Goal: Information Seeking & Learning: Learn about a topic

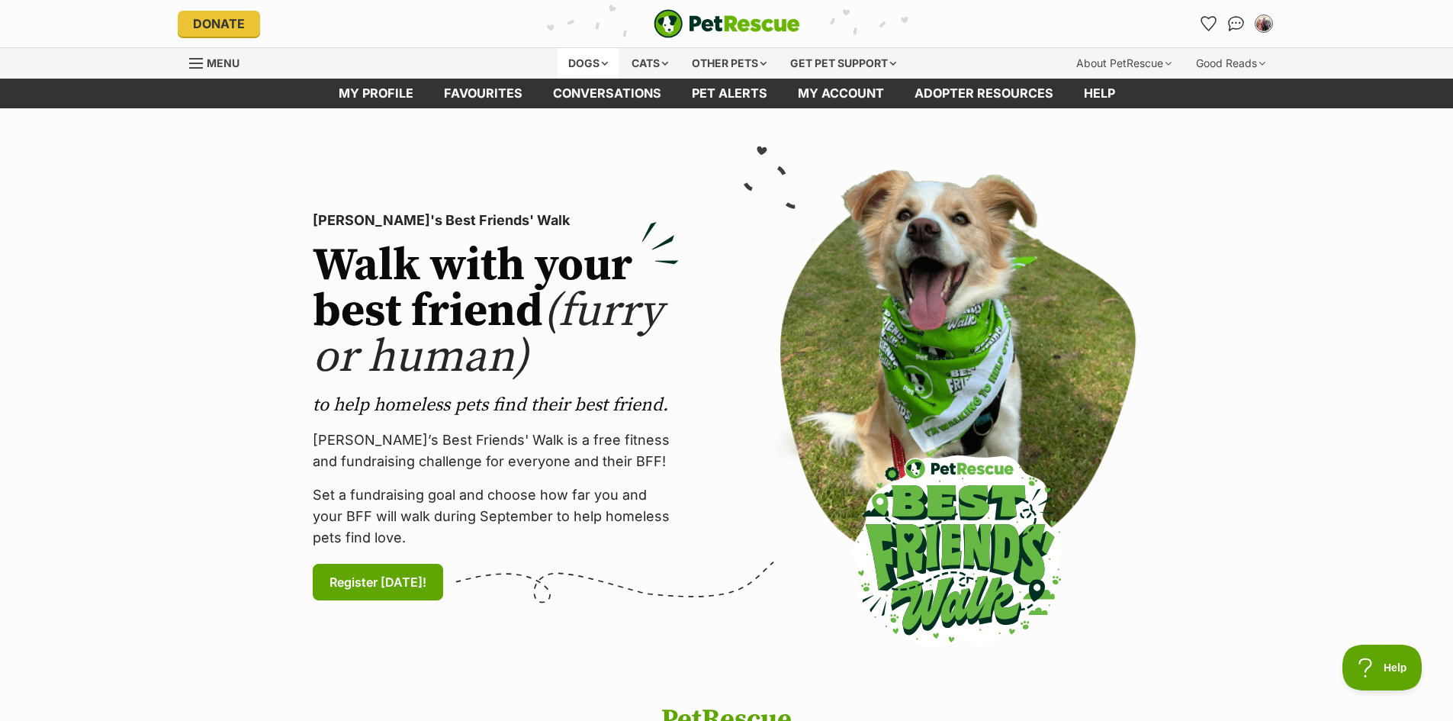
click at [578, 62] on div "Dogs" at bounding box center [588, 63] width 61 height 31
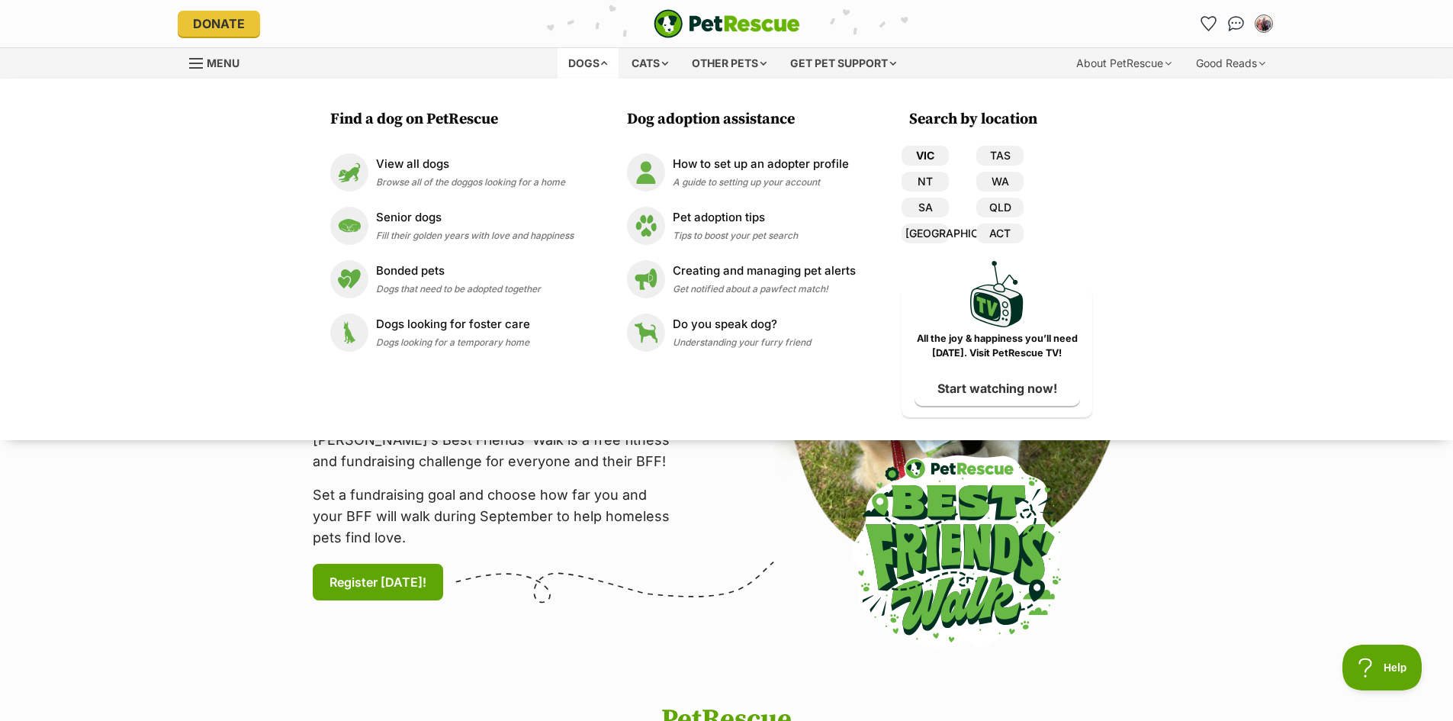
click at [927, 156] on link "VIC" at bounding box center [925, 156] width 47 height 20
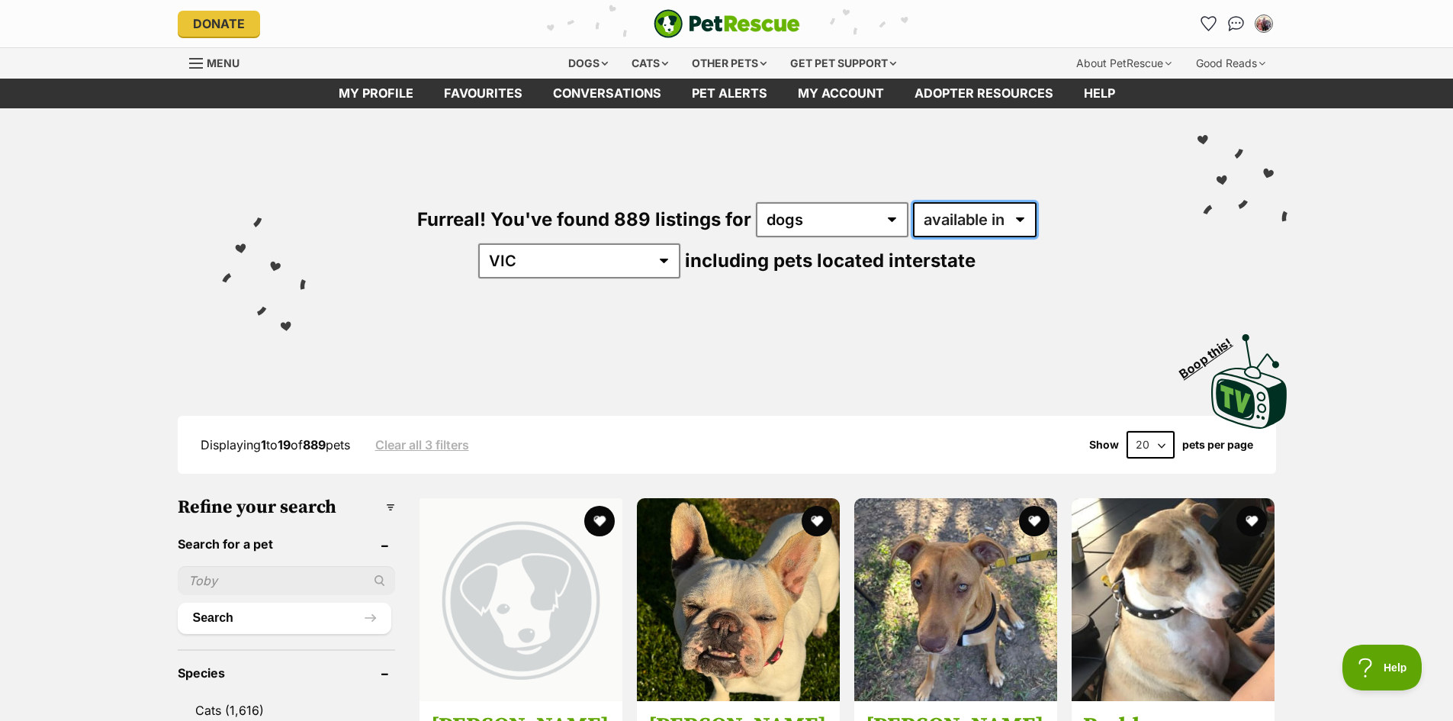
click at [920, 217] on select "available in located in" at bounding box center [975, 219] width 124 height 35
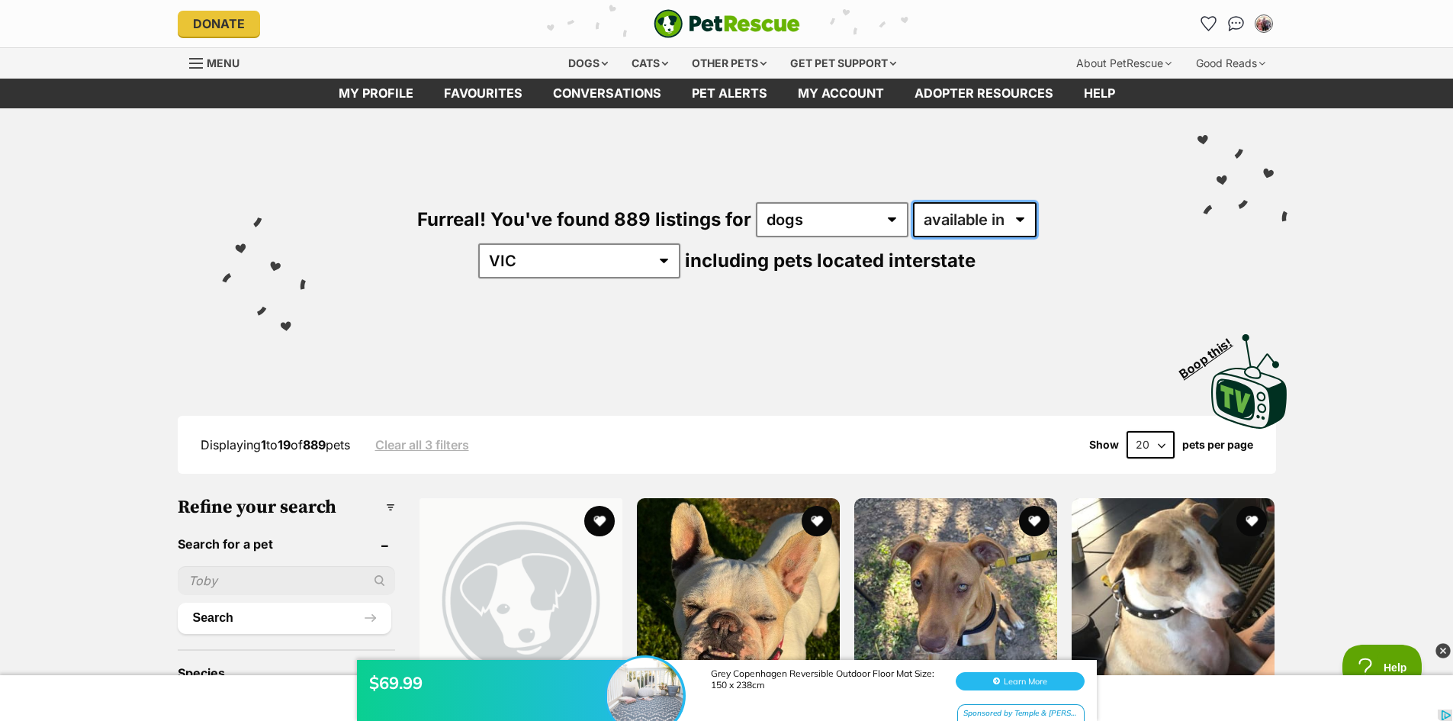
select select "disabled"
click at [913, 202] on select "available in located in" at bounding box center [975, 219] width 124 height 35
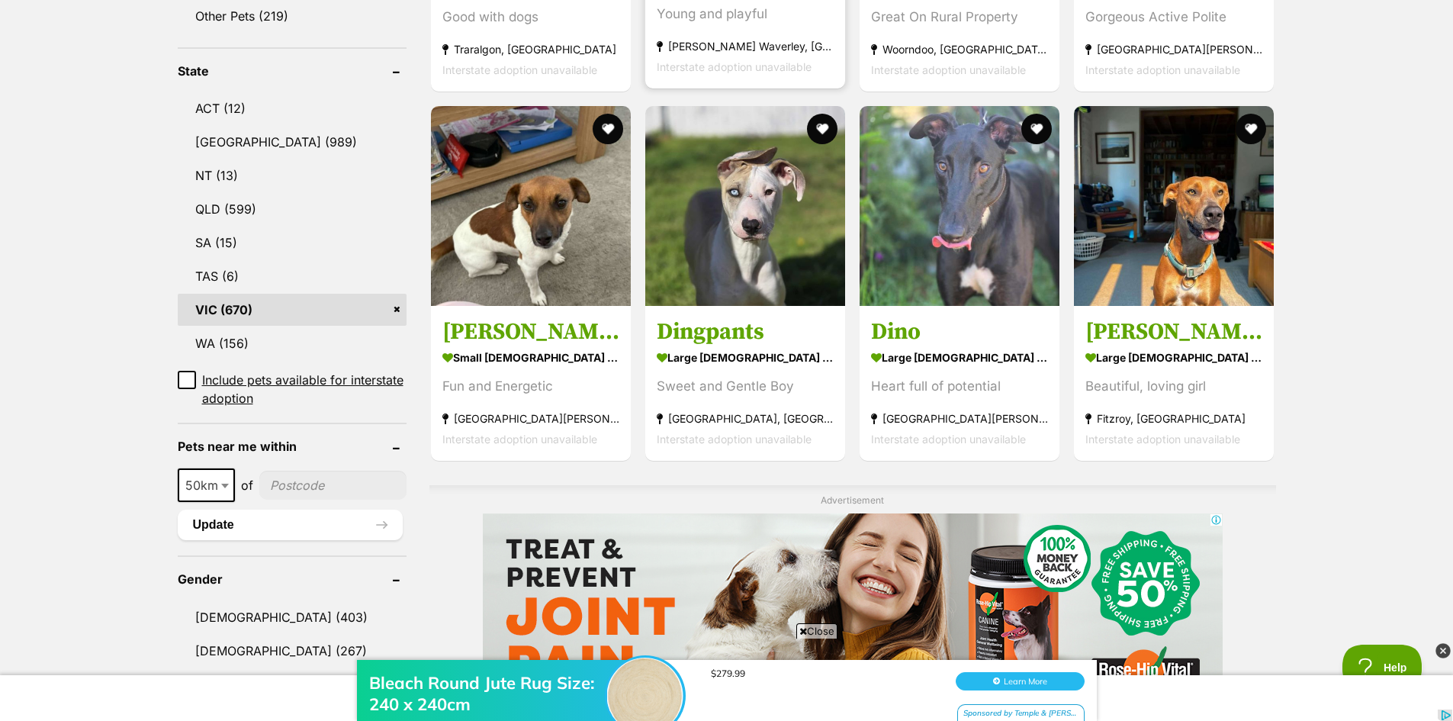
scroll to position [763, 0]
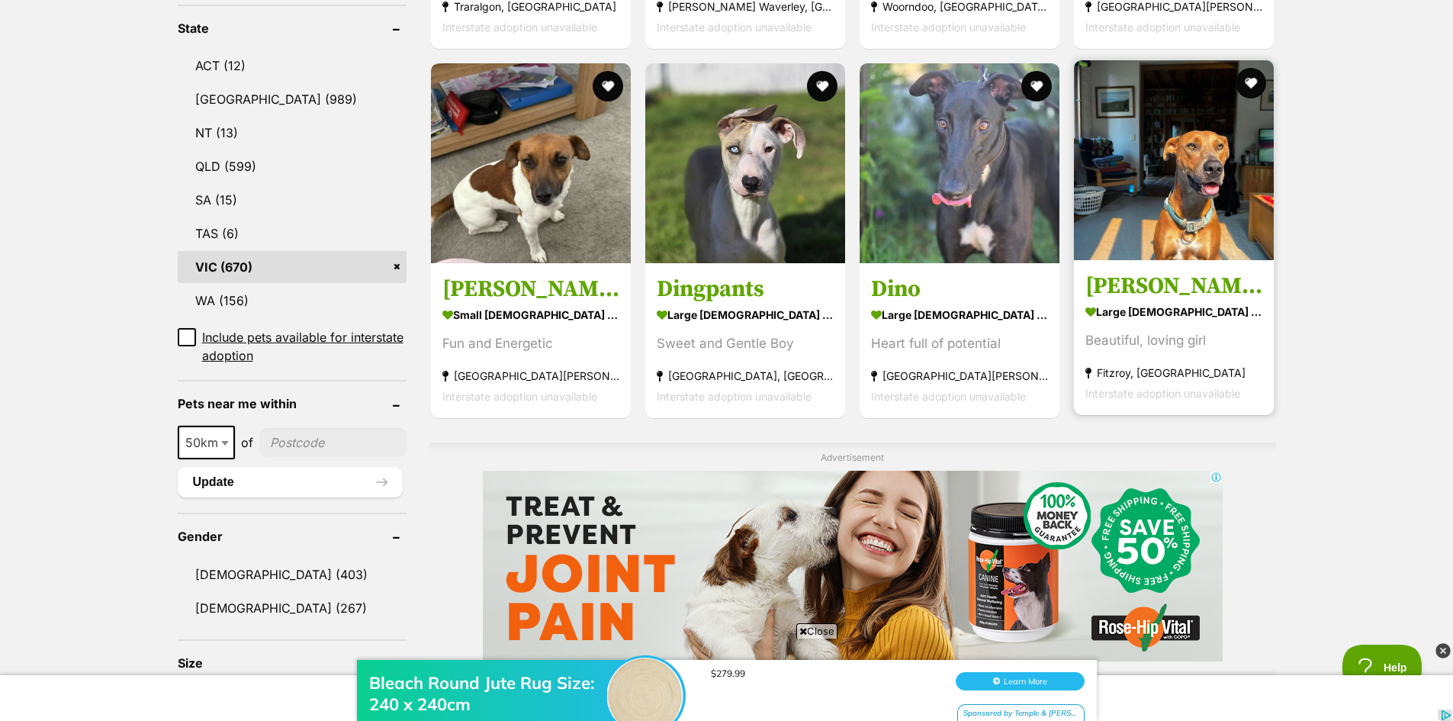
click at [1217, 135] on img at bounding box center [1174, 160] width 200 height 200
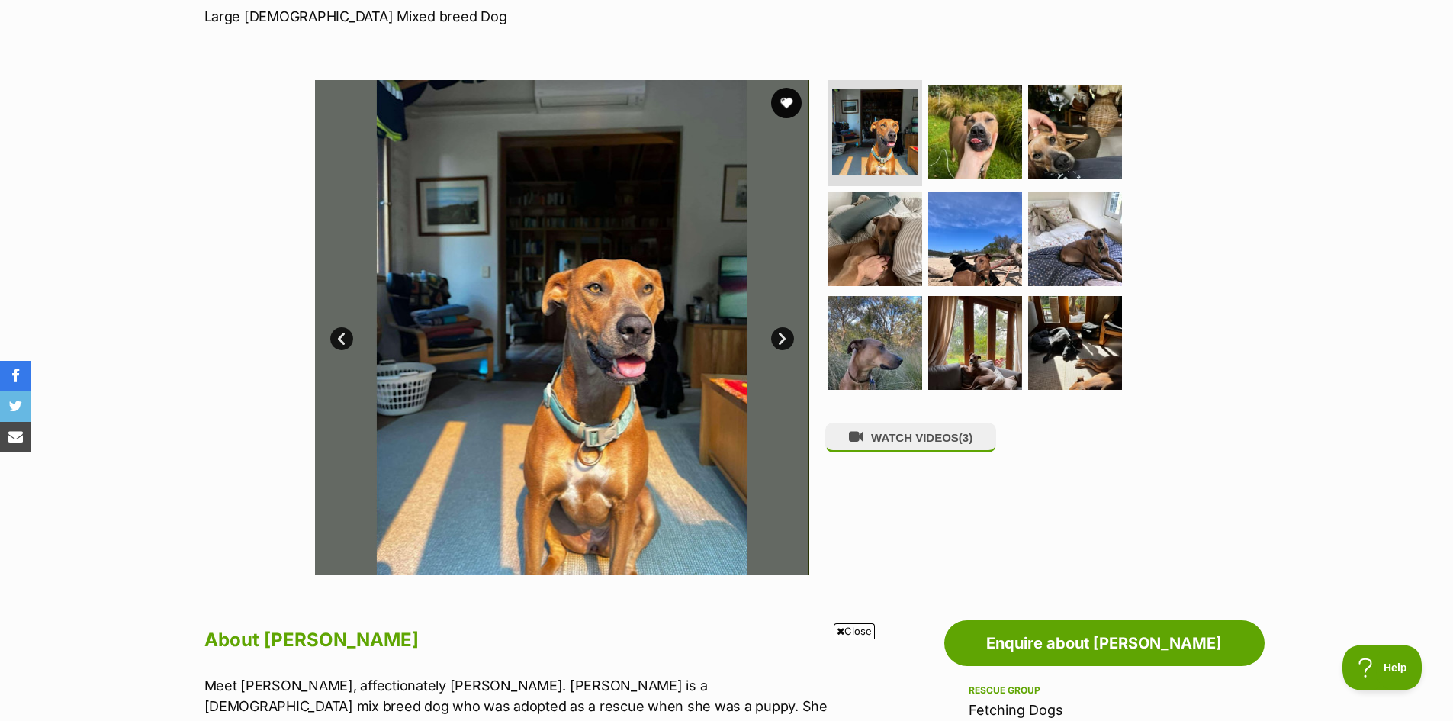
scroll to position [229, 0]
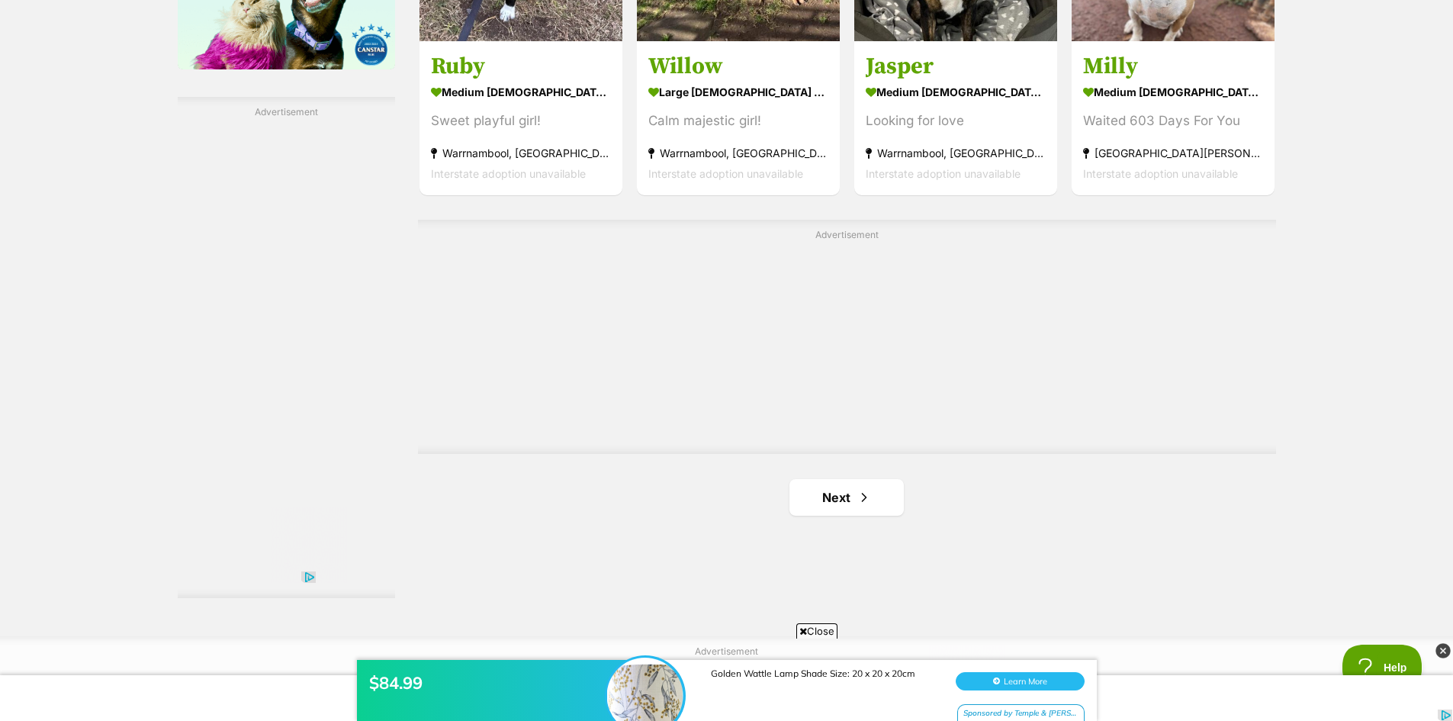
scroll to position [2594, 0]
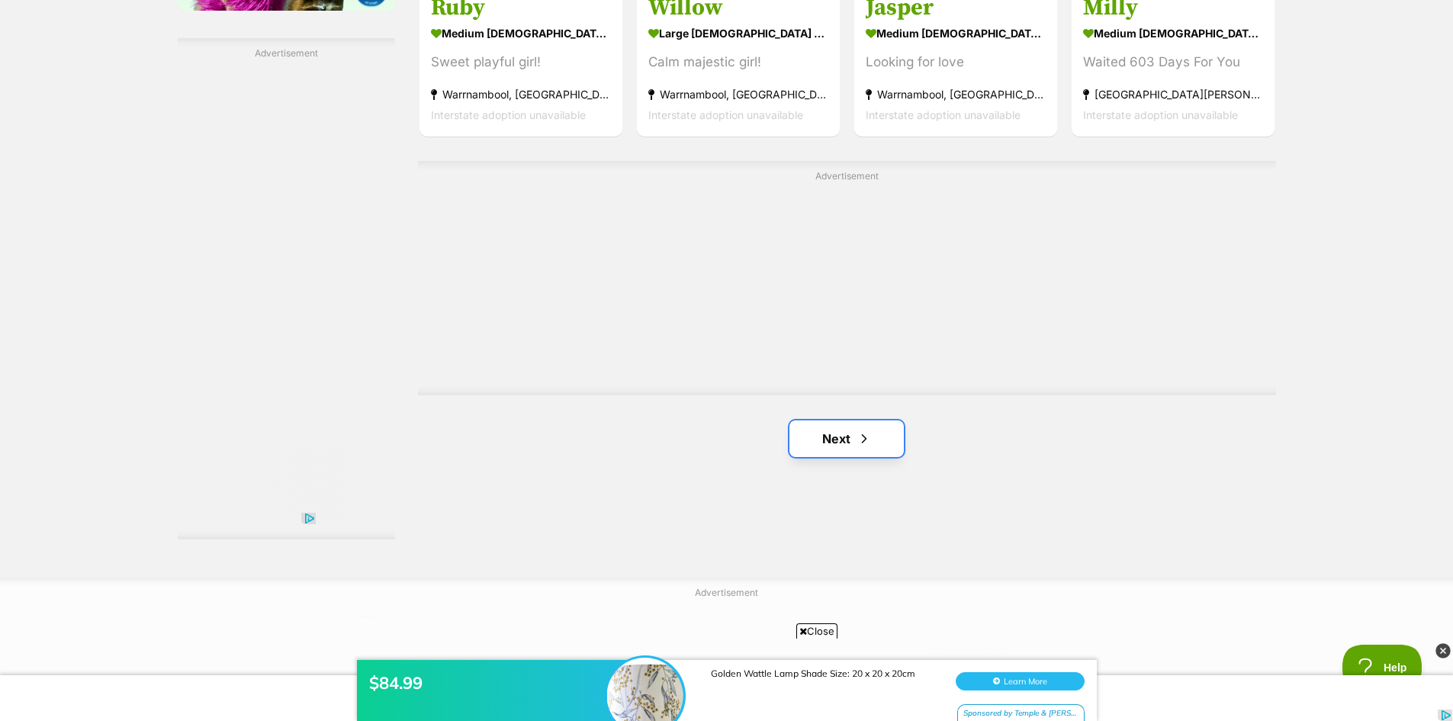
click at [870, 450] on link "Next" at bounding box center [847, 438] width 114 height 37
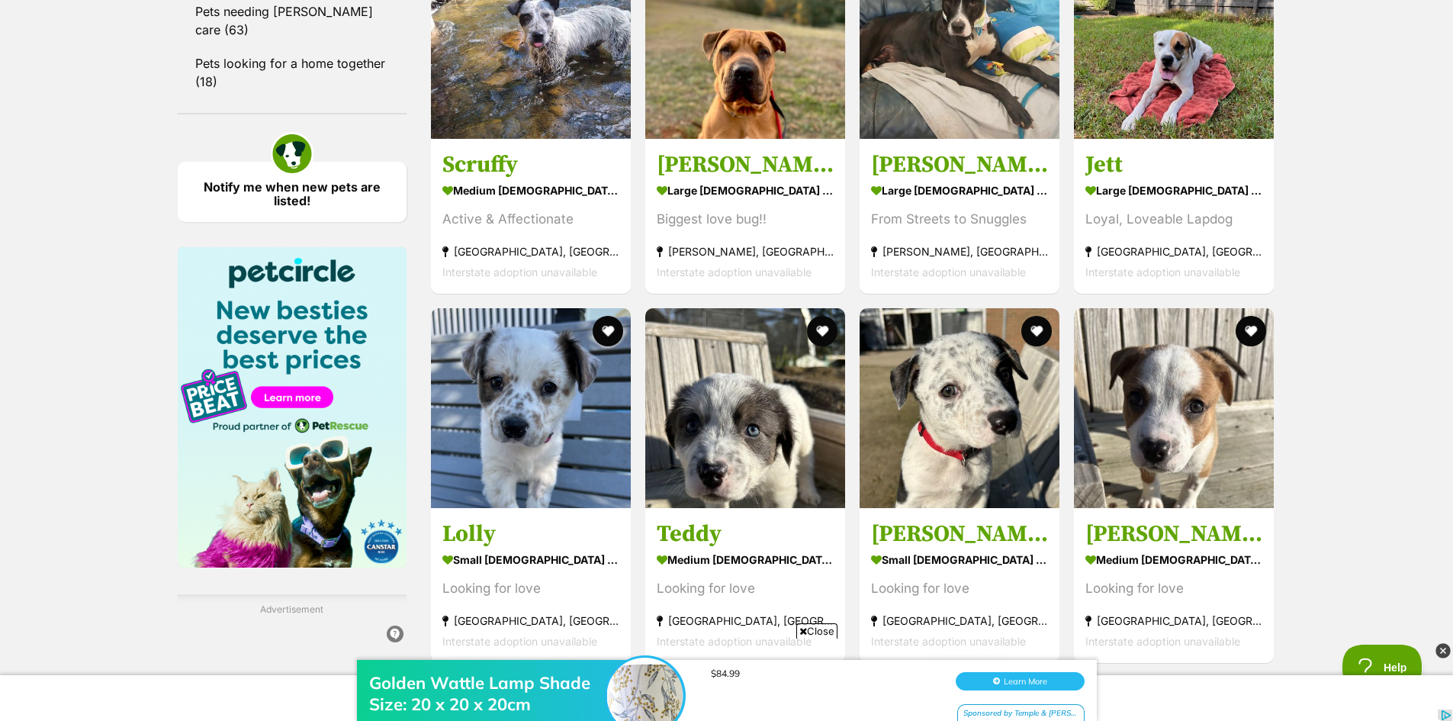
scroll to position [2136, 0]
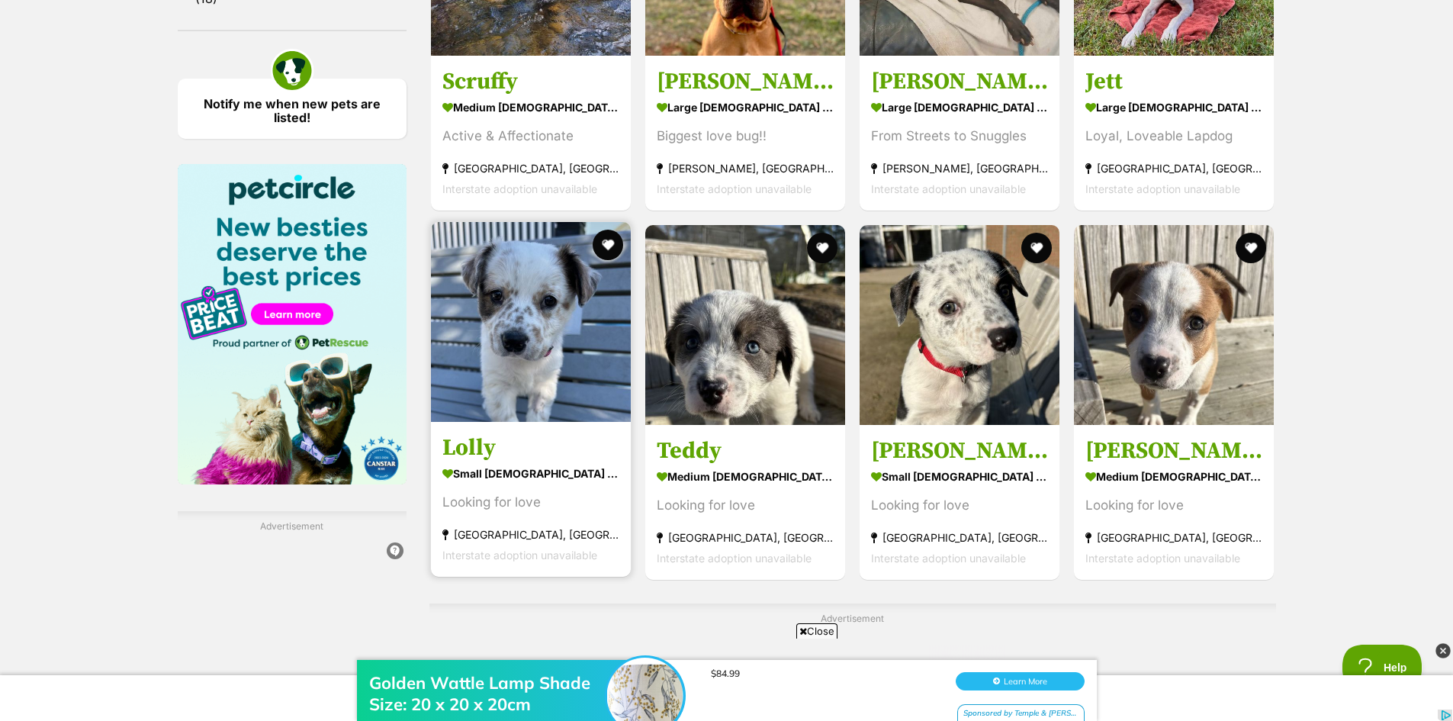
click at [567, 381] on img at bounding box center [531, 322] width 200 height 200
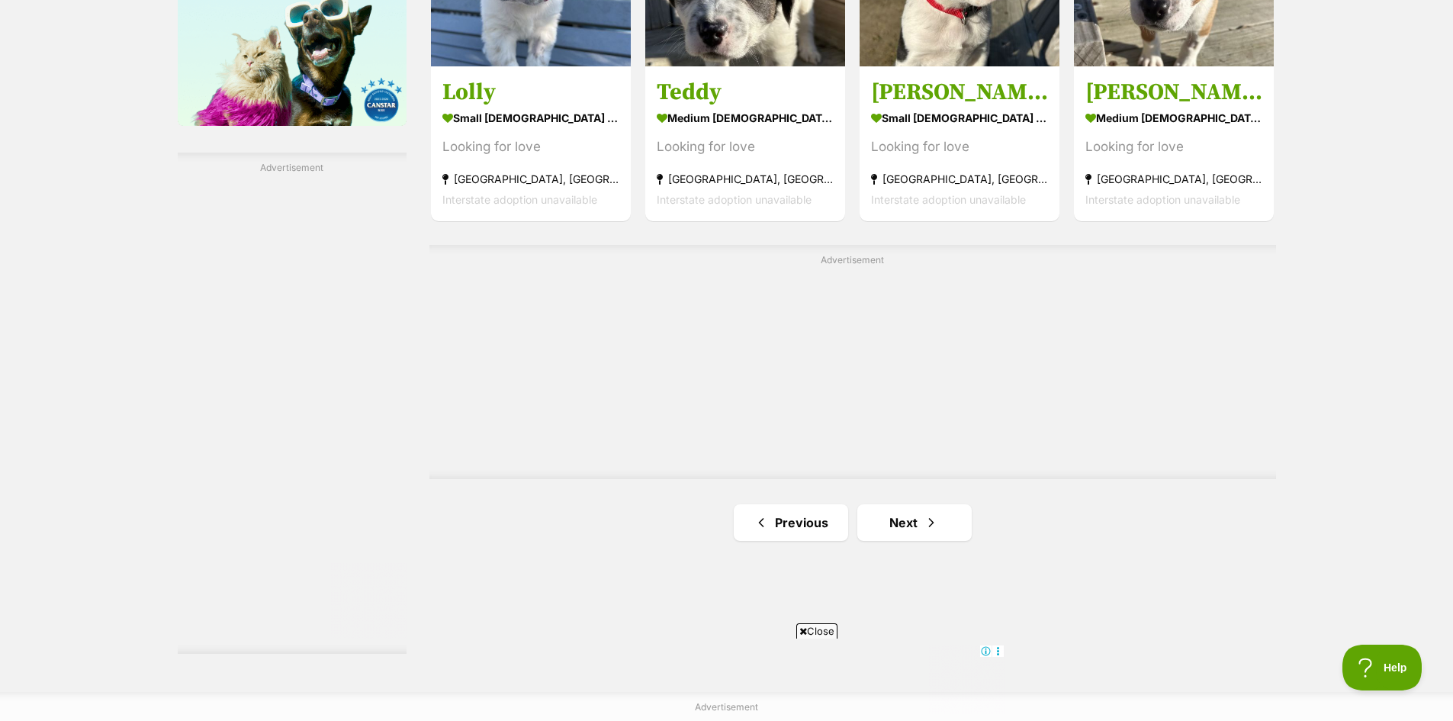
scroll to position [2594, 0]
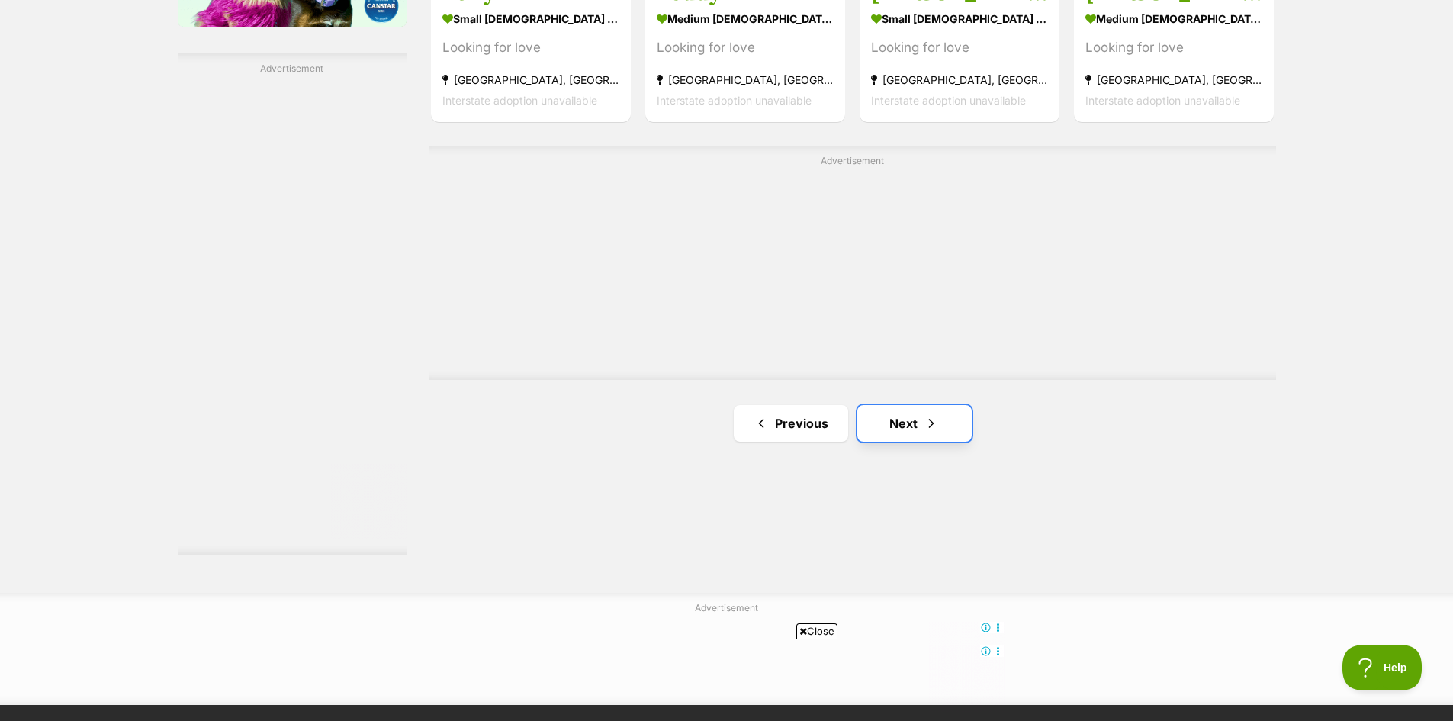
click at [934, 426] on span "Next page" at bounding box center [931, 423] width 15 height 18
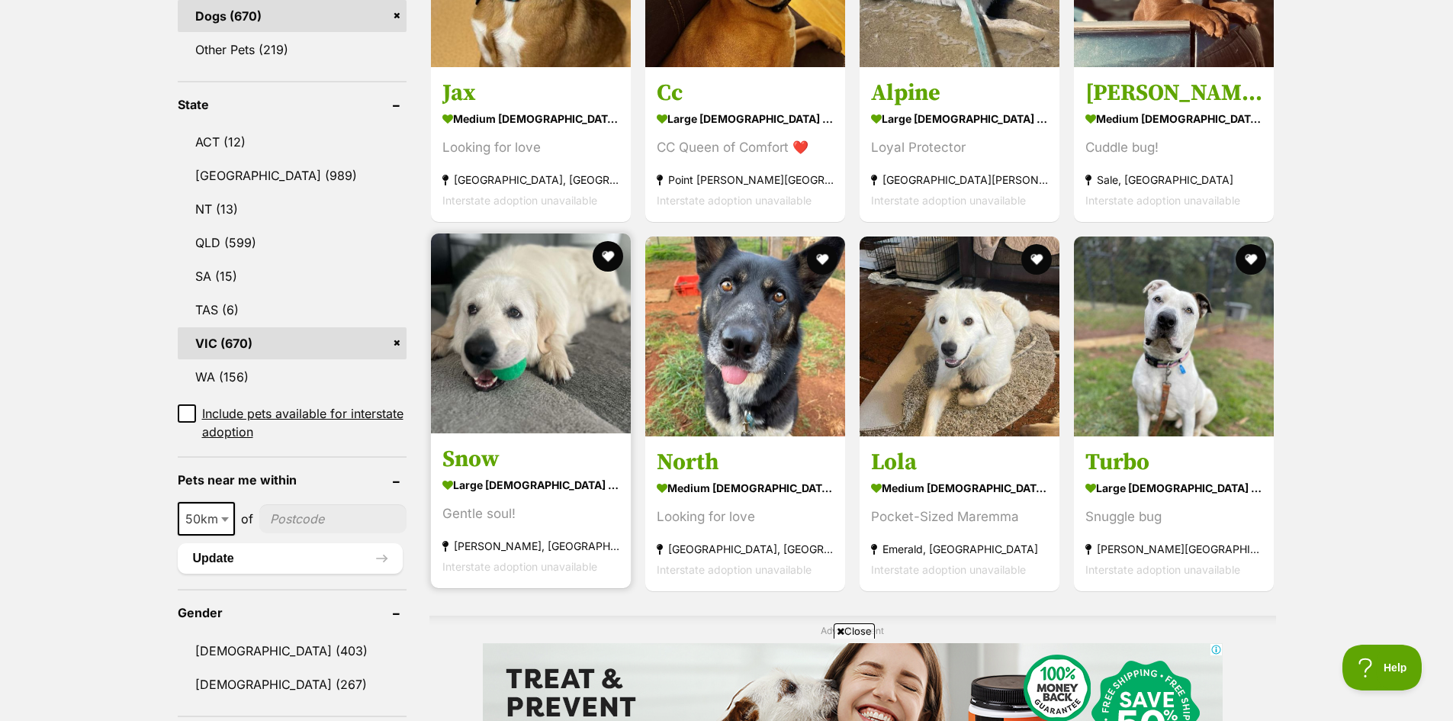
click at [563, 372] on img at bounding box center [531, 333] width 200 height 200
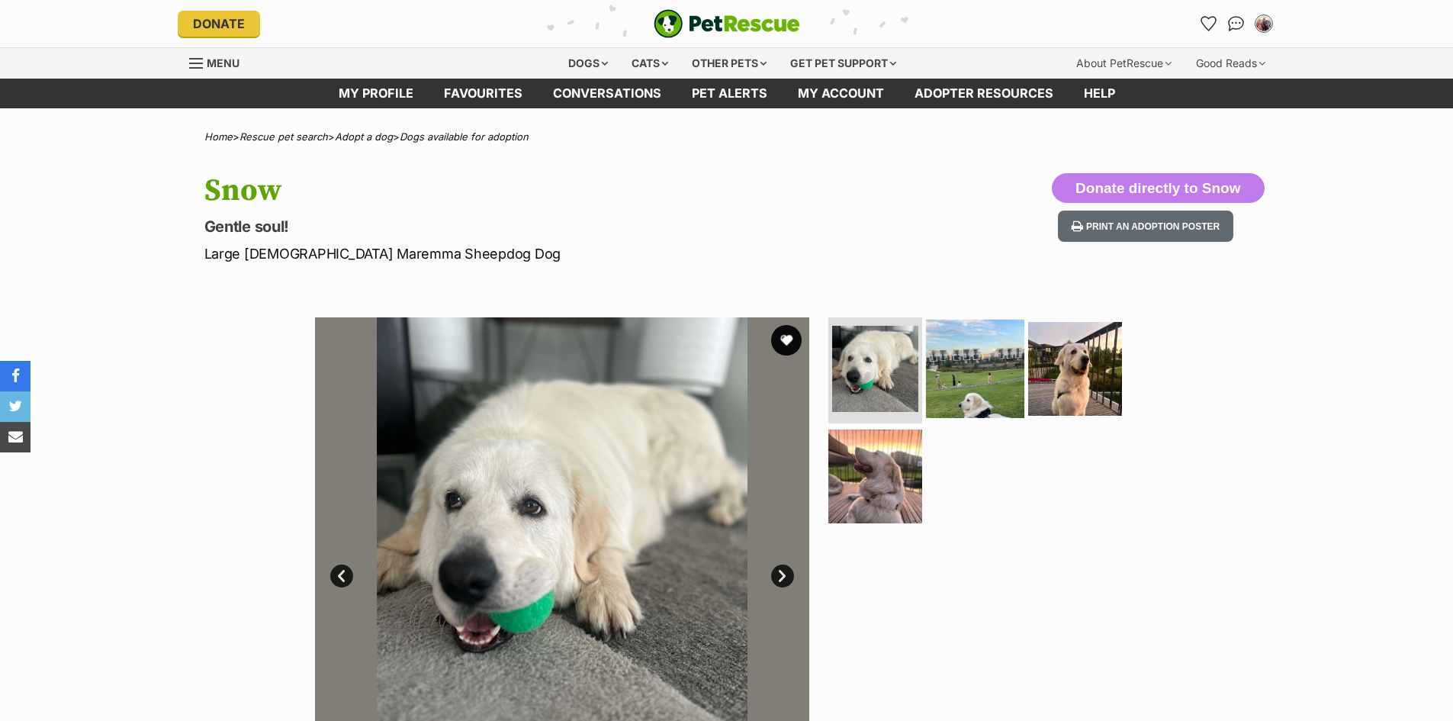
click at [985, 393] on img at bounding box center [975, 368] width 98 height 98
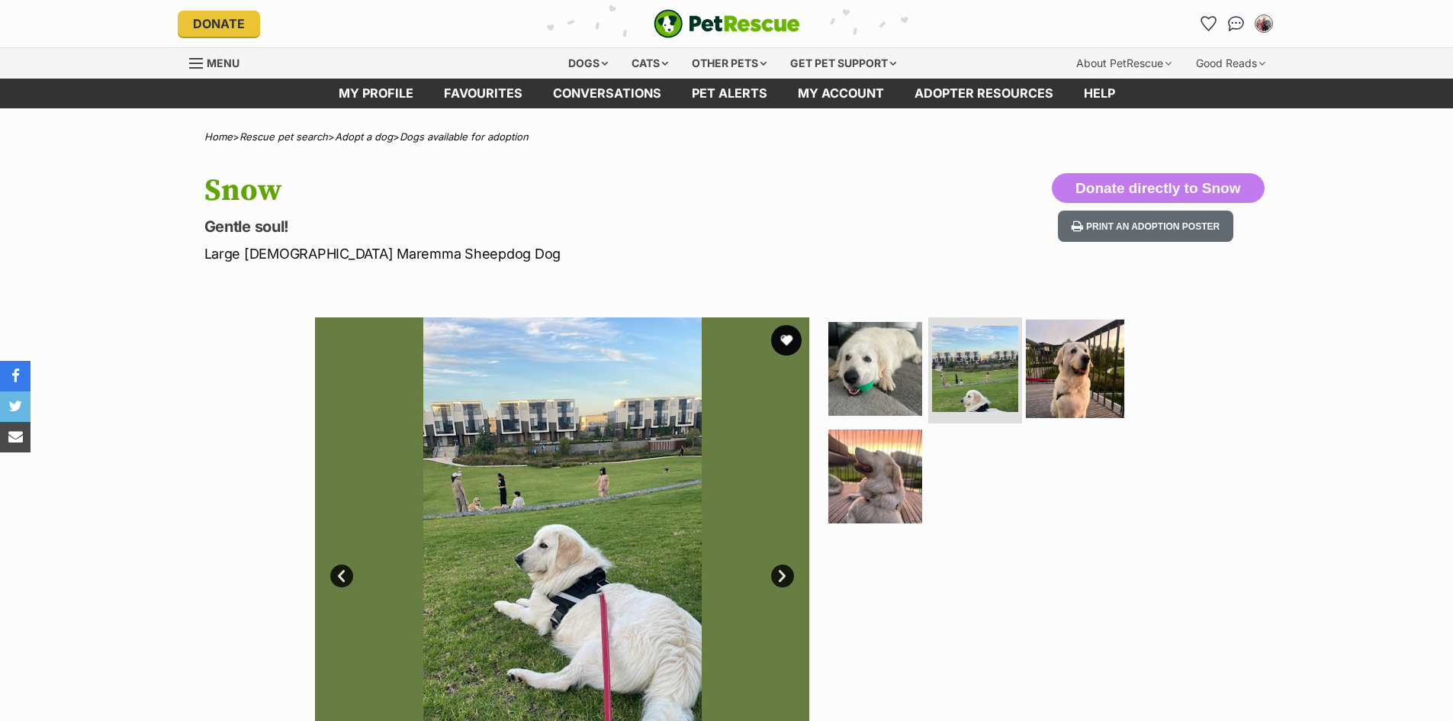
click at [1076, 389] on img at bounding box center [1075, 368] width 98 height 98
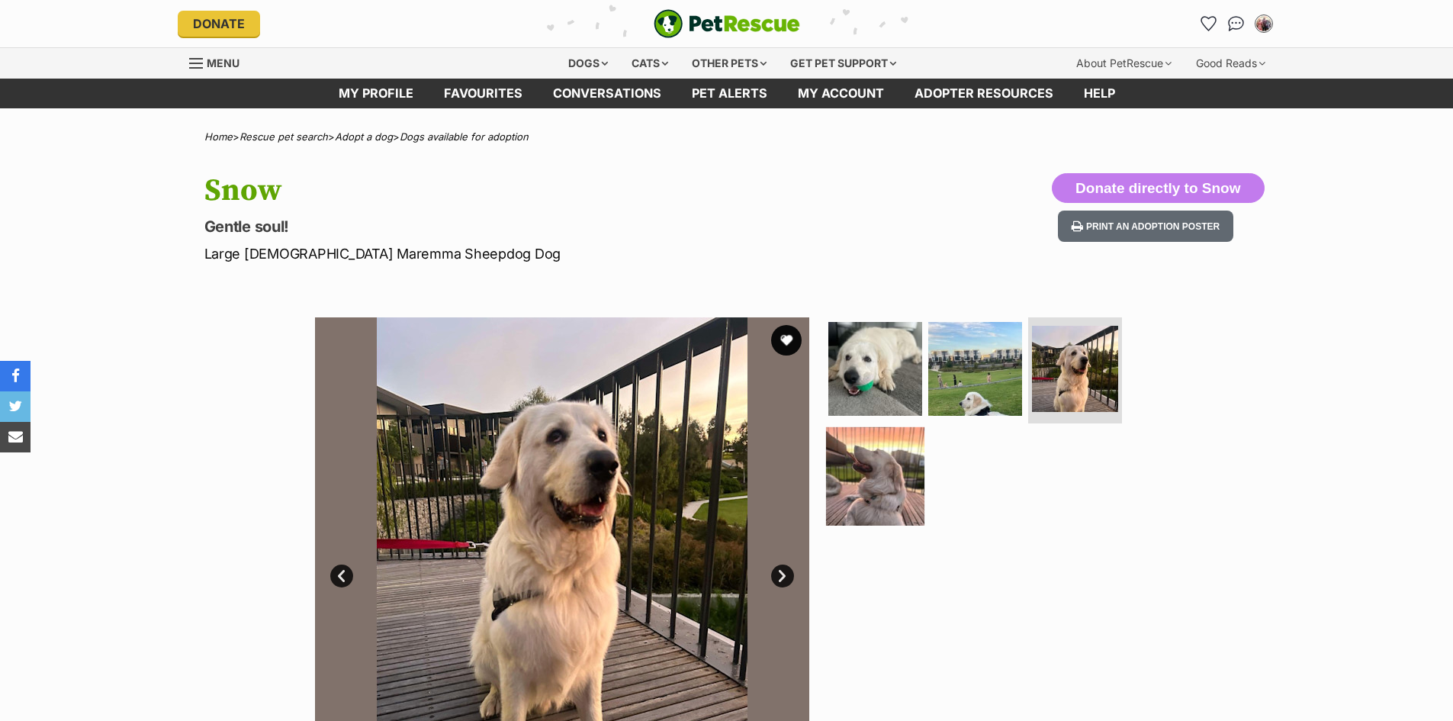
click at [857, 497] on img at bounding box center [875, 476] width 98 height 98
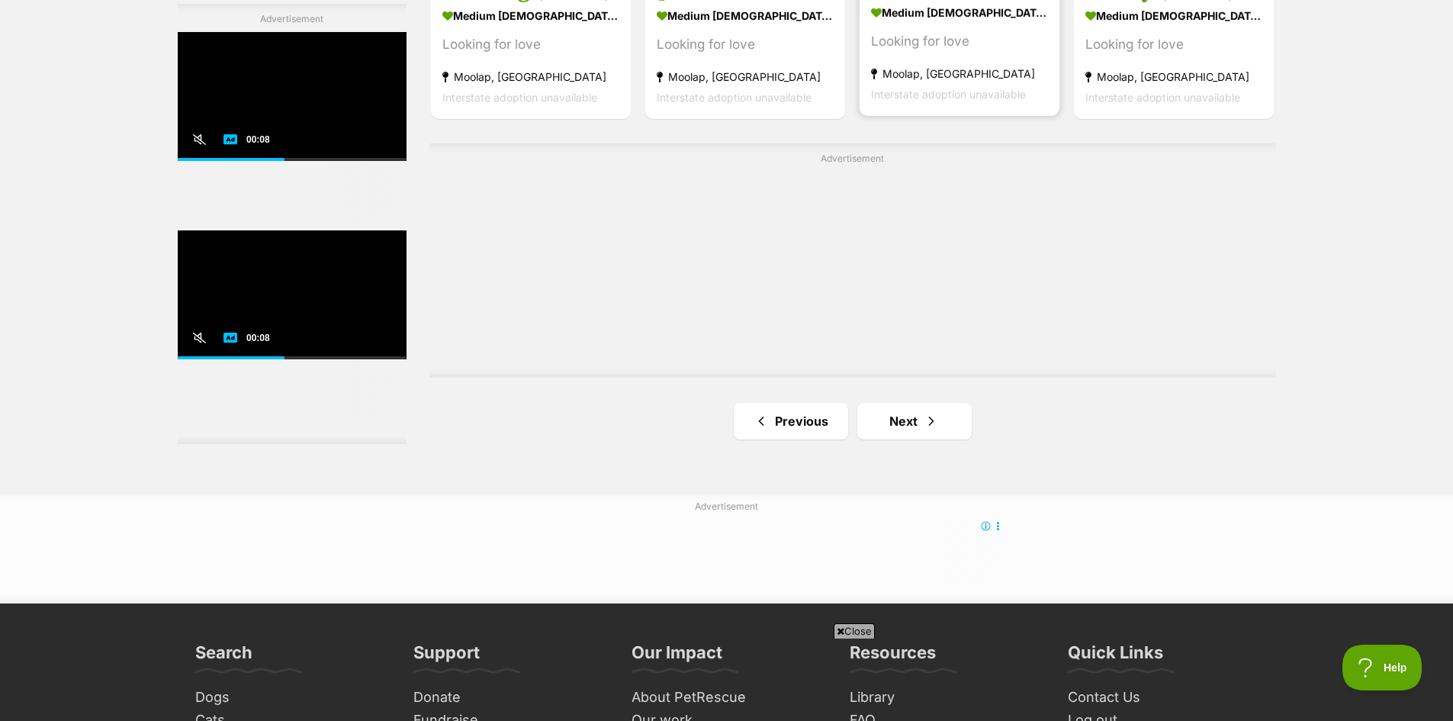
scroll to position [2746, 0]
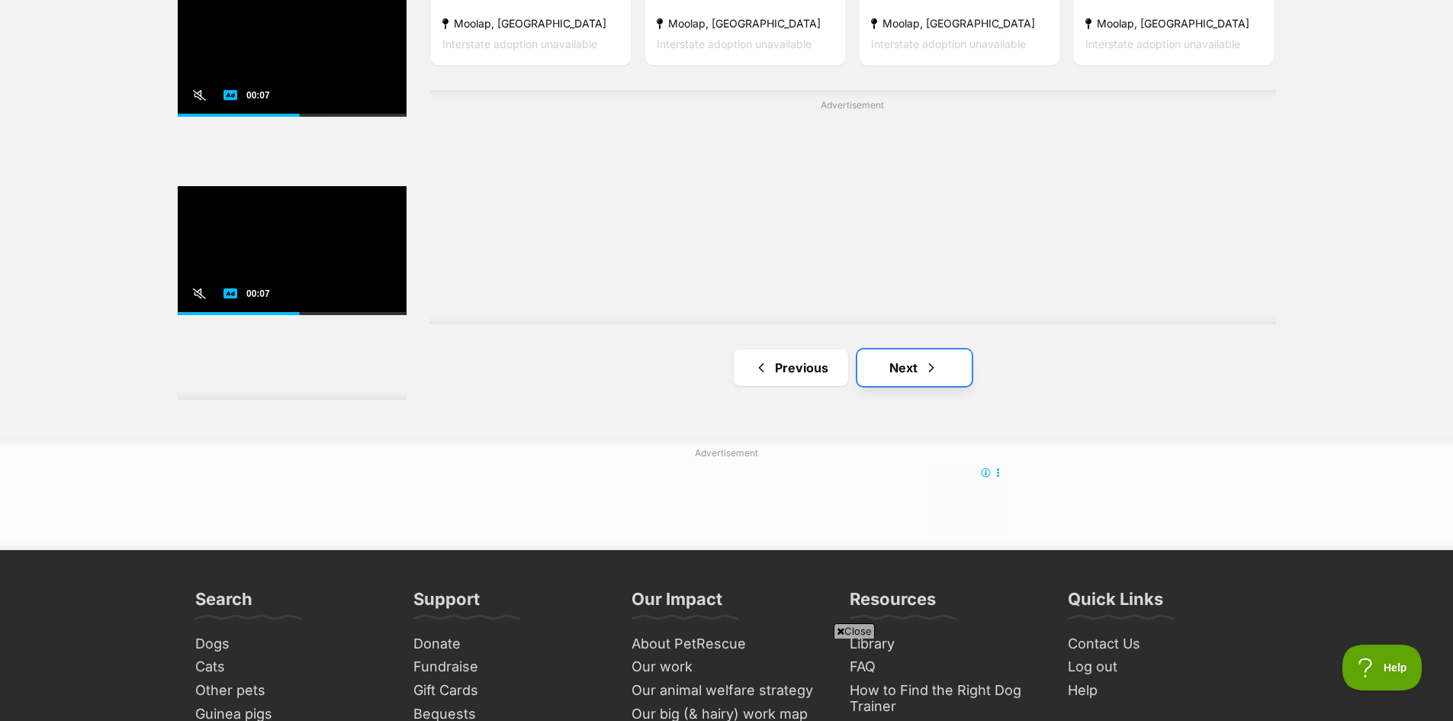
click at [915, 365] on link "Next" at bounding box center [914, 367] width 114 height 37
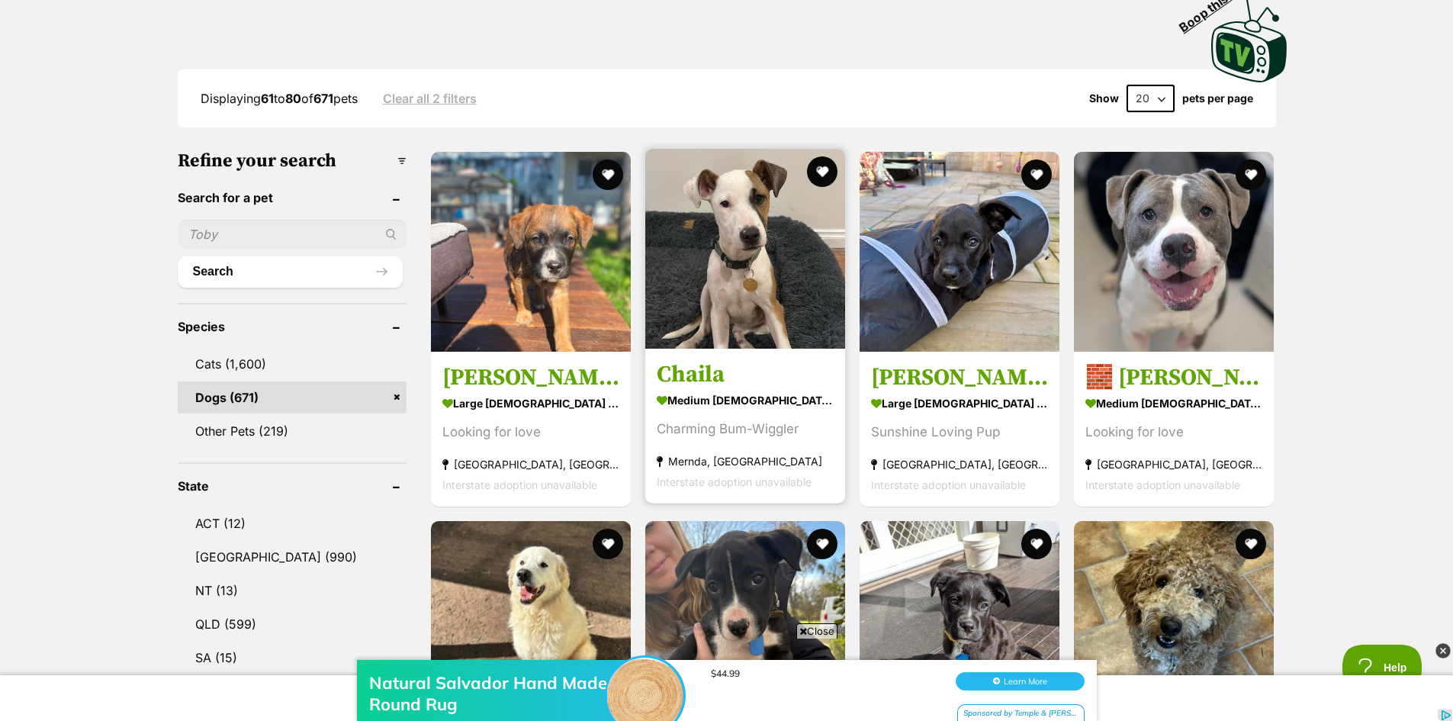
click at [760, 301] on img at bounding box center [745, 249] width 200 height 200
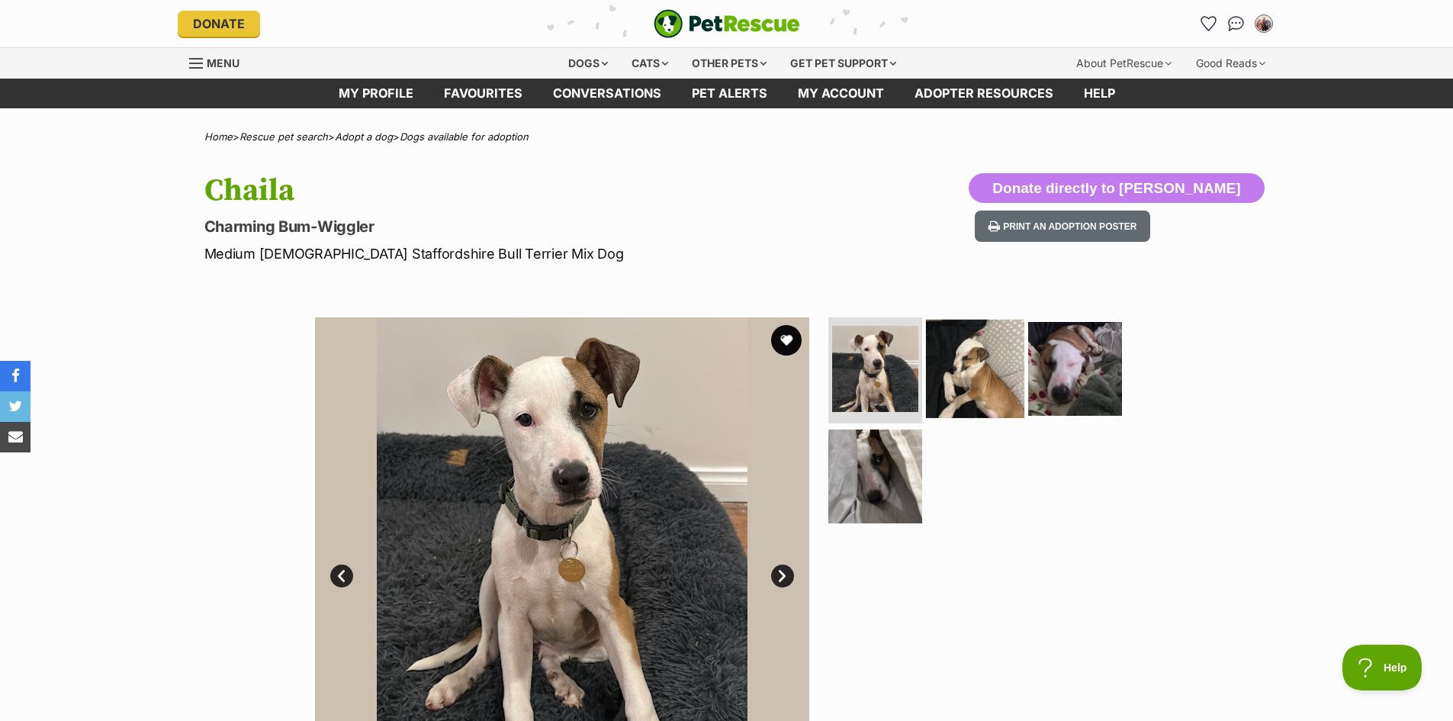
click at [1015, 369] on img at bounding box center [975, 368] width 98 height 98
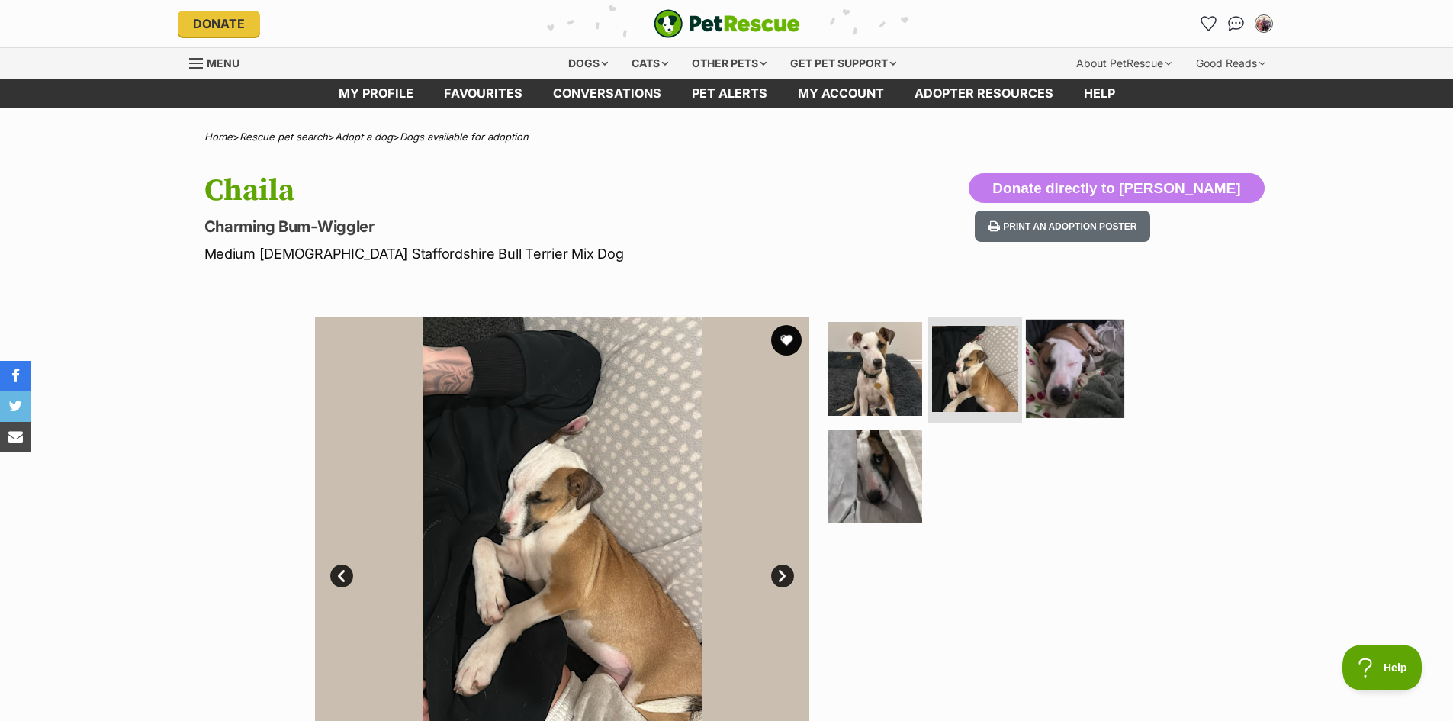
click at [1090, 387] on img at bounding box center [1075, 368] width 98 height 98
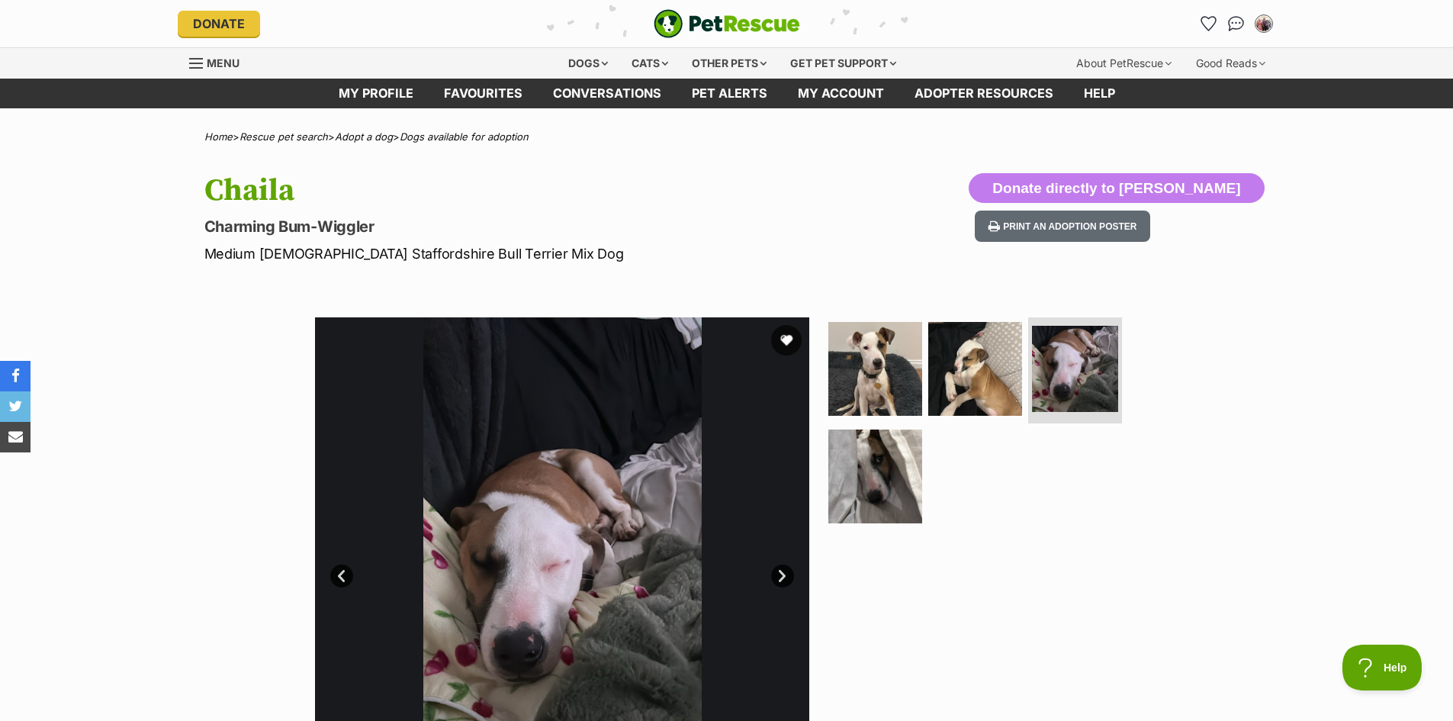
click at [822, 495] on section "Available 3 of 4 images 3 of 4 images 3 of 4 images 3 of 4 images Next Prev 1 2…" at bounding box center [727, 552] width 870 height 517
click at [867, 497] on img at bounding box center [875, 476] width 98 height 98
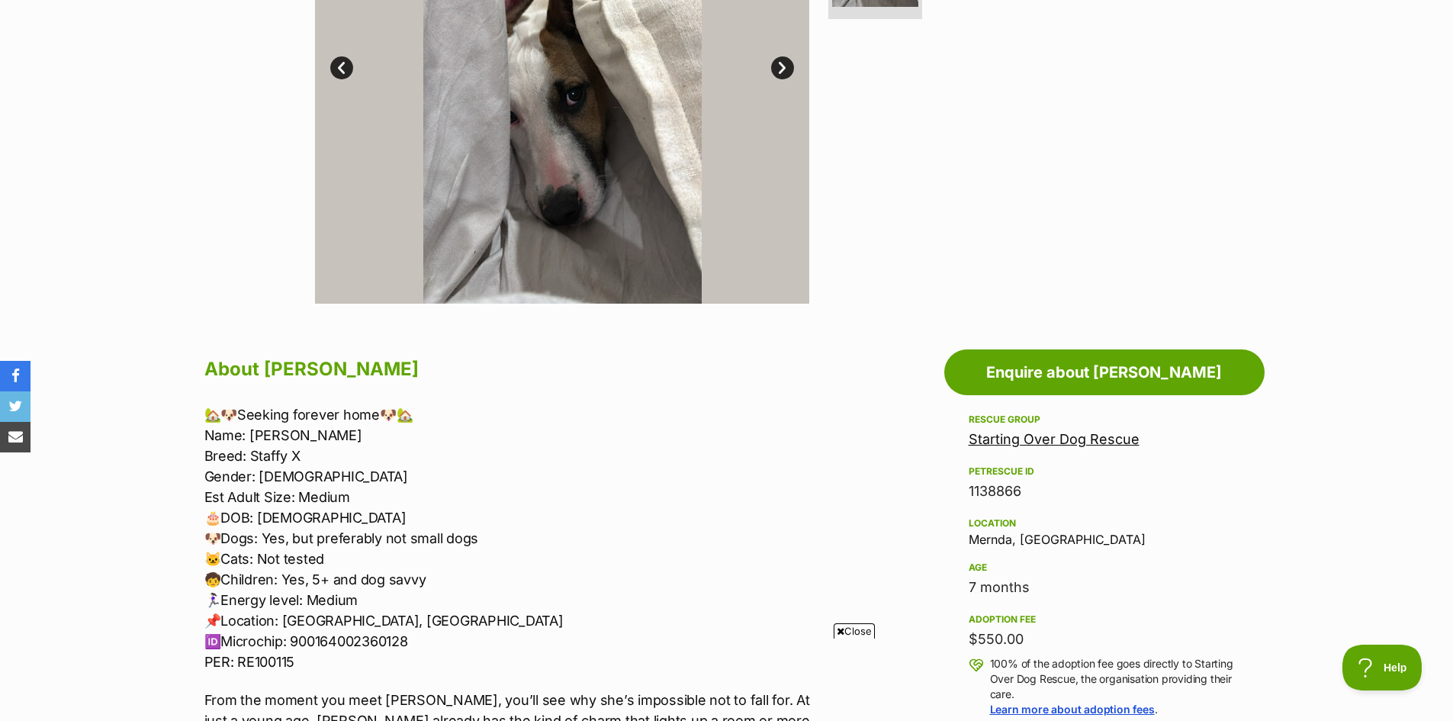
scroll to position [534, 0]
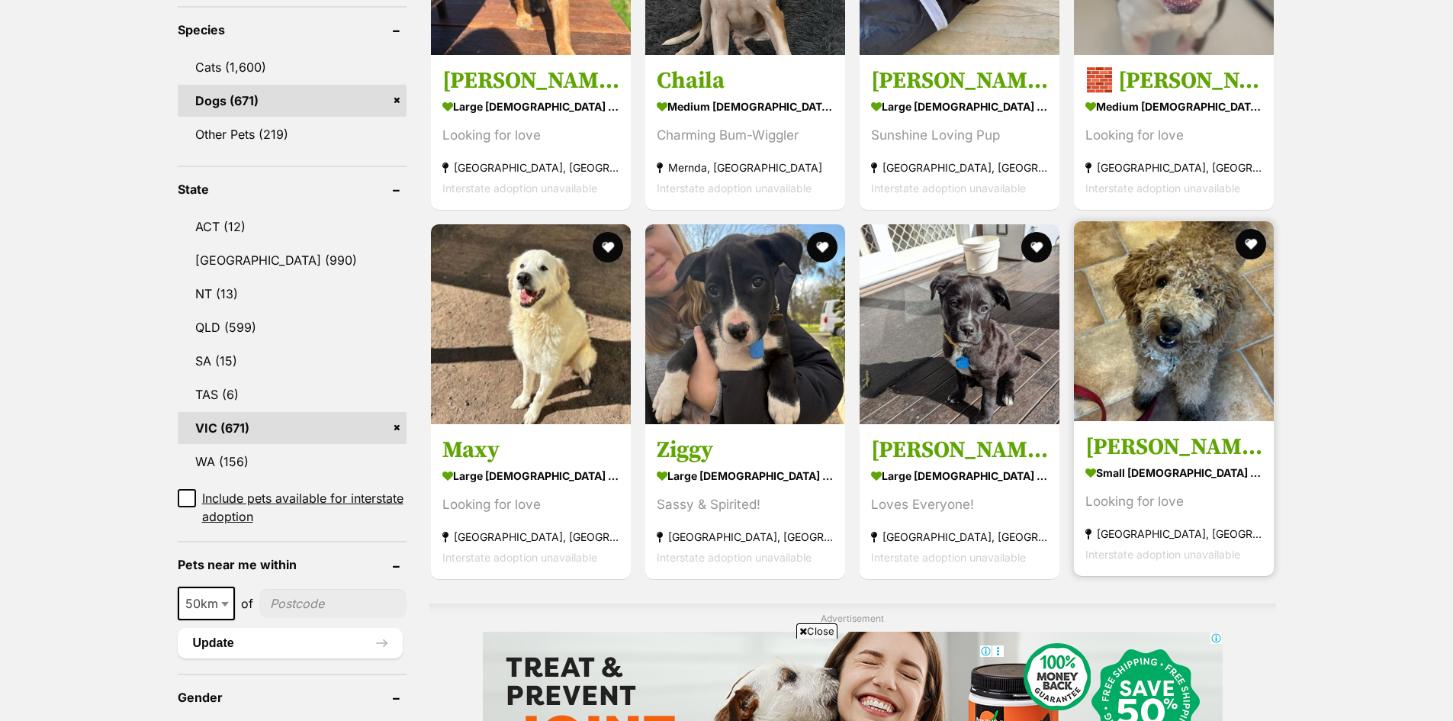
click at [1229, 374] on img at bounding box center [1174, 321] width 200 height 200
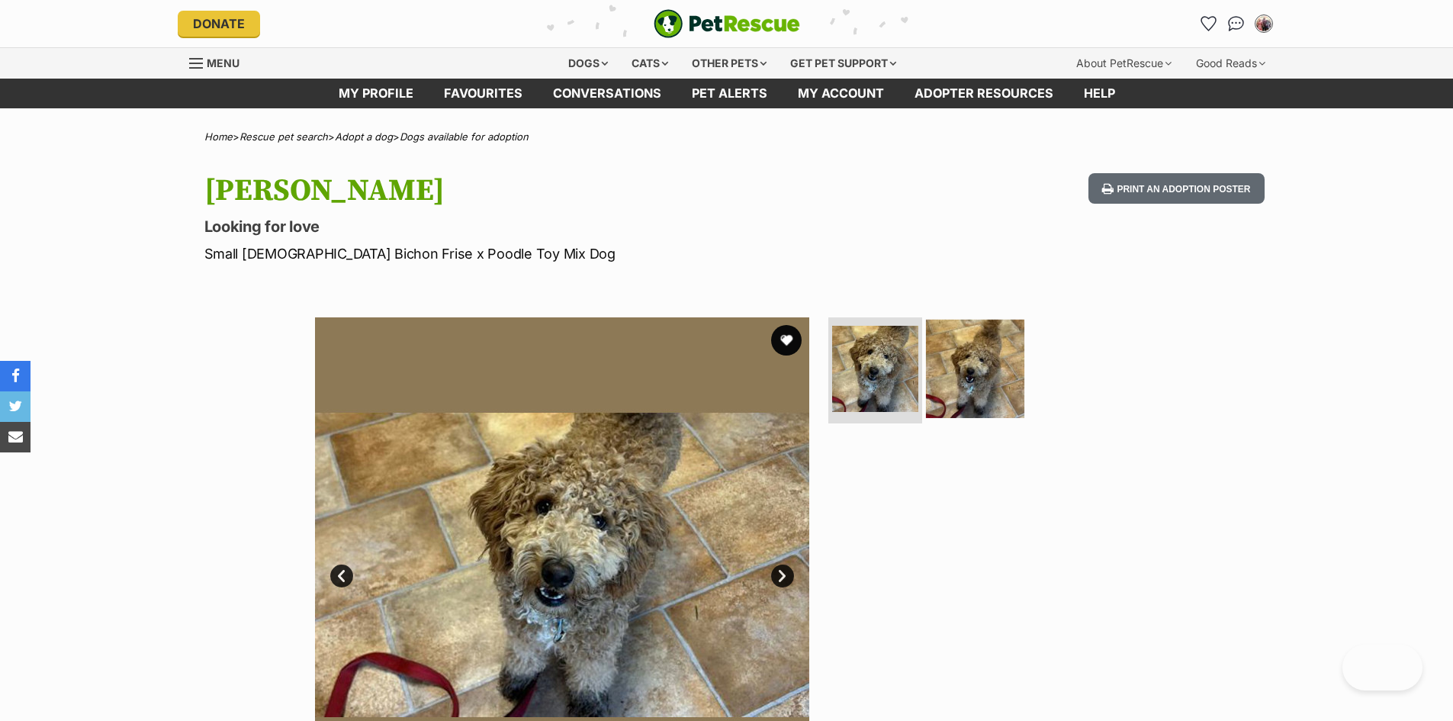
click at [992, 372] on img at bounding box center [975, 368] width 98 height 98
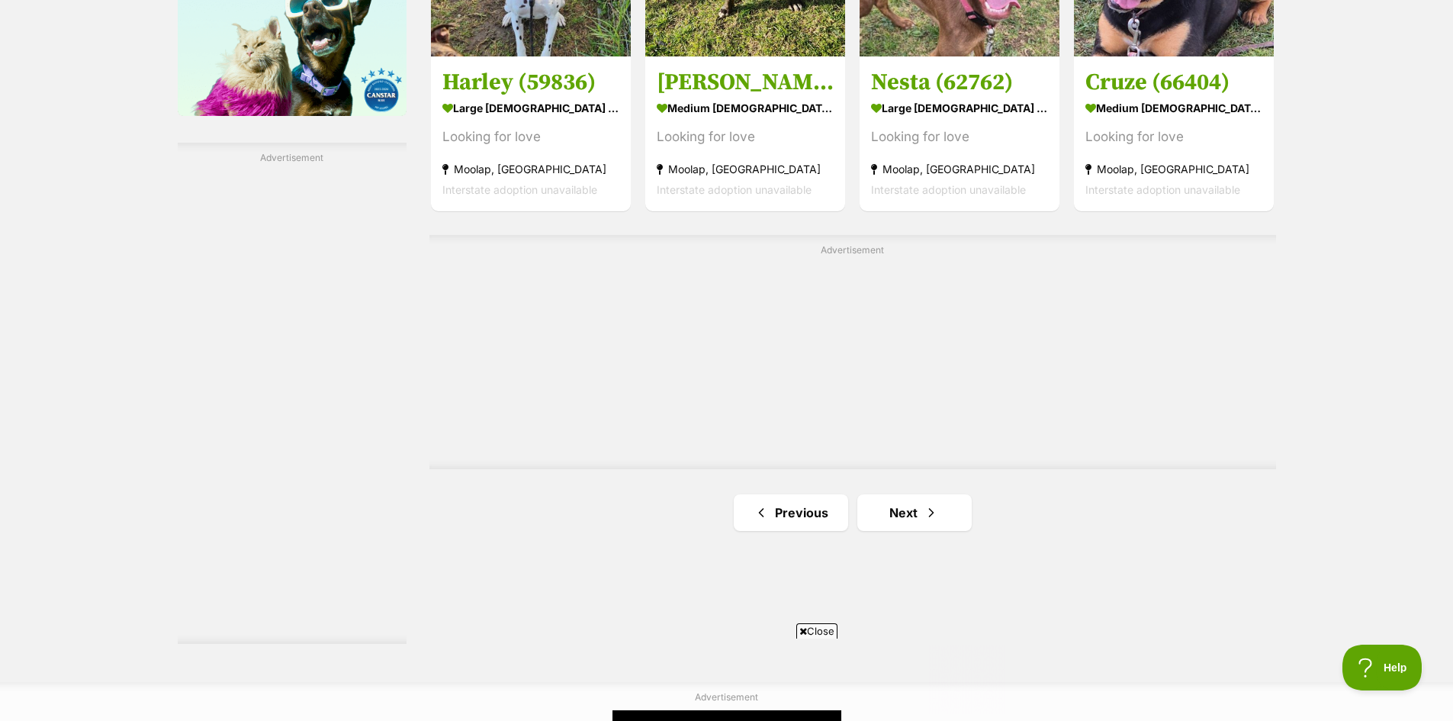
scroll to position [2509, 0]
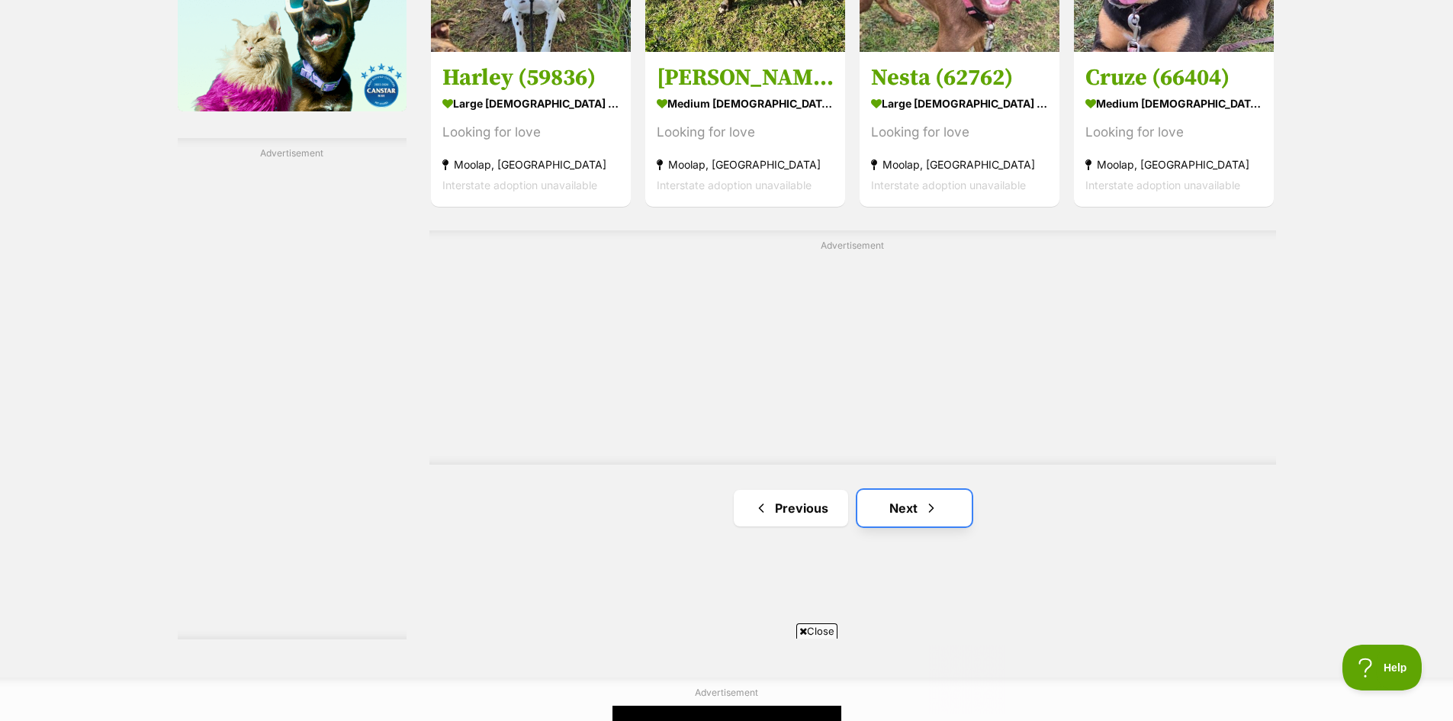
click at [901, 515] on link "Next" at bounding box center [914, 508] width 114 height 37
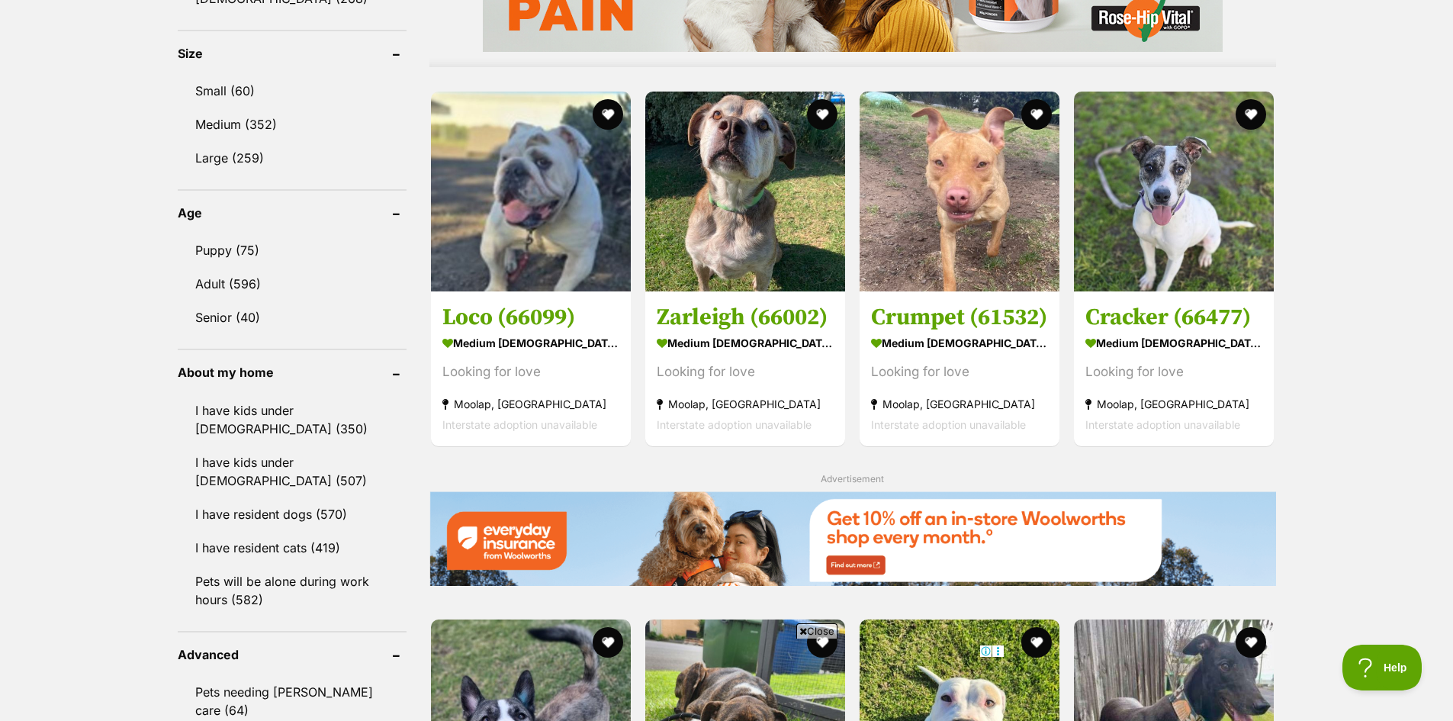
scroll to position [1373, 0]
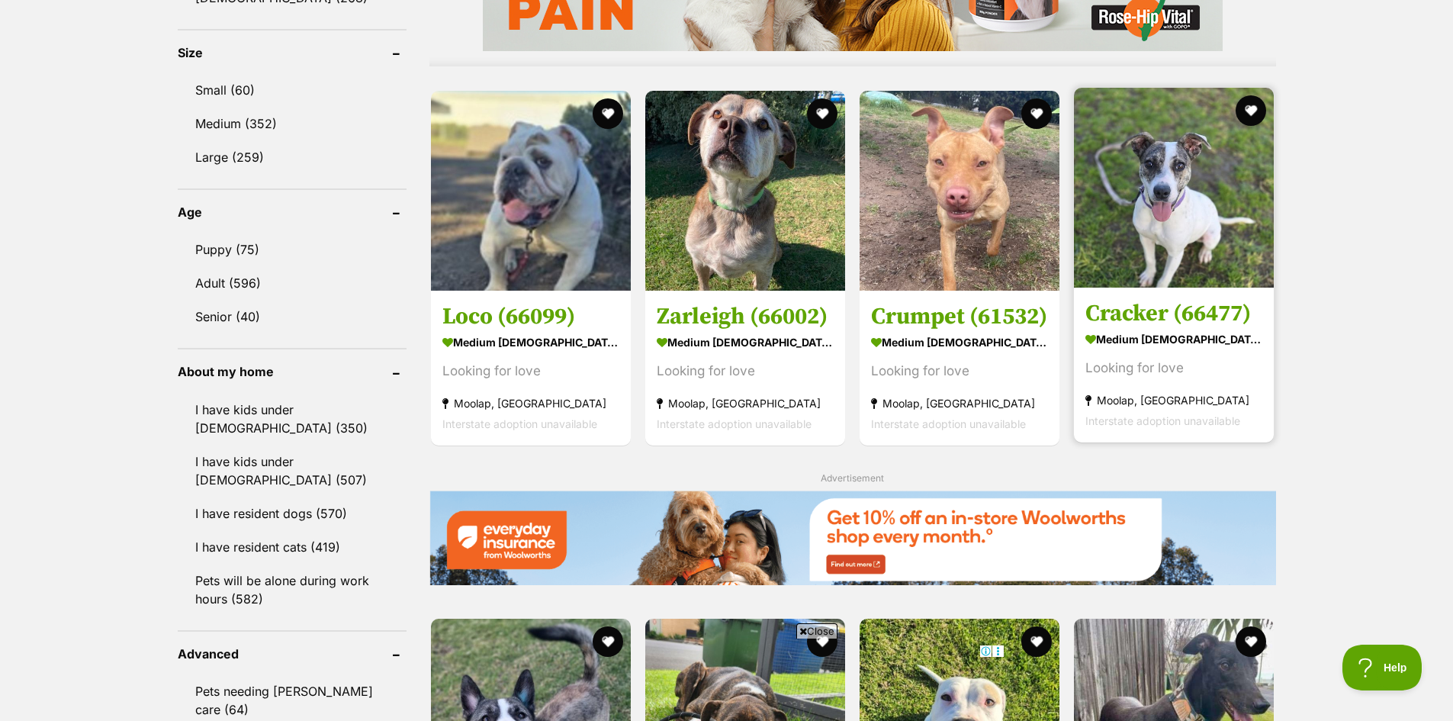
click at [1218, 199] on img at bounding box center [1174, 188] width 200 height 200
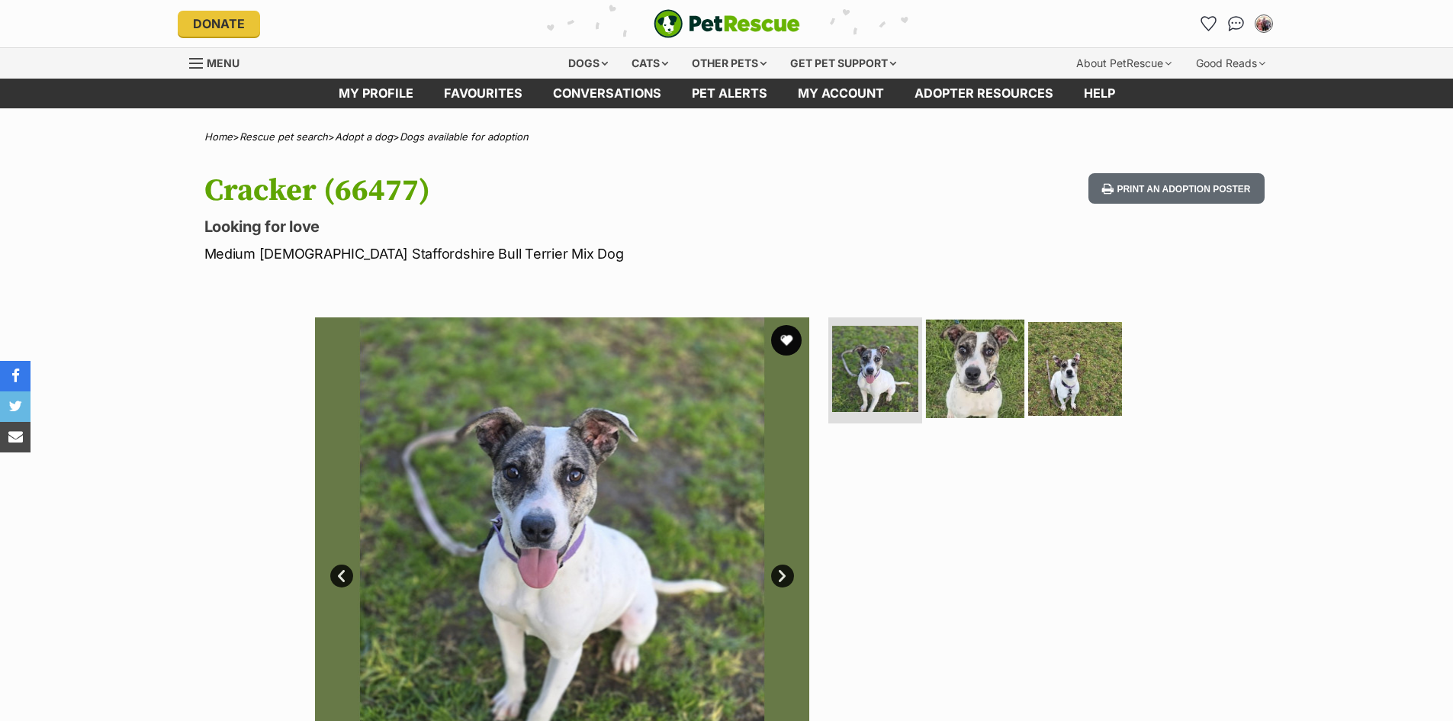
click at [995, 394] on img at bounding box center [975, 368] width 98 height 98
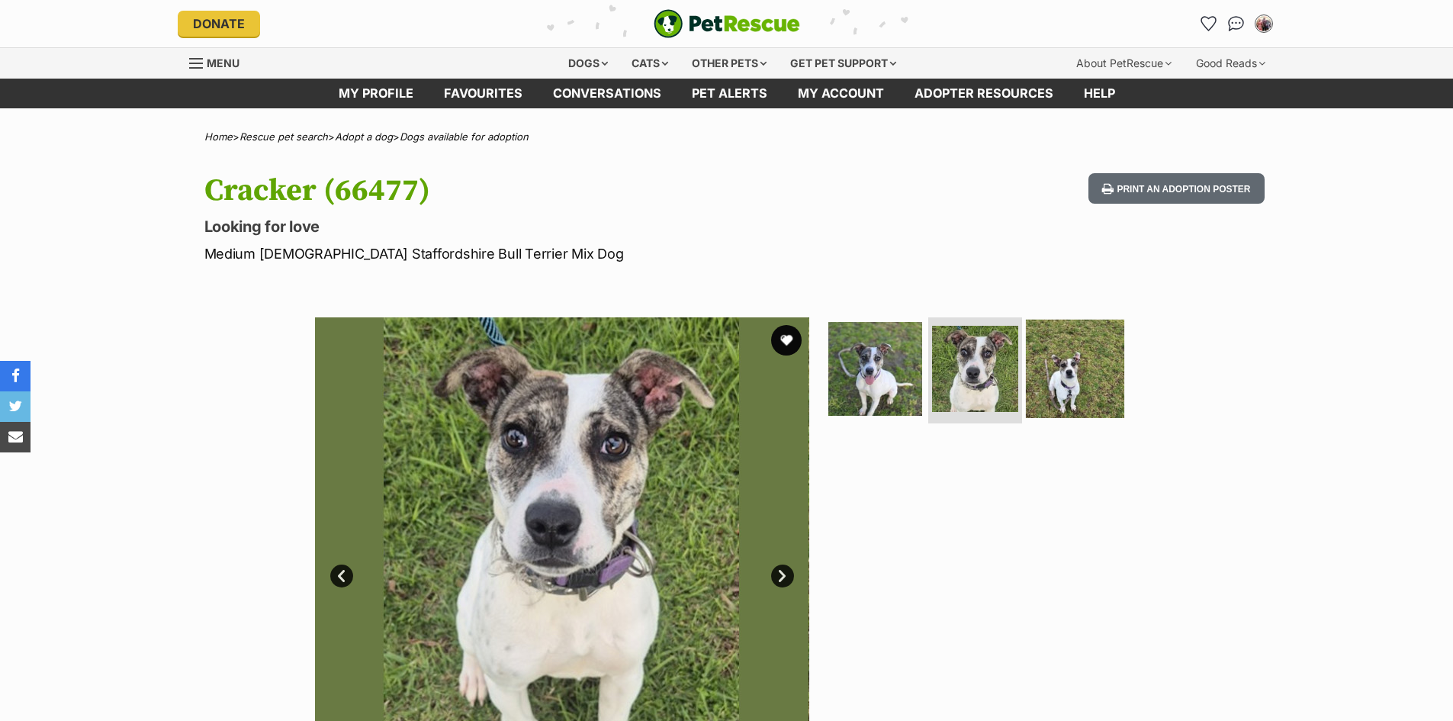
click at [1066, 383] on img at bounding box center [1075, 368] width 98 height 98
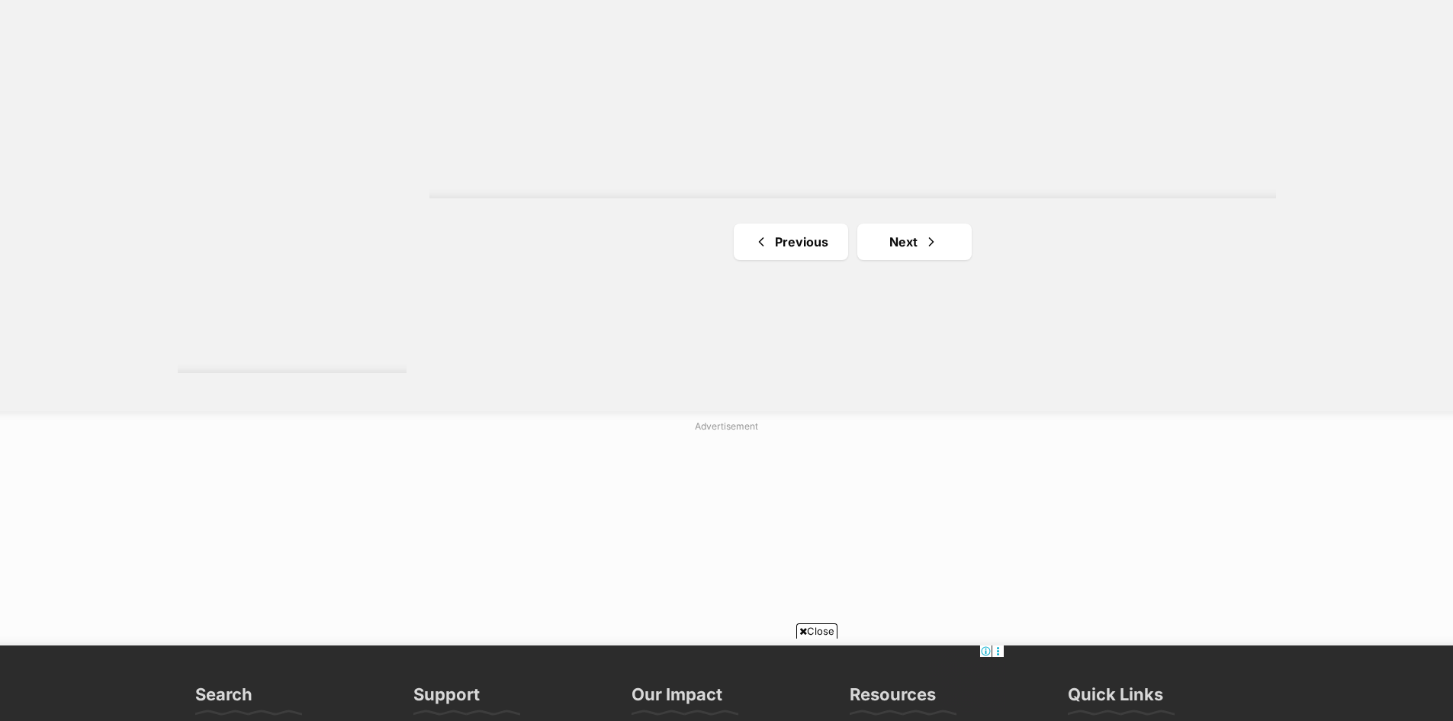
scroll to position [2814, 0]
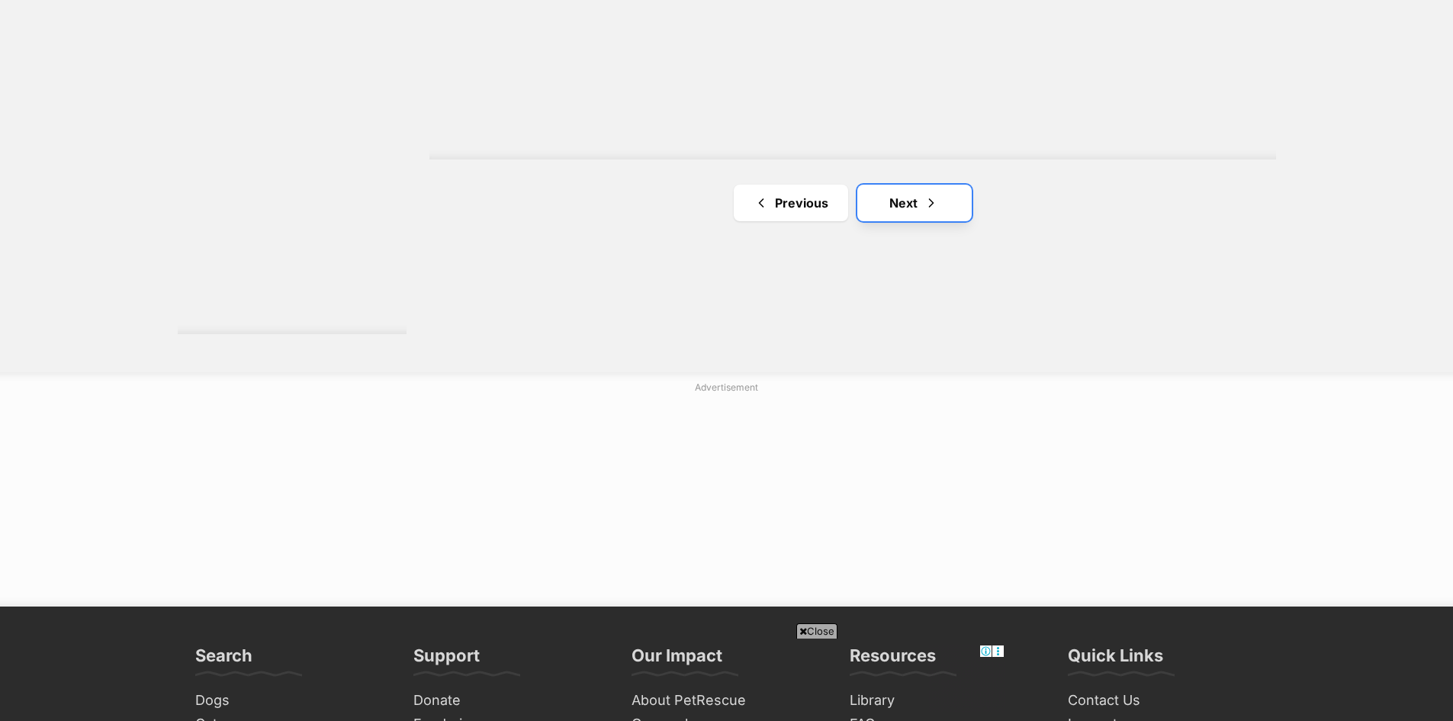
click at [898, 208] on link "Next" at bounding box center [914, 203] width 114 height 37
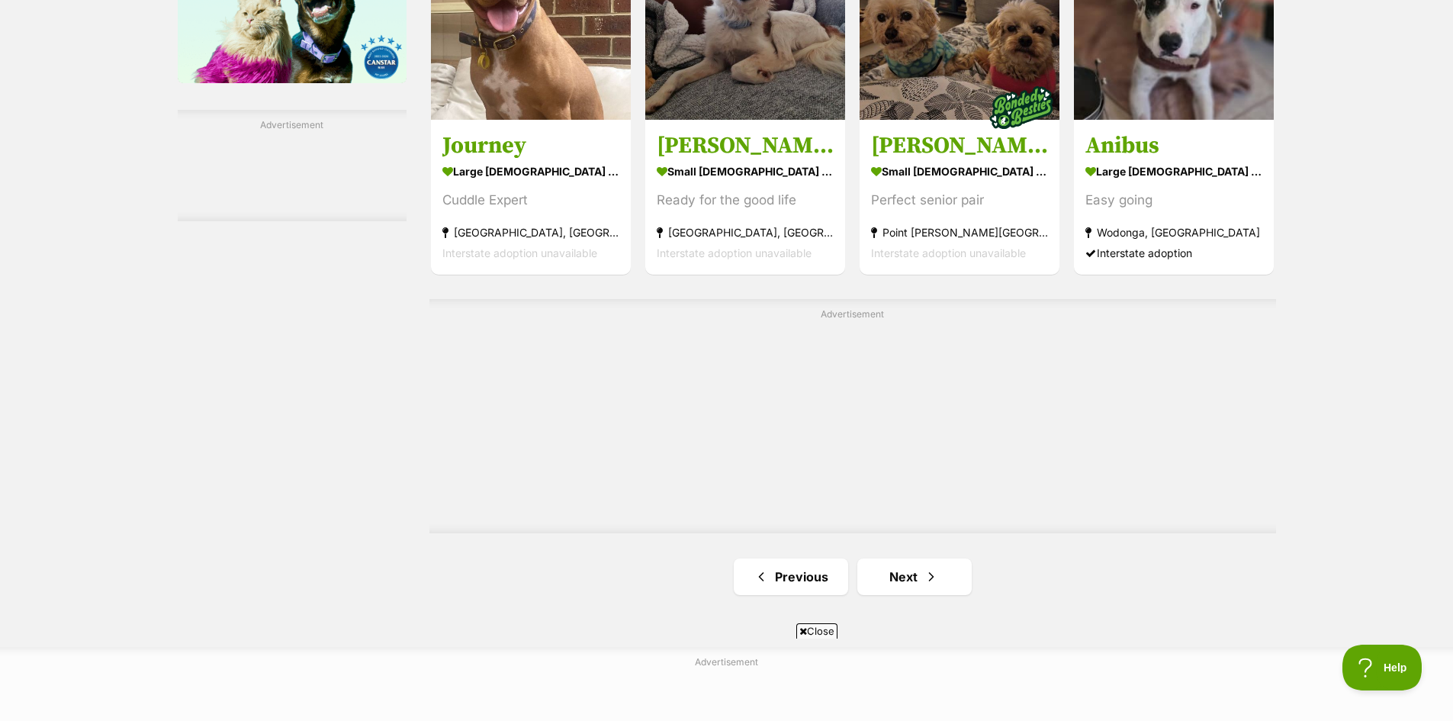
scroll to position [2594, 0]
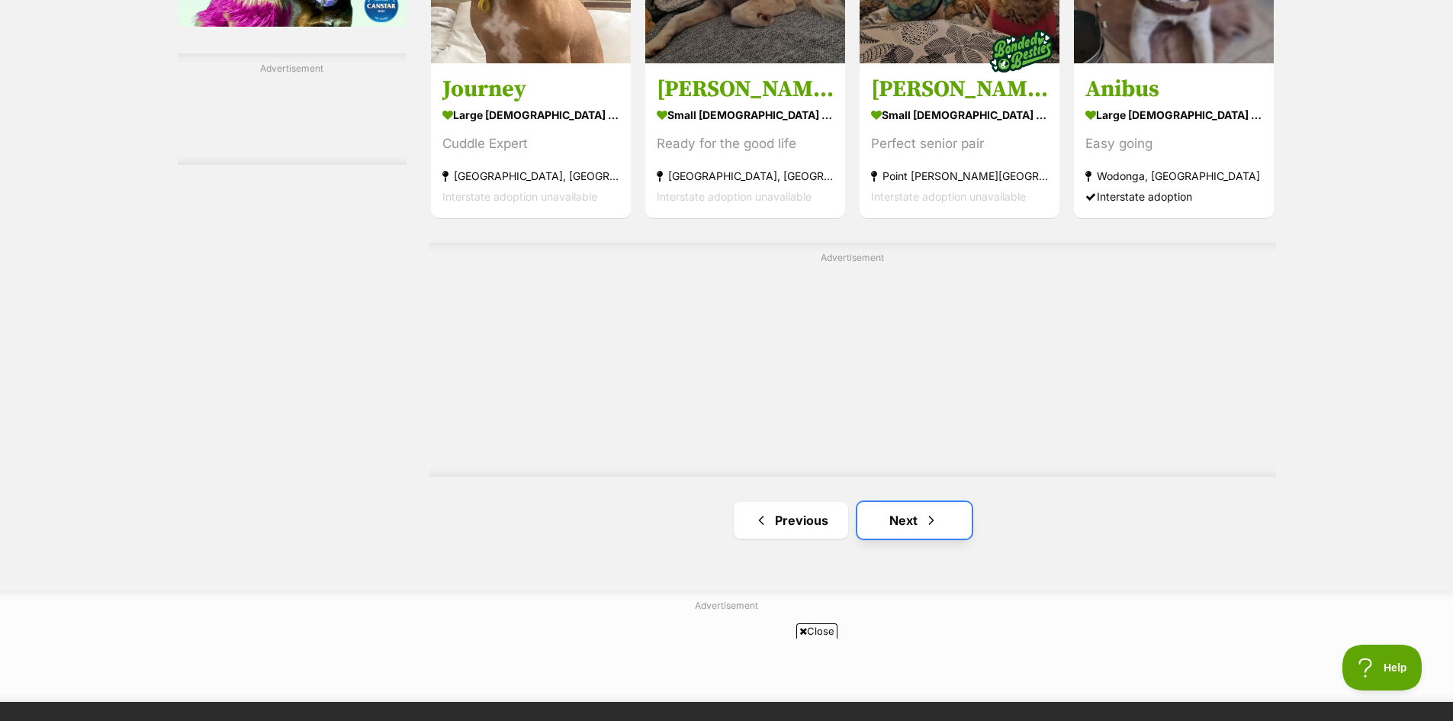
click at [935, 520] on span "Next page" at bounding box center [931, 520] width 15 height 18
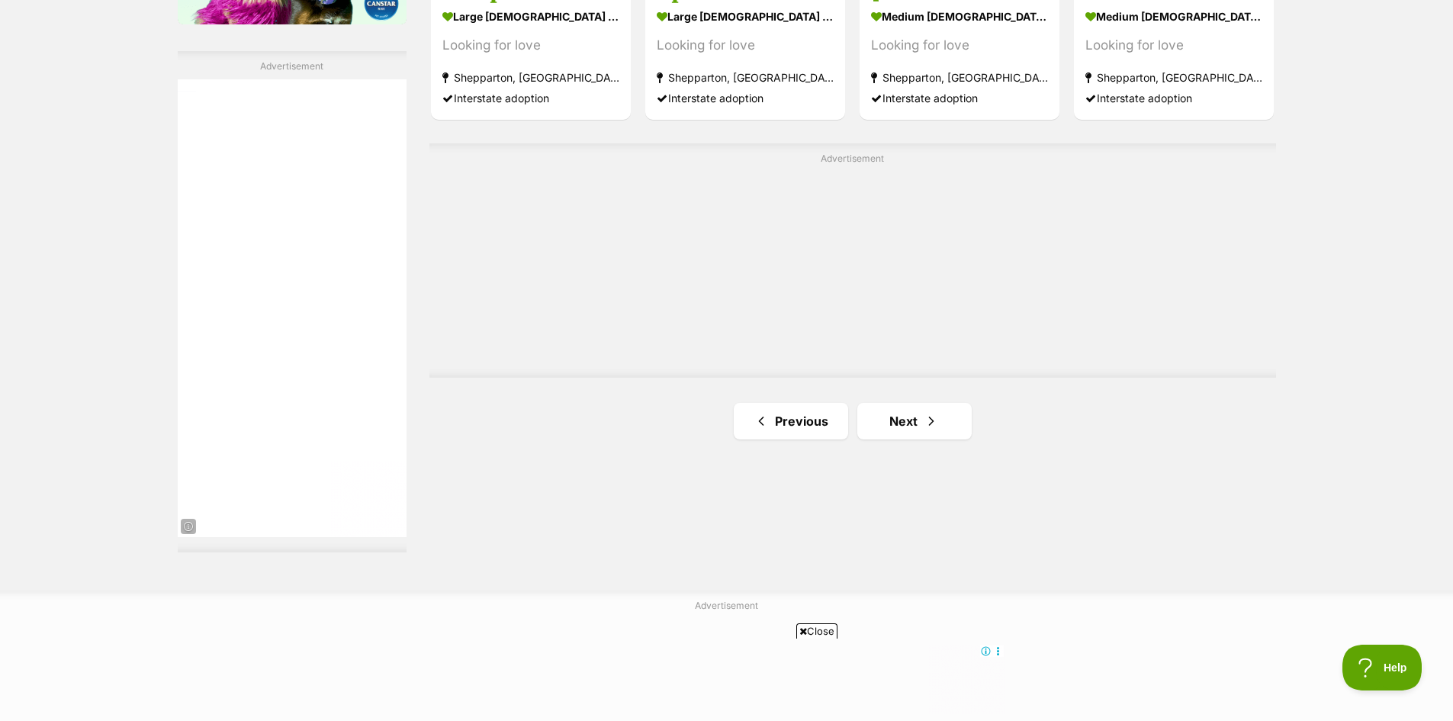
scroll to position [2670, 0]
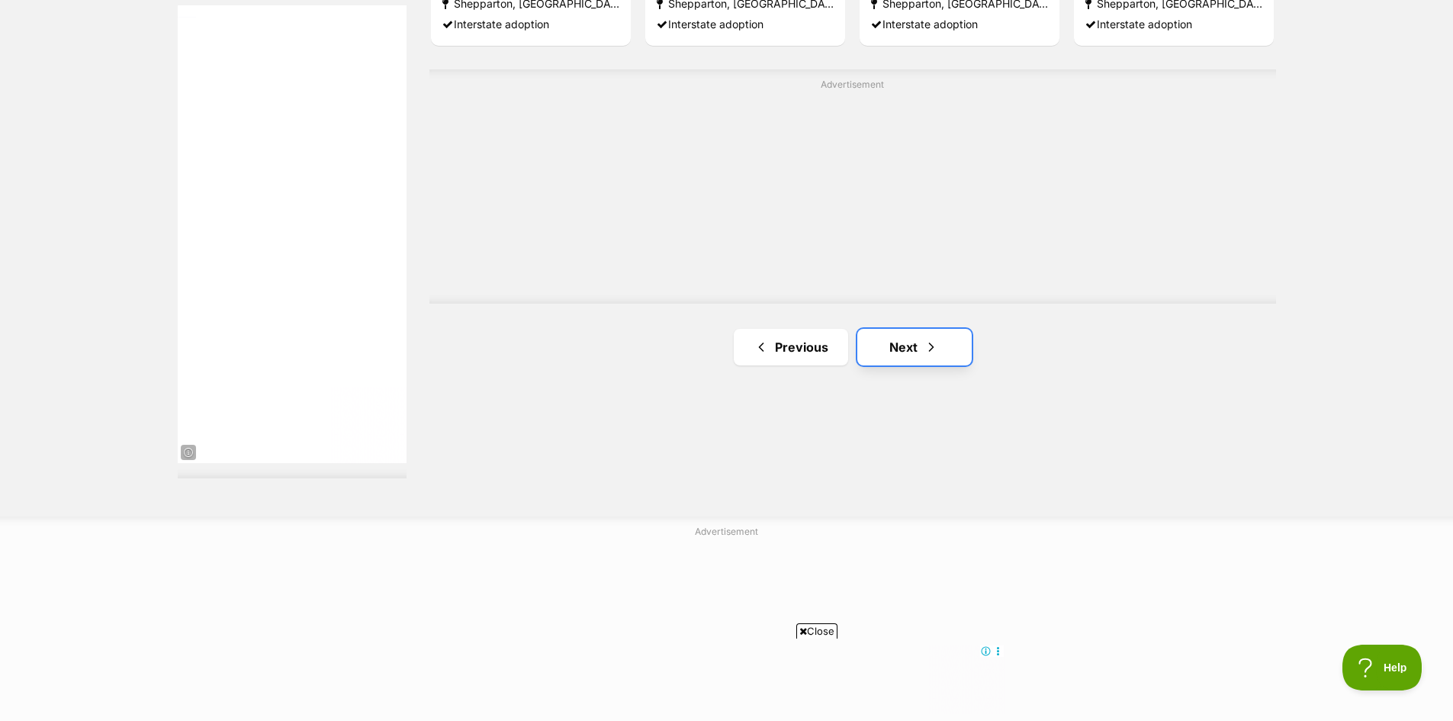
click at [927, 348] on span "Next page" at bounding box center [931, 347] width 15 height 18
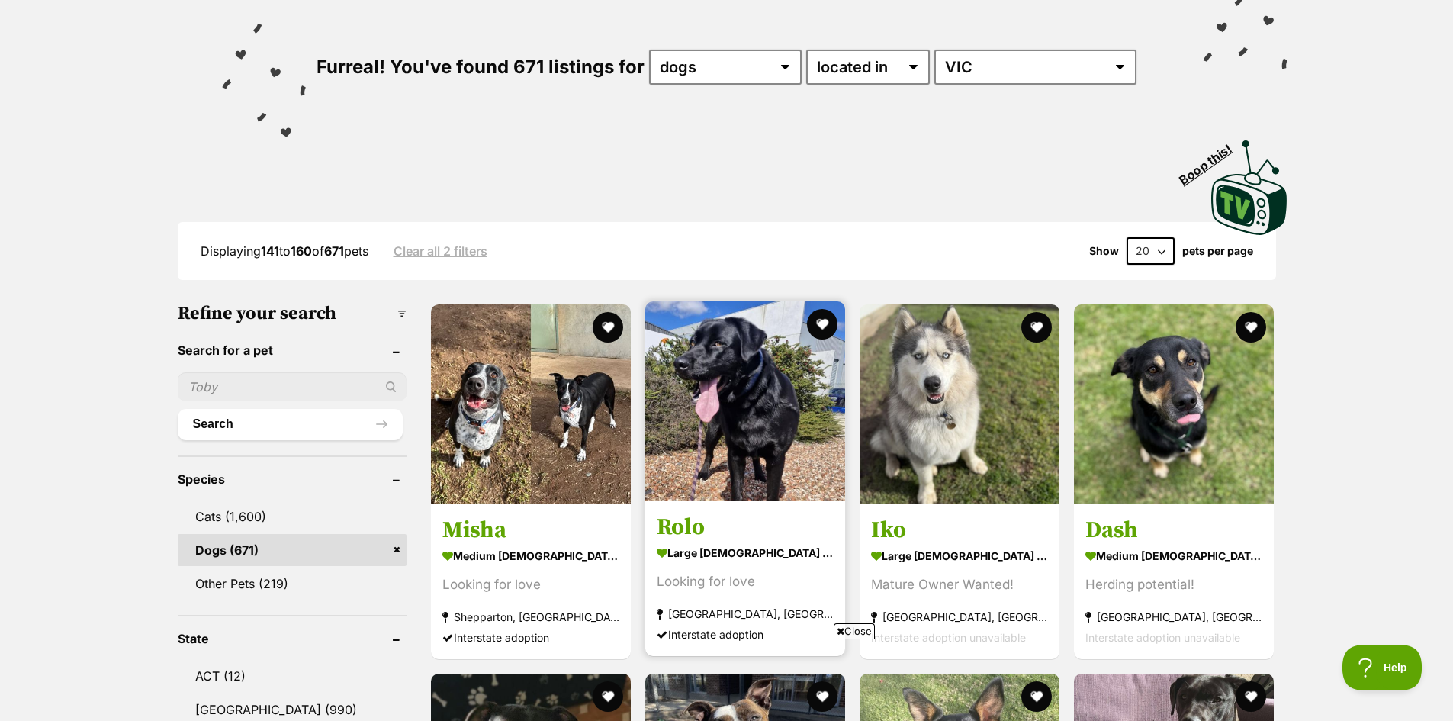
click at [770, 407] on img at bounding box center [745, 401] width 200 height 200
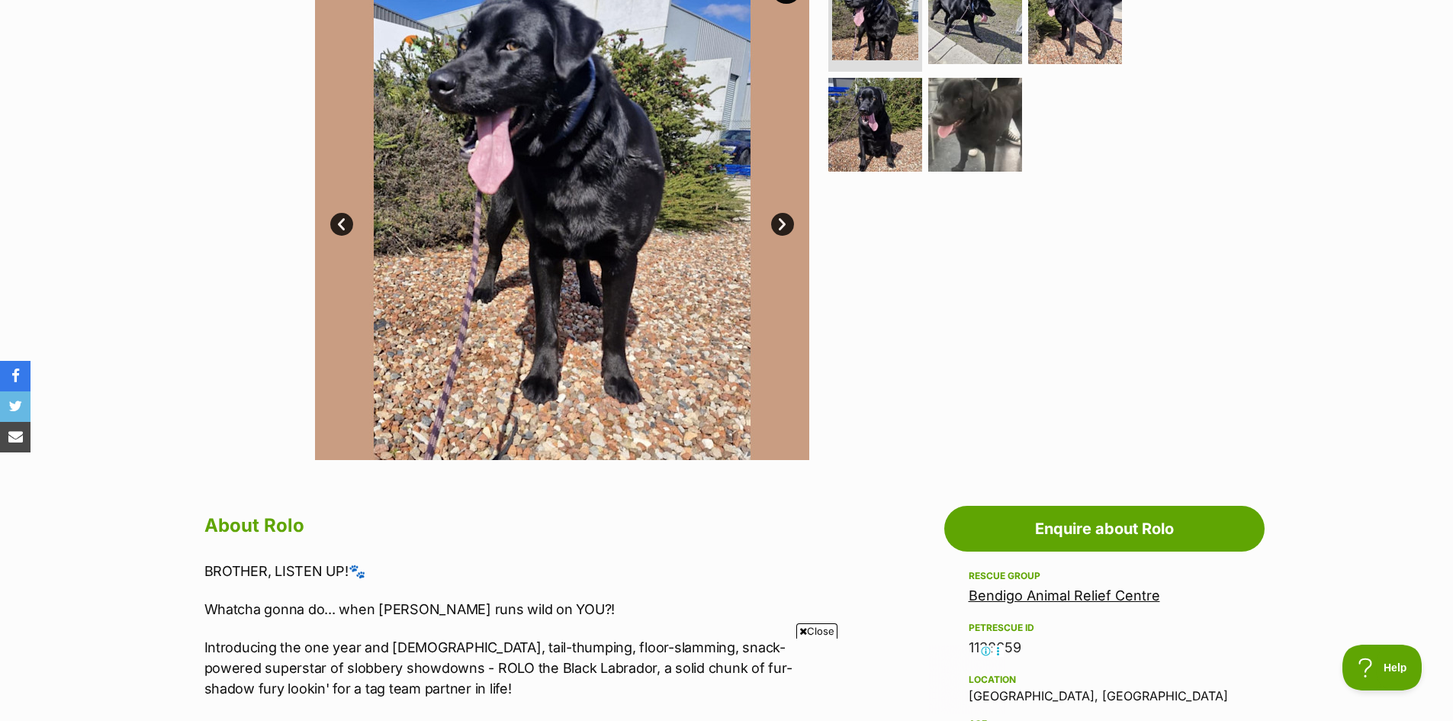
scroll to position [229, 0]
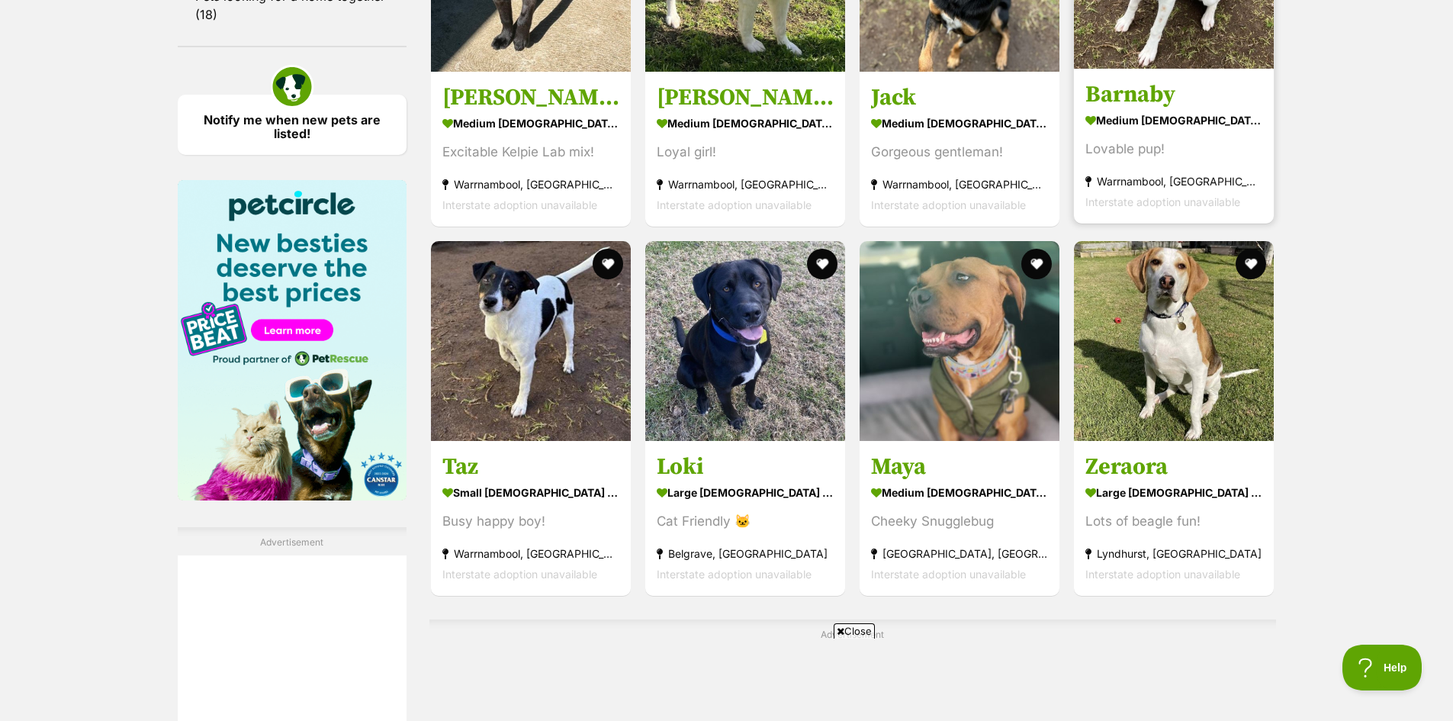
scroll to position [2136, 0]
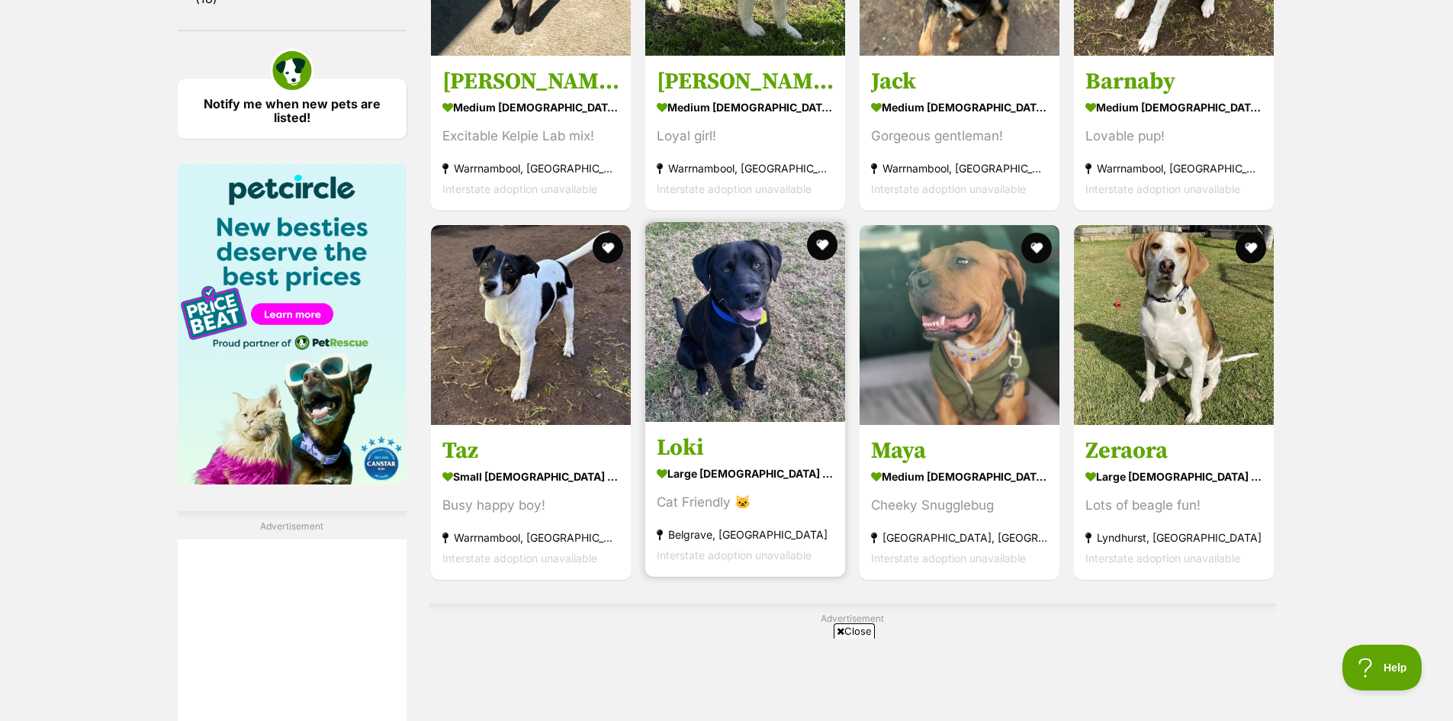
click at [799, 394] on img at bounding box center [745, 322] width 200 height 200
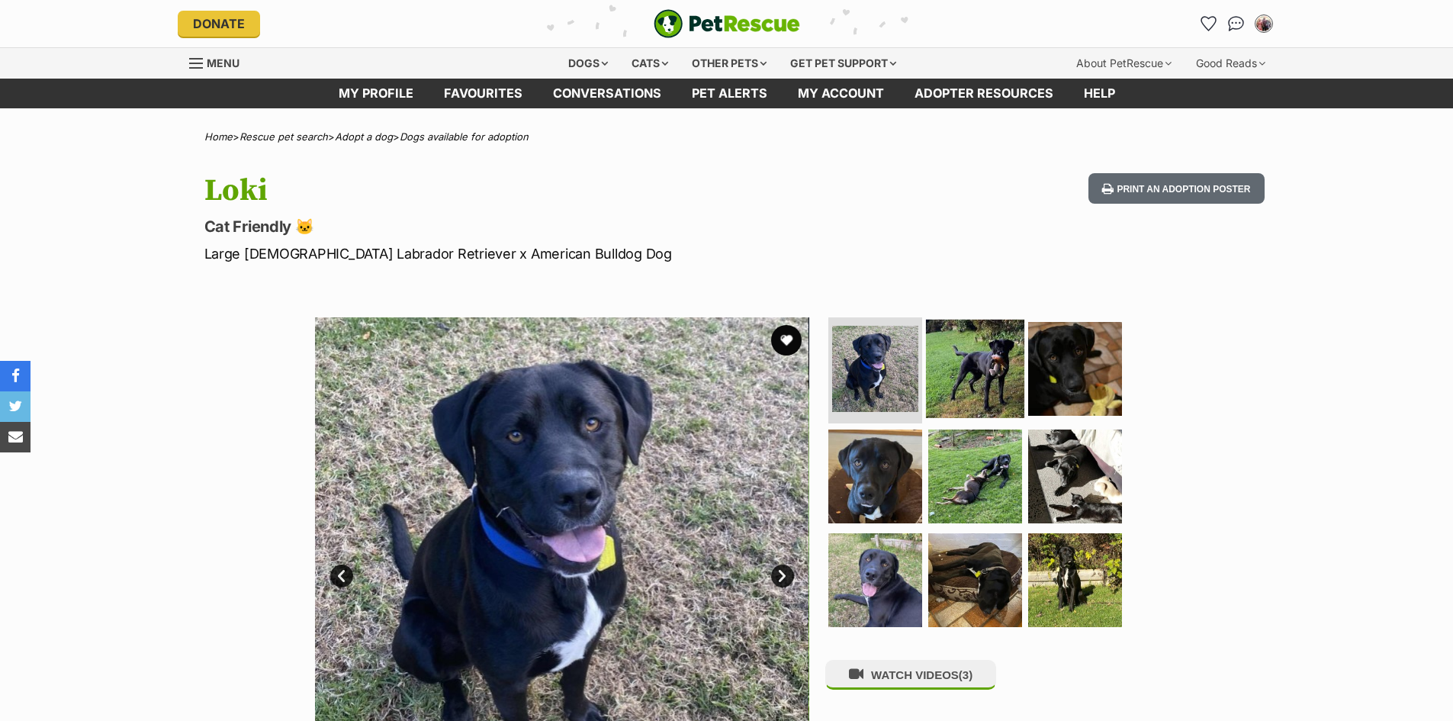
click at [956, 383] on img at bounding box center [975, 368] width 98 height 98
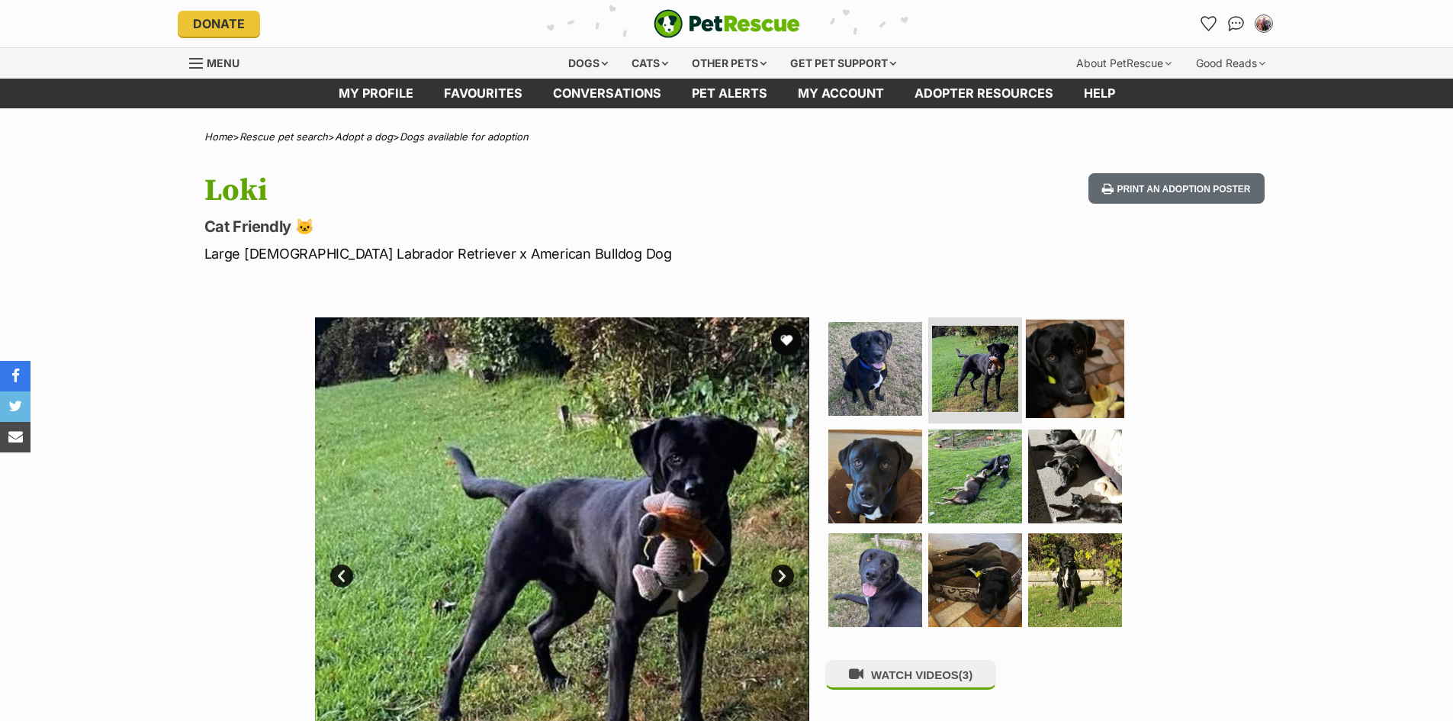
click at [1060, 384] on img at bounding box center [1075, 368] width 98 height 98
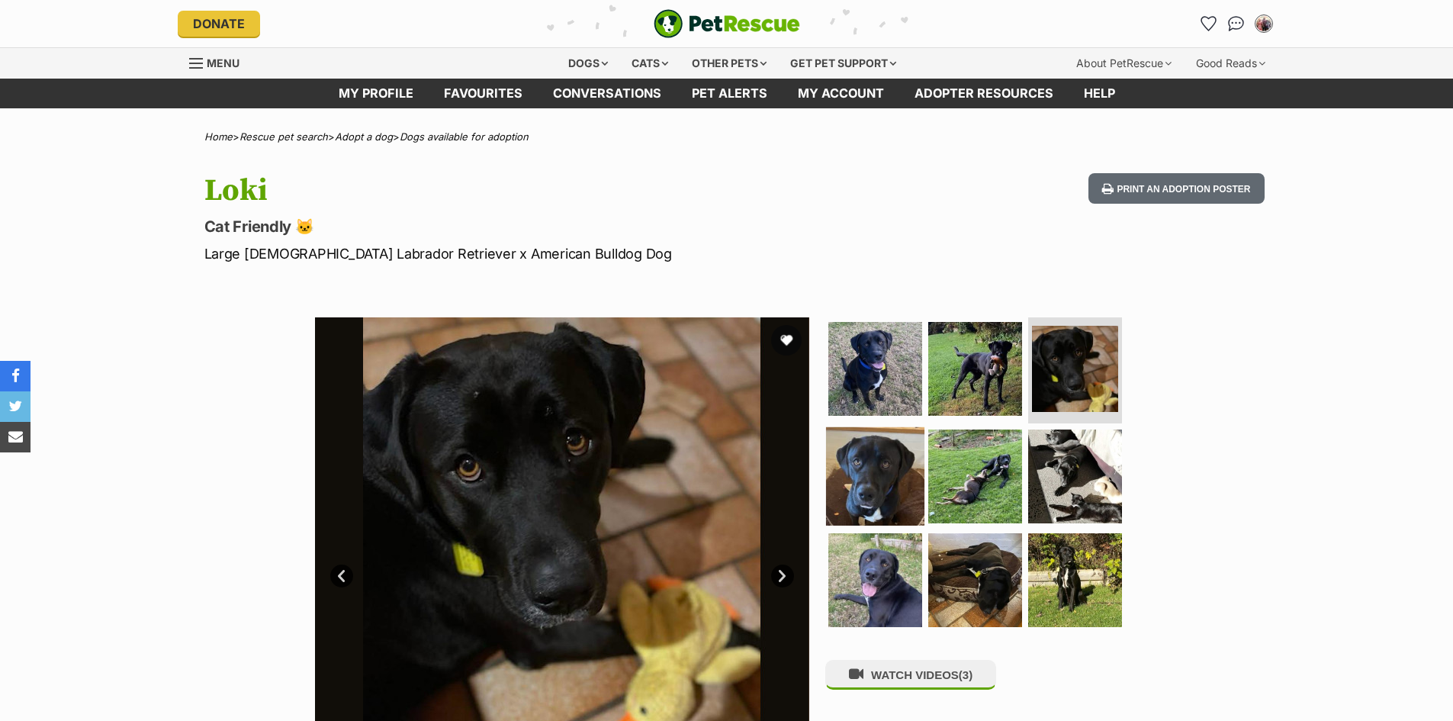
click at [868, 470] on img at bounding box center [875, 476] width 98 height 98
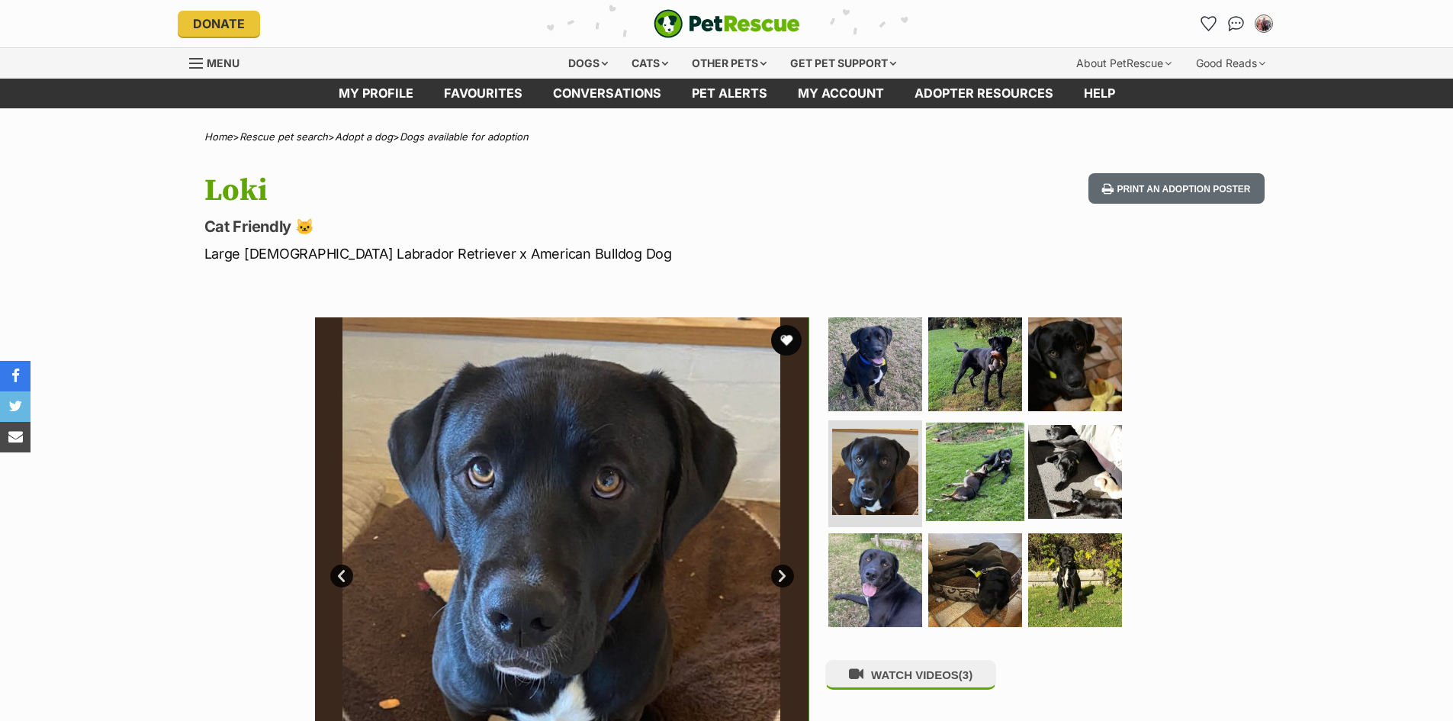
click at [984, 487] on img at bounding box center [975, 472] width 98 height 98
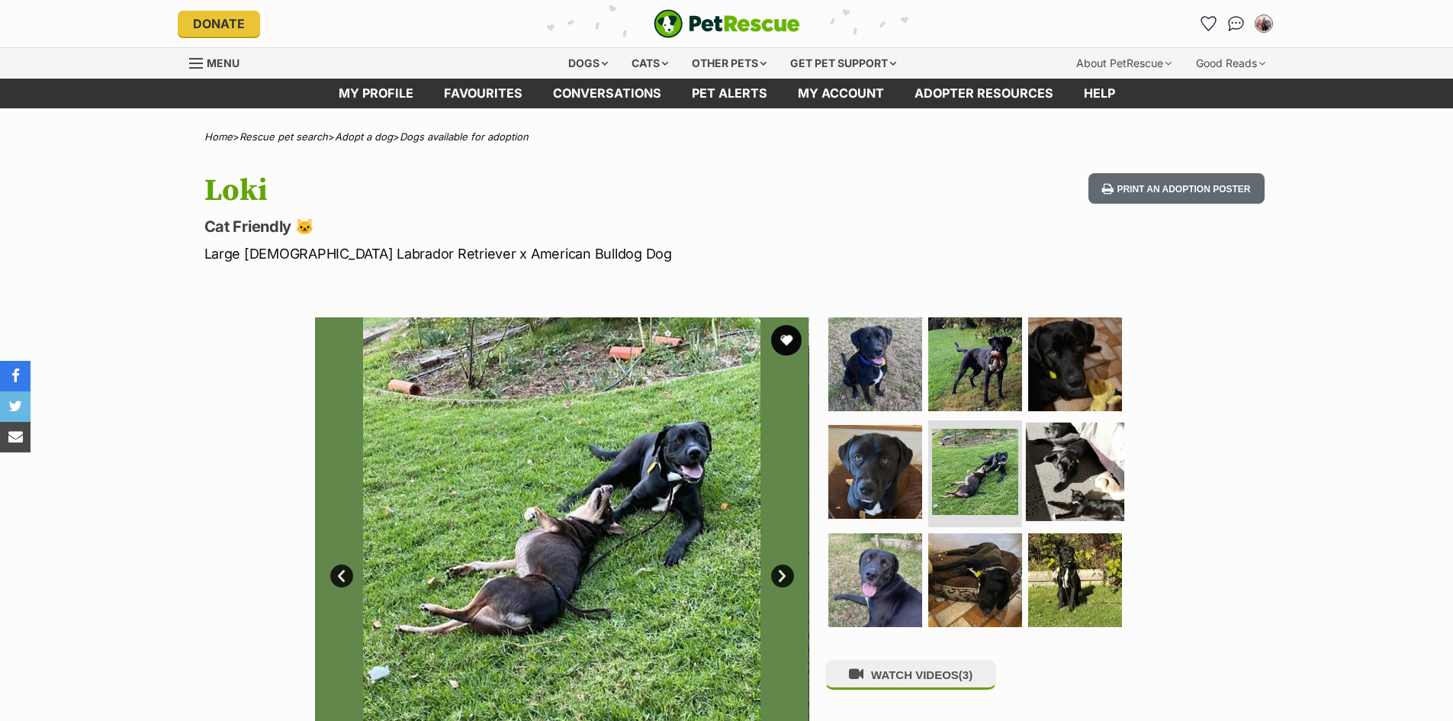
click at [1075, 494] on img at bounding box center [1075, 472] width 98 height 98
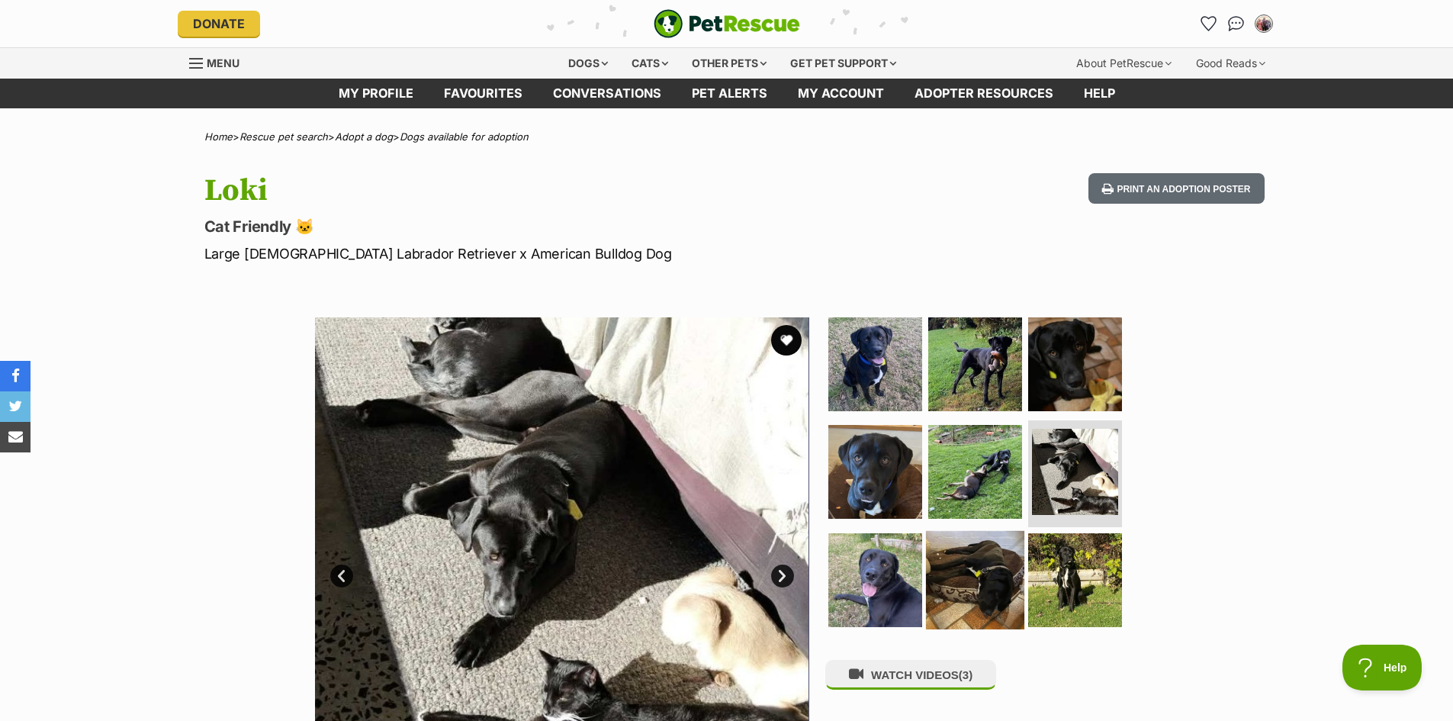
click at [967, 590] on img at bounding box center [975, 580] width 98 height 98
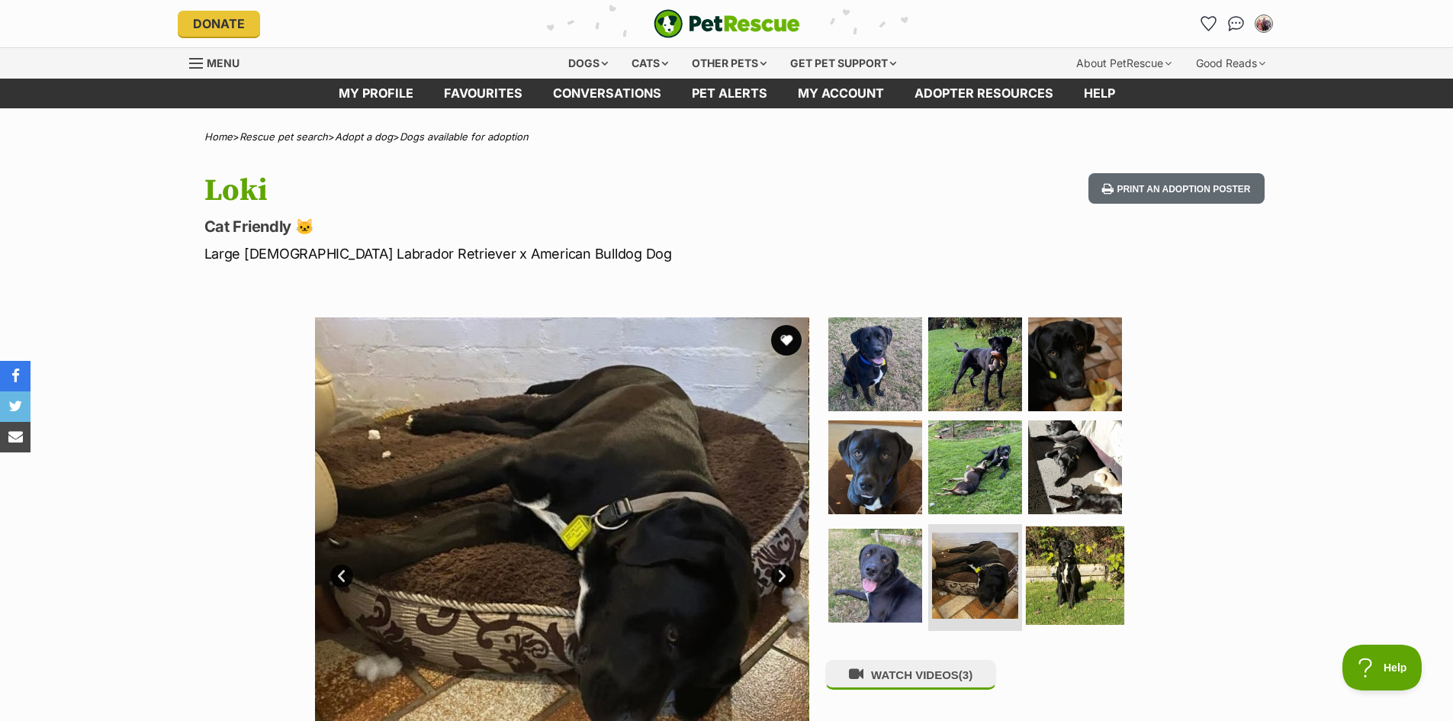
click at [1089, 582] on img at bounding box center [1075, 575] width 98 height 98
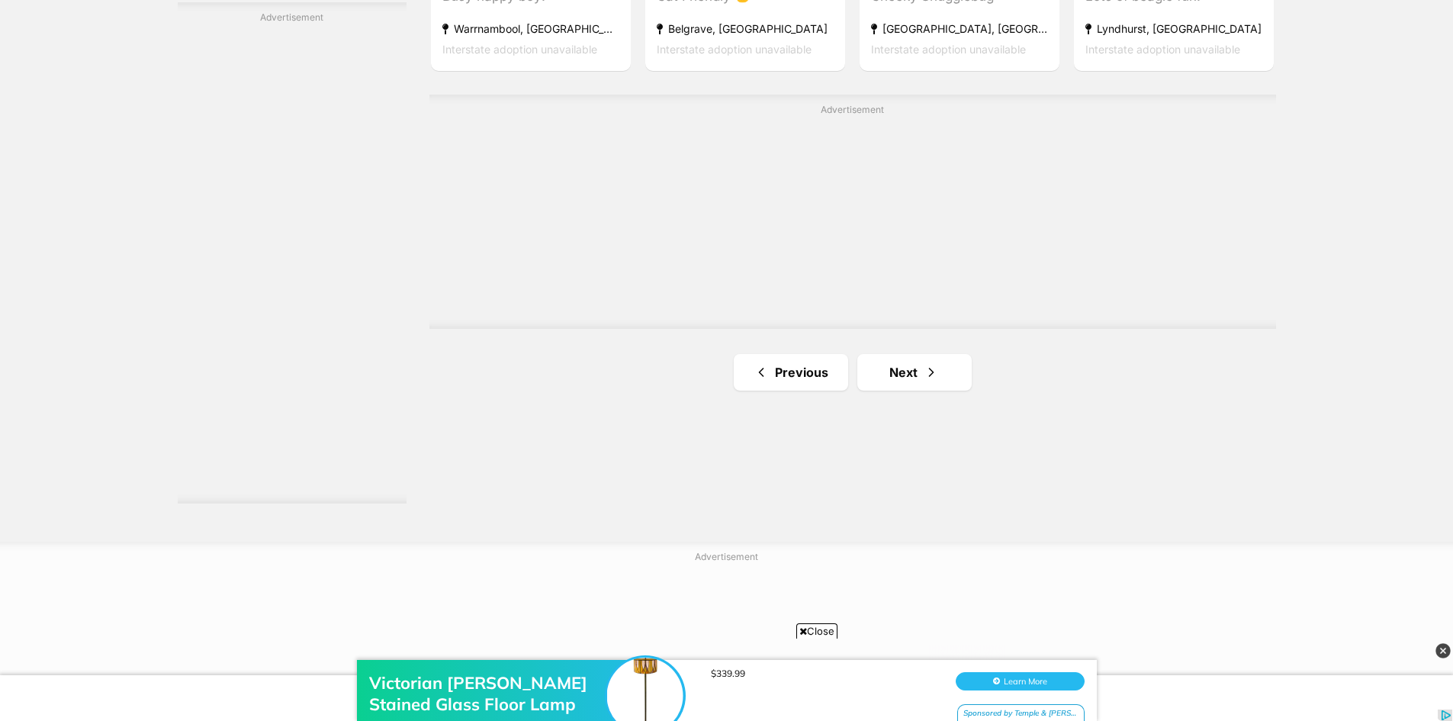
scroll to position [2670, 0]
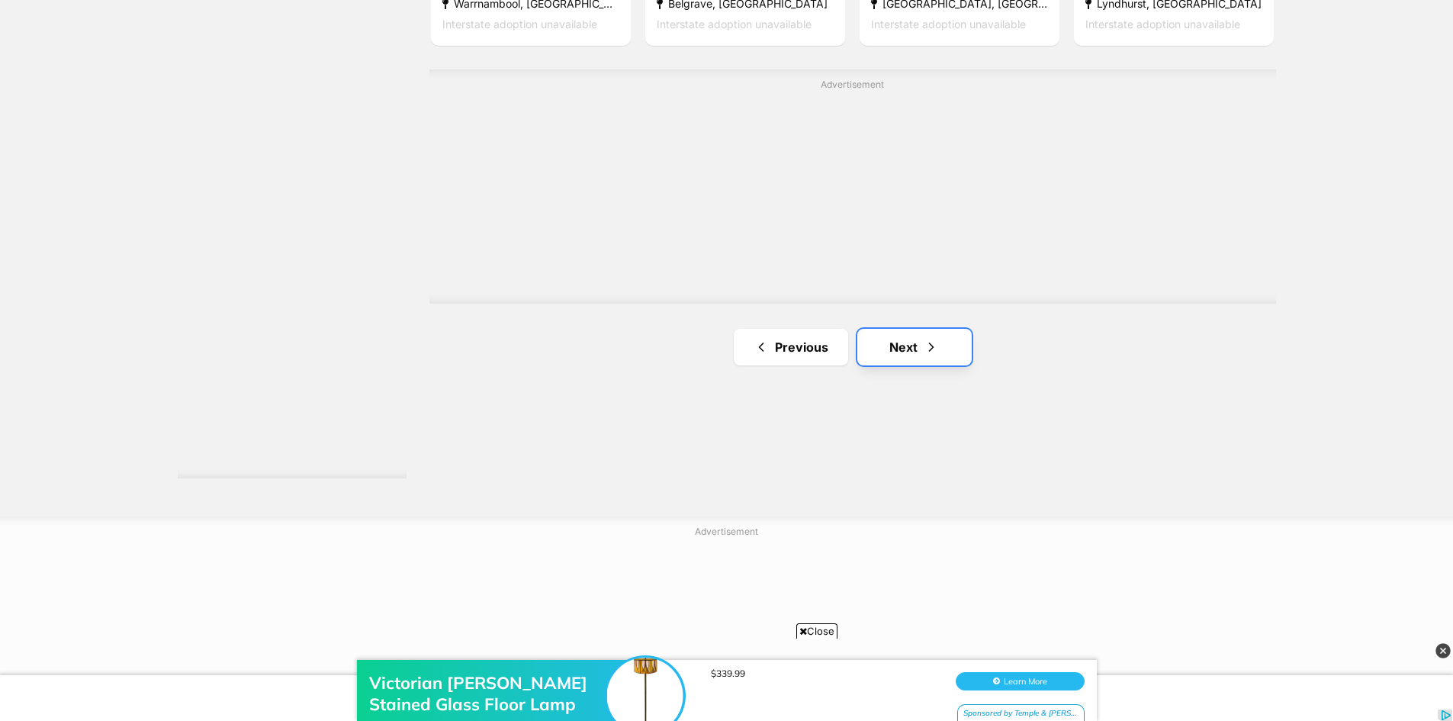
click at [887, 341] on link "Next" at bounding box center [914, 347] width 114 height 37
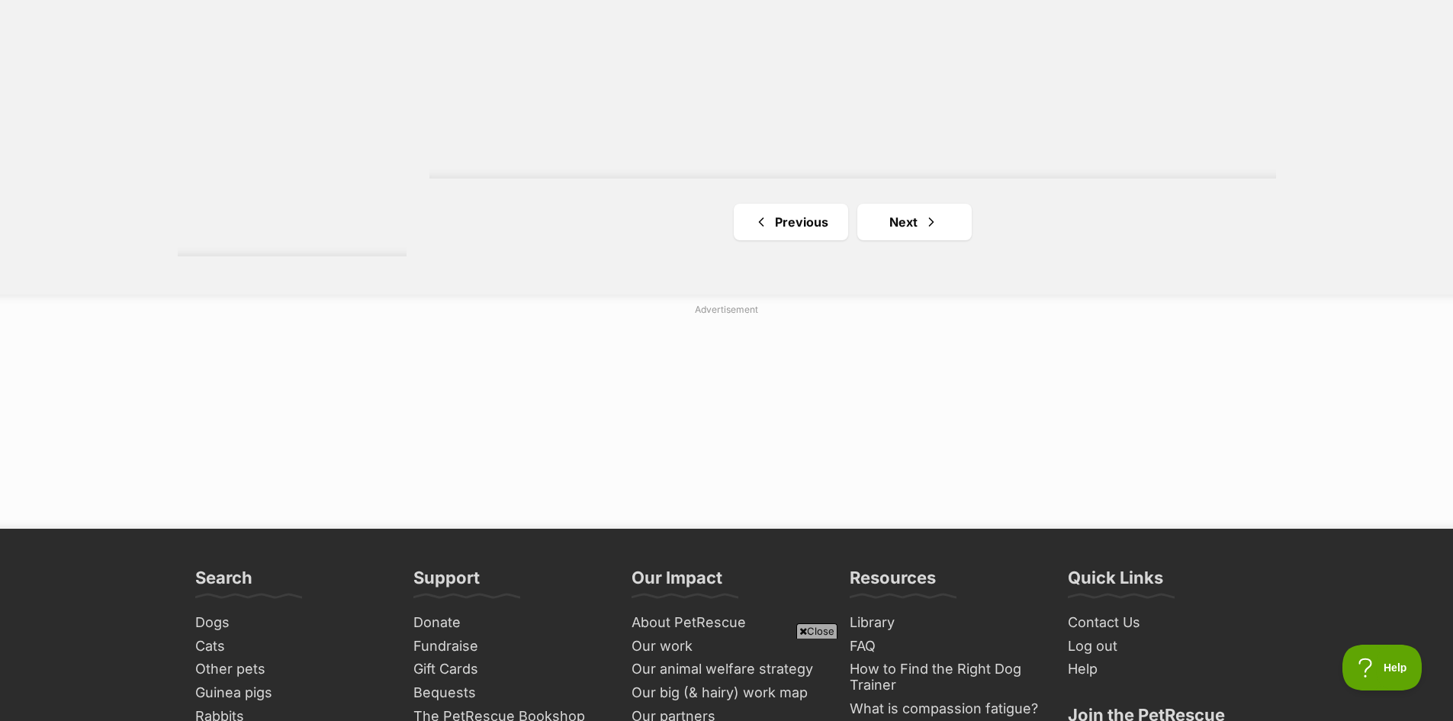
scroll to position [2899, 0]
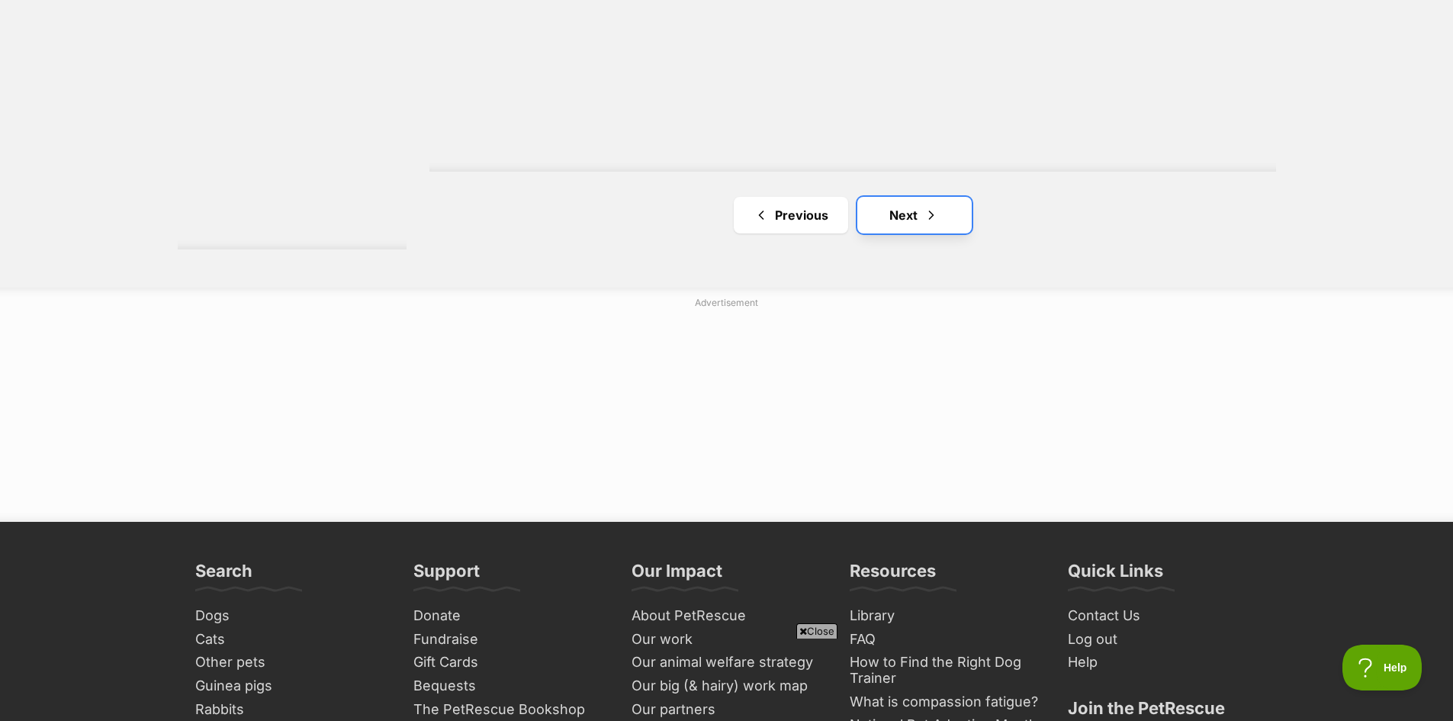
click at [912, 218] on link "Next" at bounding box center [914, 215] width 114 height 37
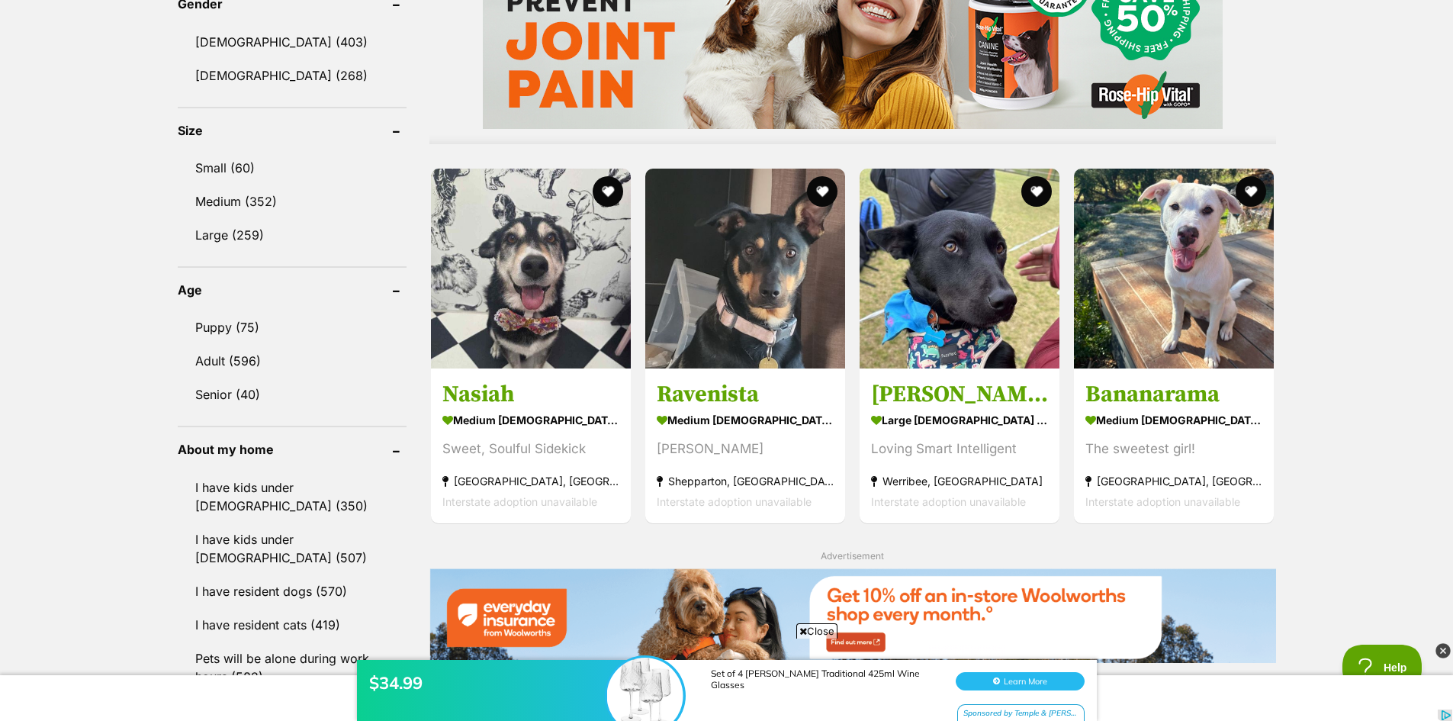
scroll to position [1297, 0]
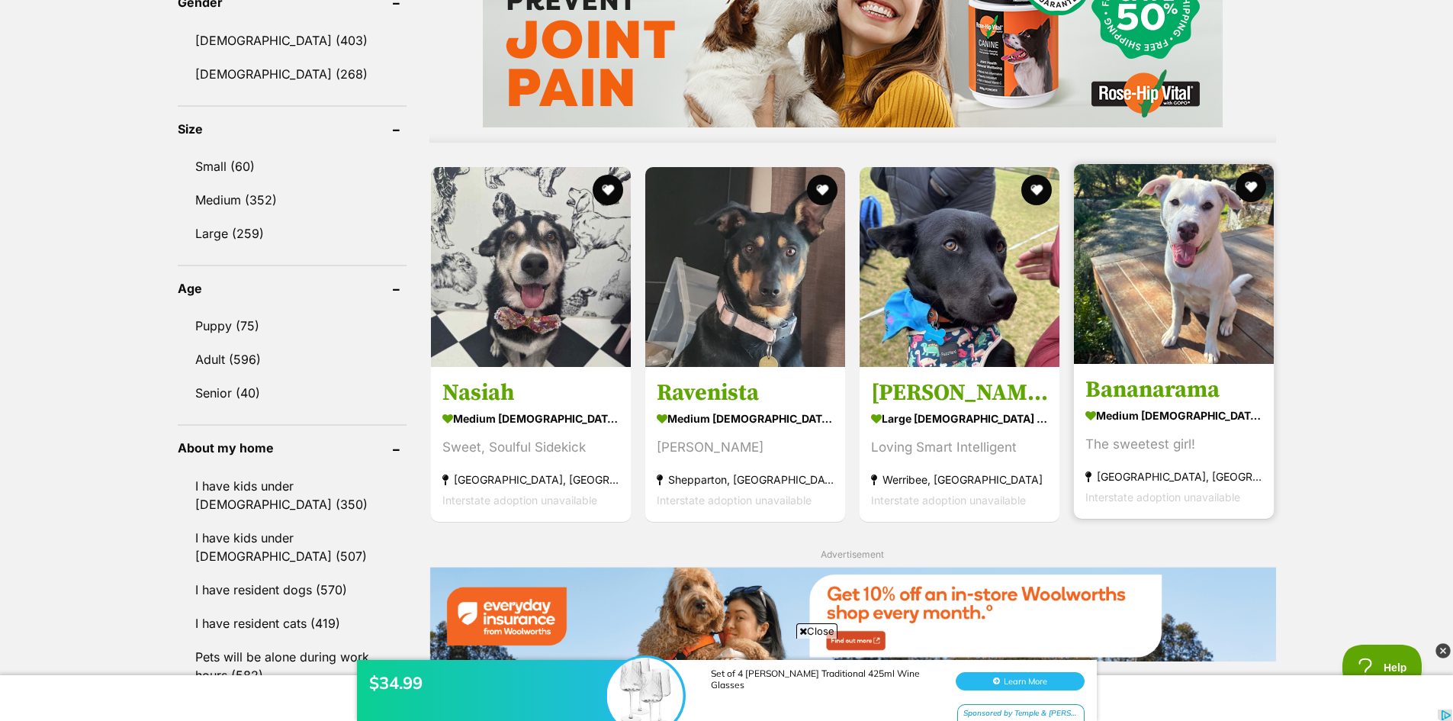
click at [1213, 305] on img at bounding box center [1174, 264] width 200 height 200
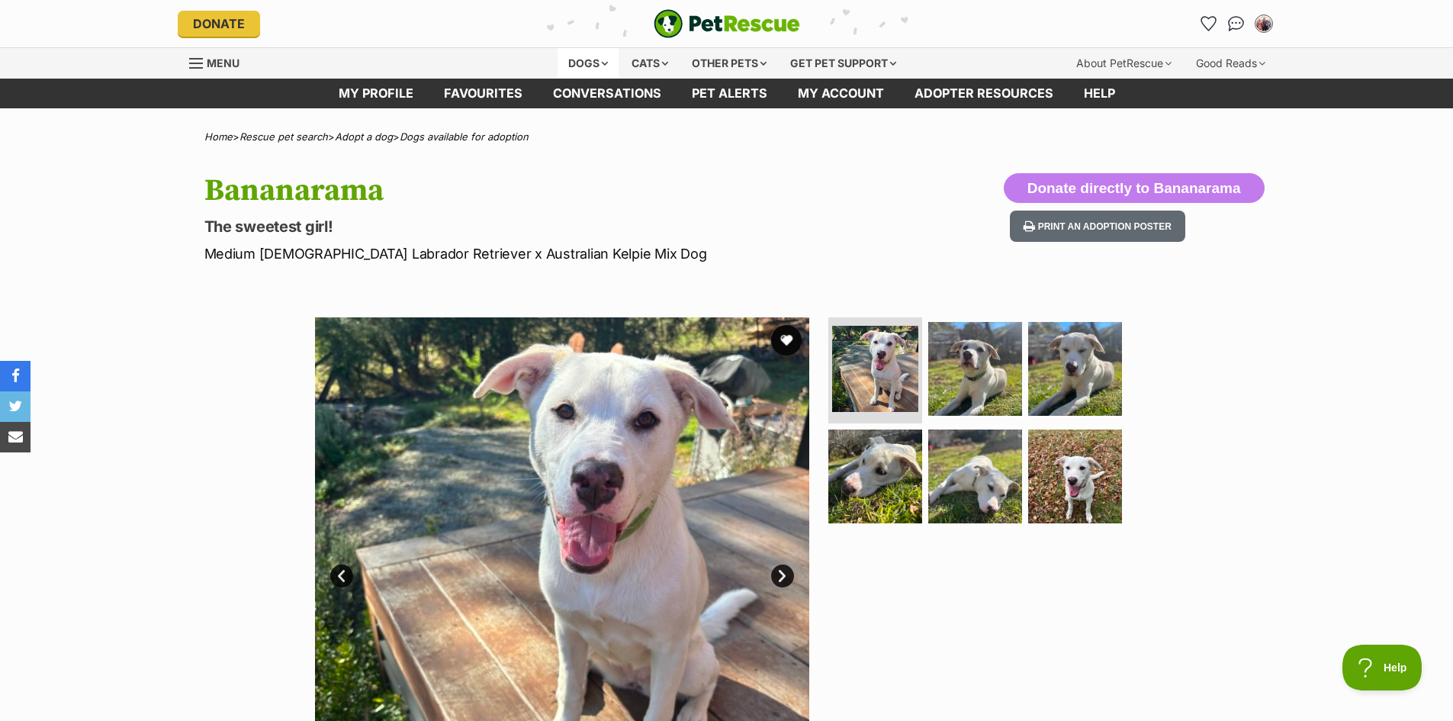
click at [583, 63] on div "Dogs" at bounding box center [588, 63] width 61 height 31
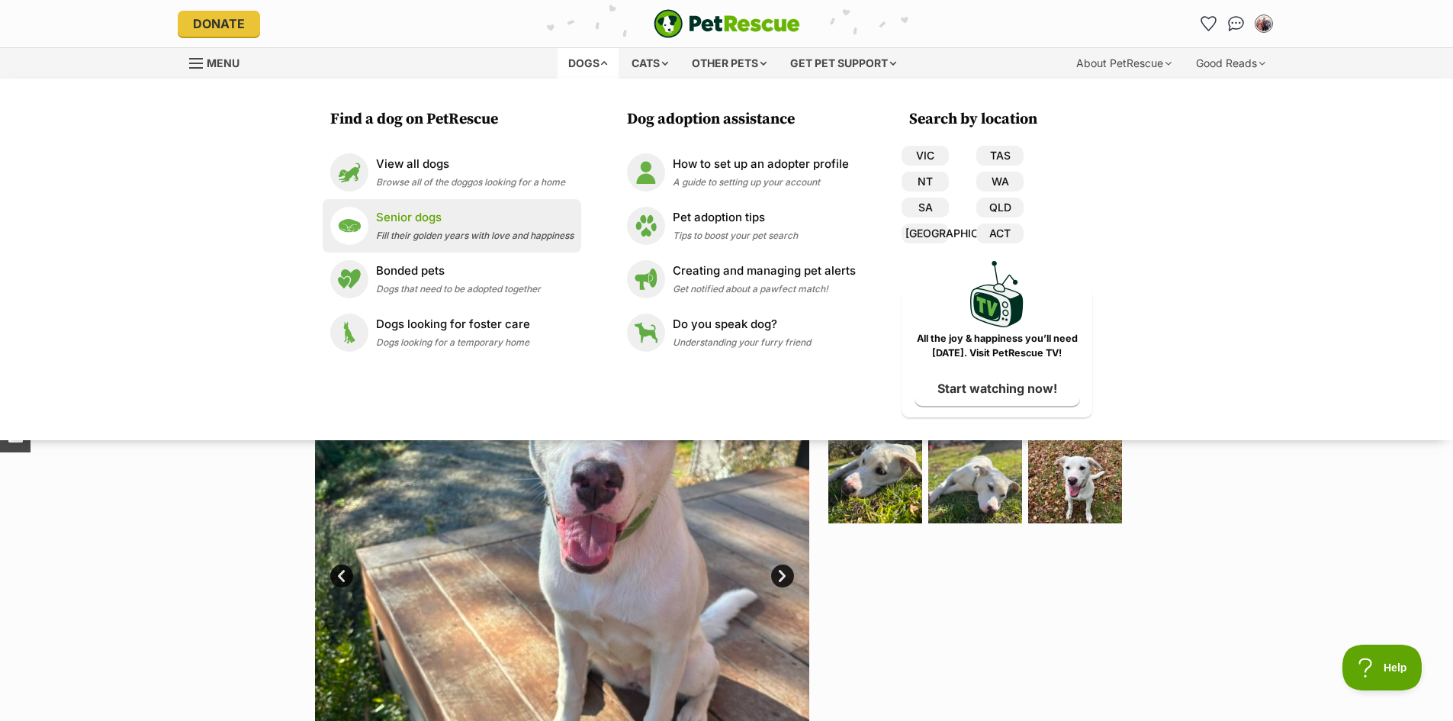
click at [405, 221] on p "Senior dogs" at bounding box center [475, 218] width 198 height 18
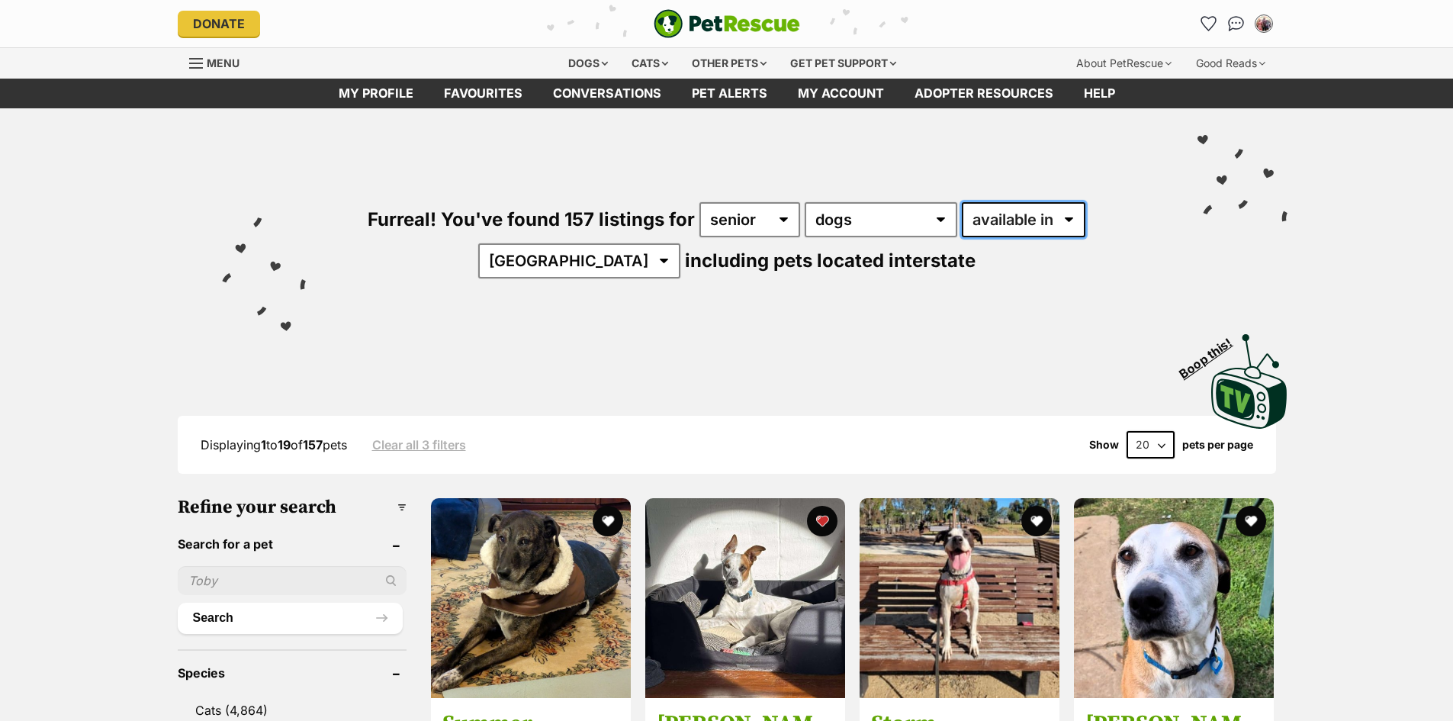
click at [1068, 218] on select "available in located in" at bounding box center [1024, 219] width 124 height 35
select select "disabled"
click at [962, 202] on select "available in located in" at bounding box center [1024, 219] width 124 height 35
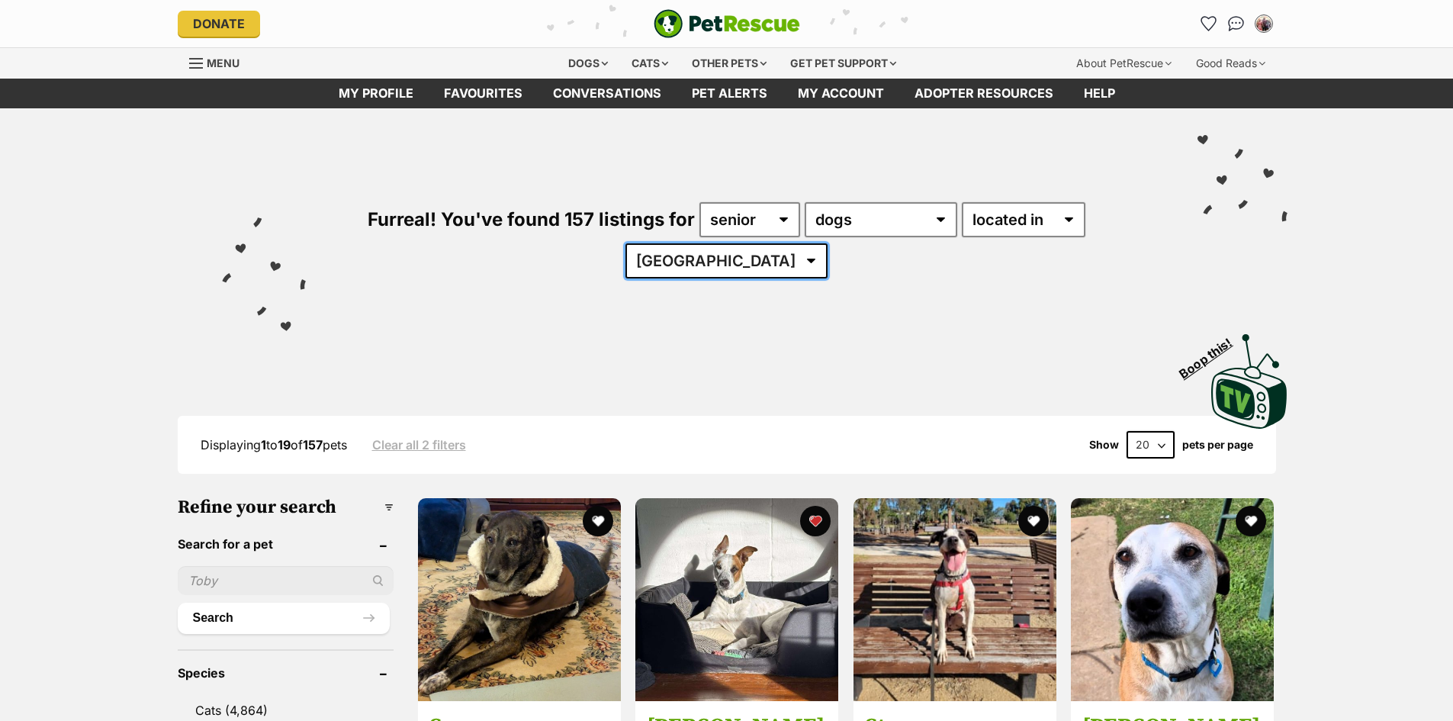
drag, startPoint x: 764, startPoint y: 262, endPoint x: 763, endPoint y: 277, distance: 15.3
click at [764, 262] on select "[GEOGRAPHIC_DATA] [GEOGRAPHIC_DATA] [GEOGRAPHIC_DATA] SA [GEOGRAPHIC_DATA] [GEO…" at bounding box center [727, 260] width 202 height 35
select select "VIC"
click at [672, 243] on select "[GEOGRAPHIC_DATA] [GEOGRAPHIC_DATA] [GEOGRAPHIC_DATA] SA [GEOGRAPHIC_DATA] [GEO…" at bounding box center [727, 260] width 202 height 35
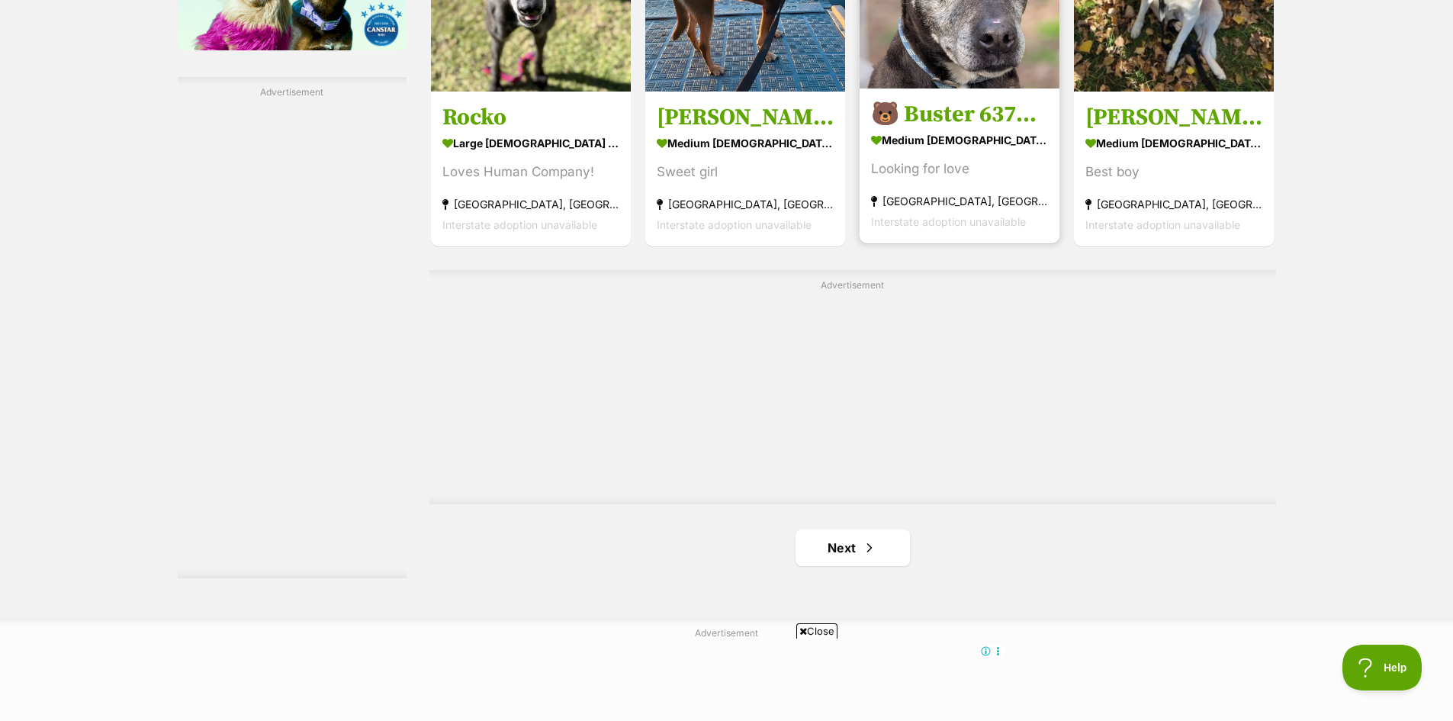
scroll to position [2517, 0]
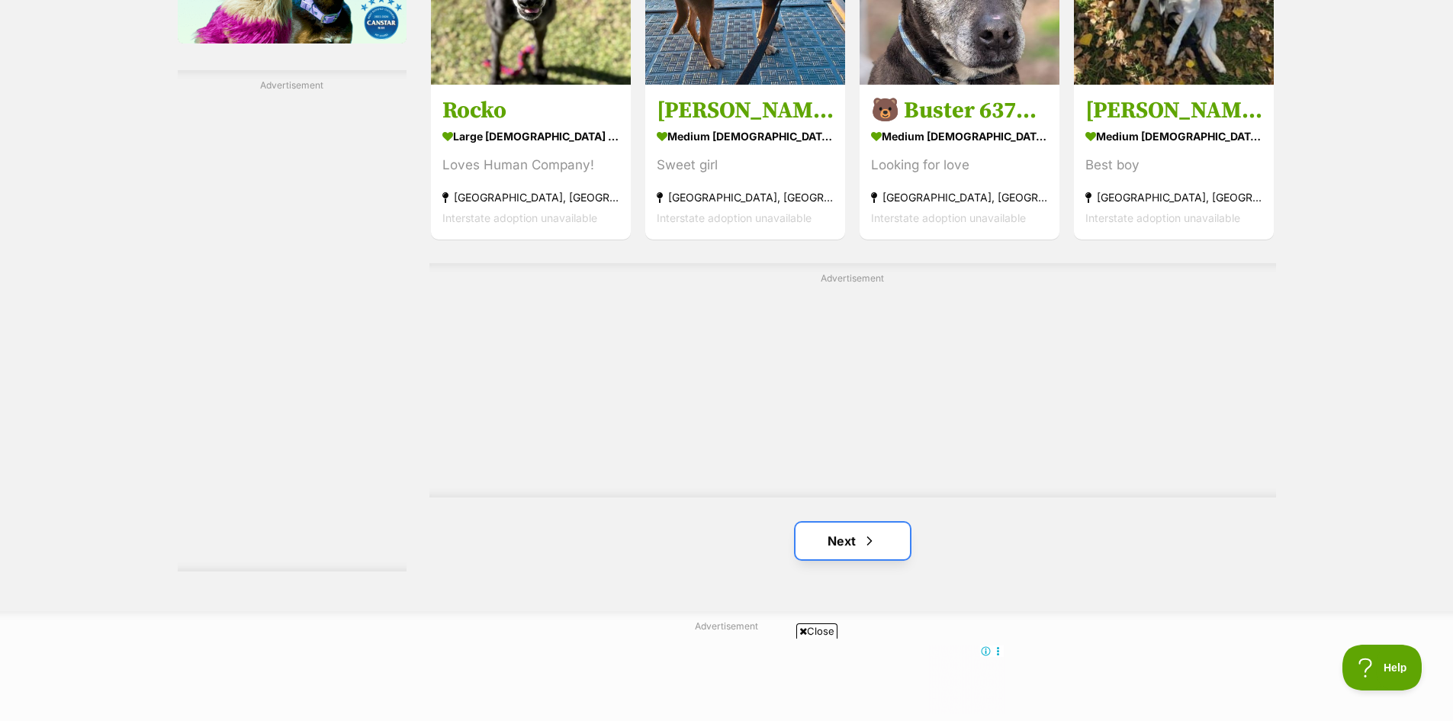
click at [875, 542] on span "Next page" at bounding box center [869, 541] width 15 height 18
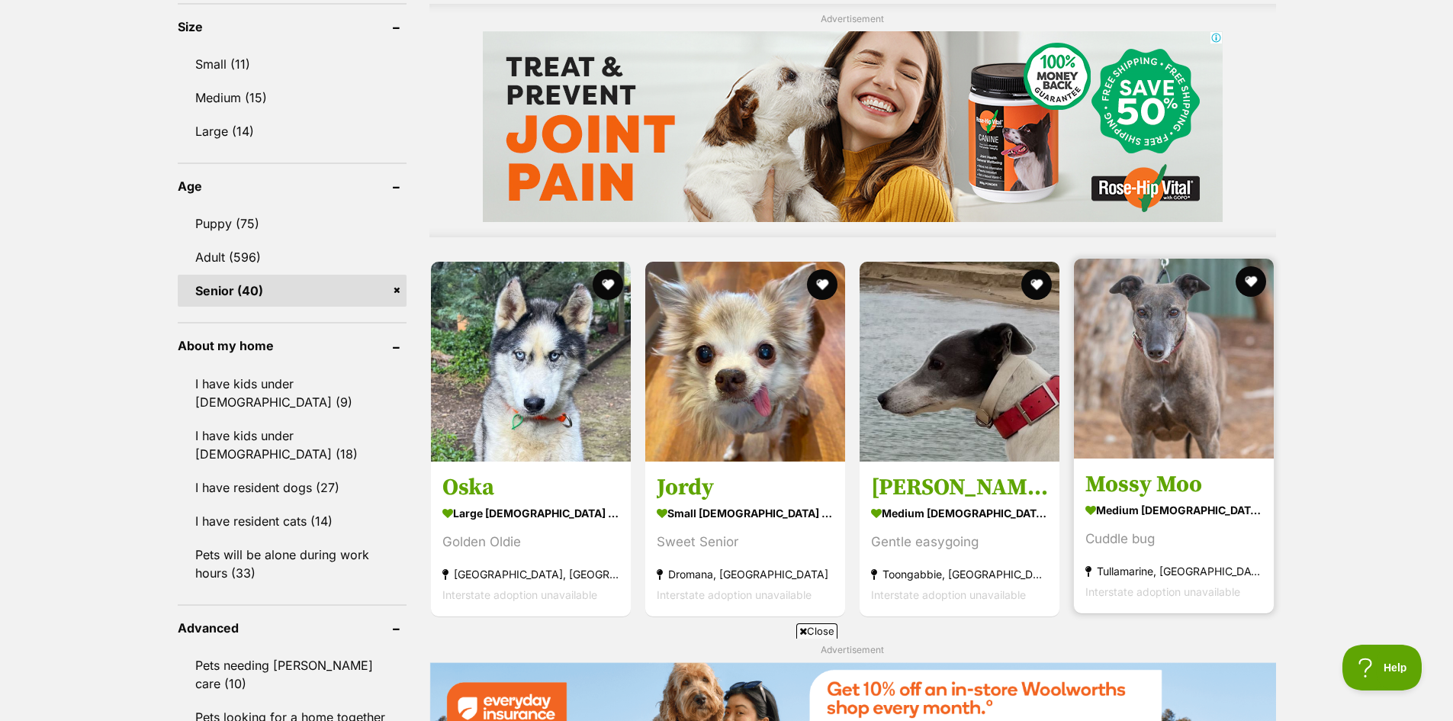
scroll to position [1373, 0]
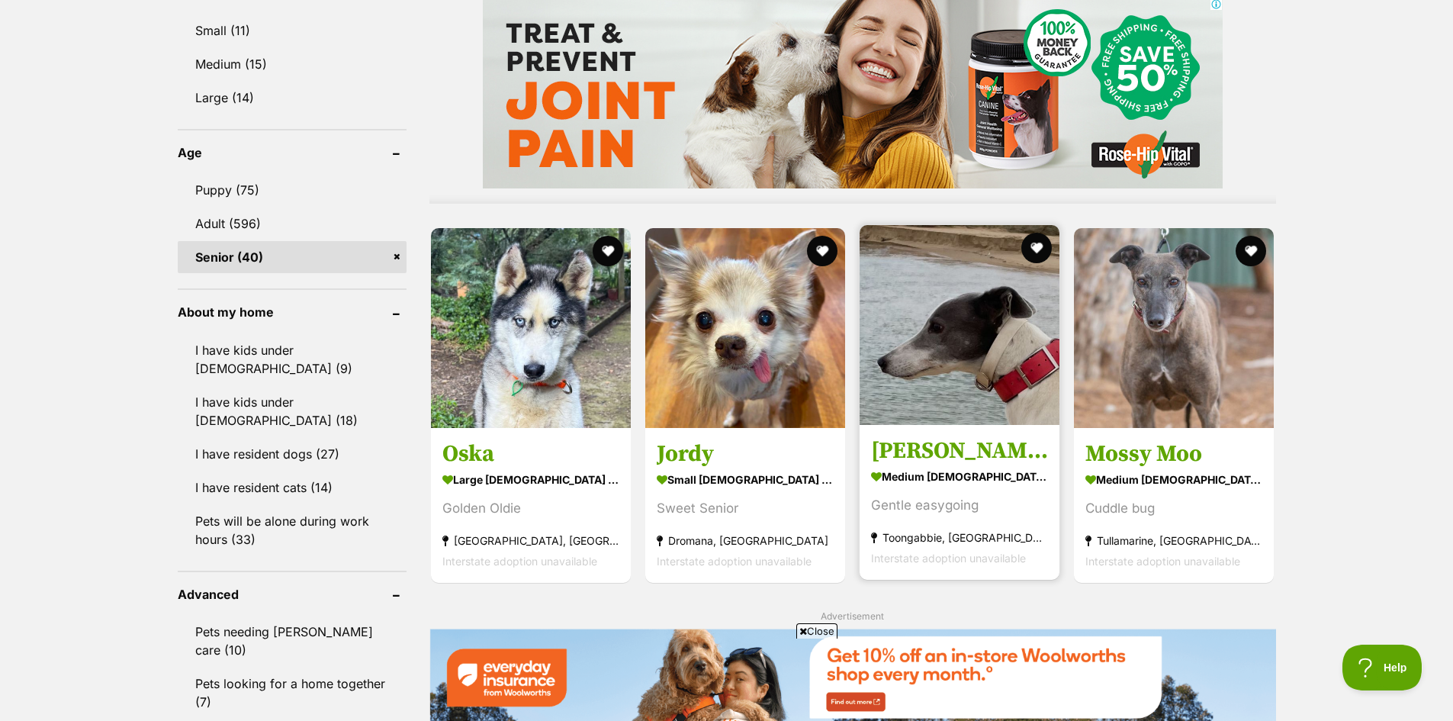
click at [1014, 403] on img at bounding box center [960, 325] width 200 height 200
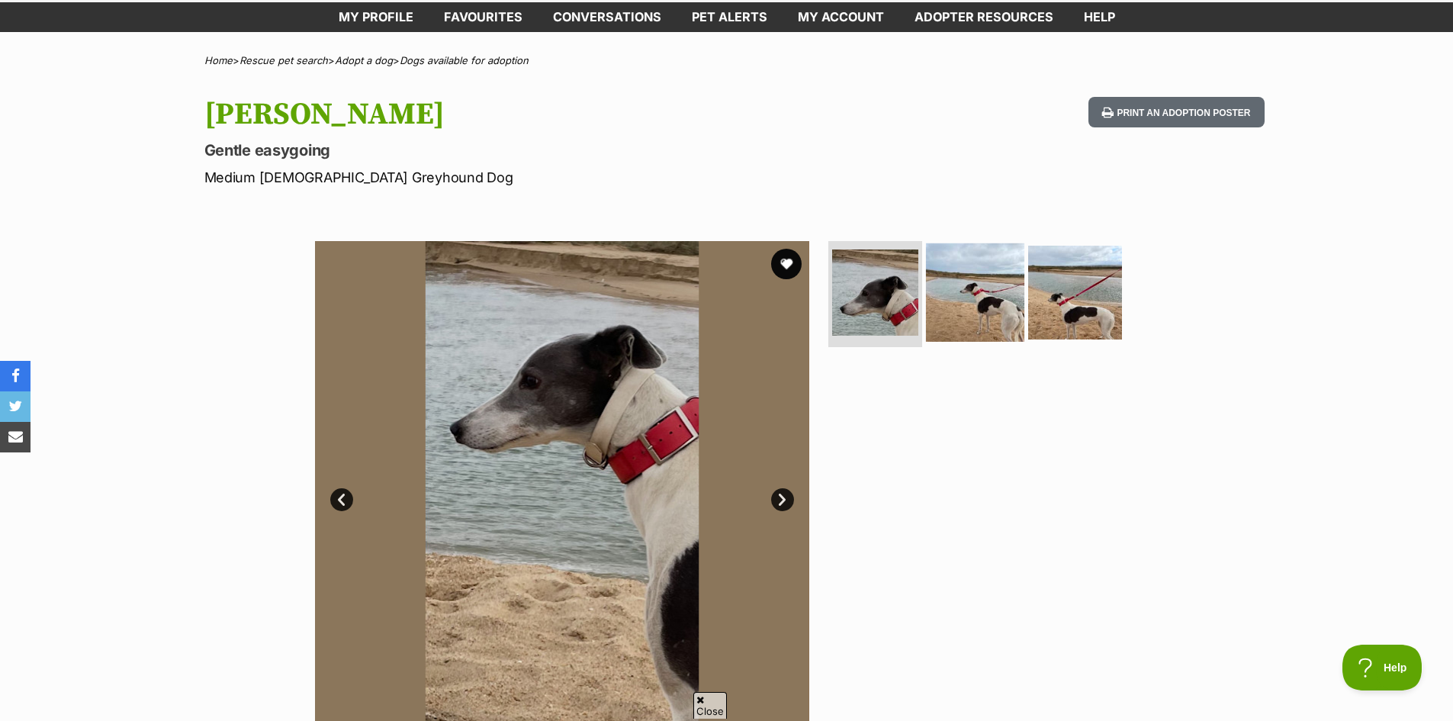
click at [974, 330] on img at bounding box center [975, 292] width 98 height 98
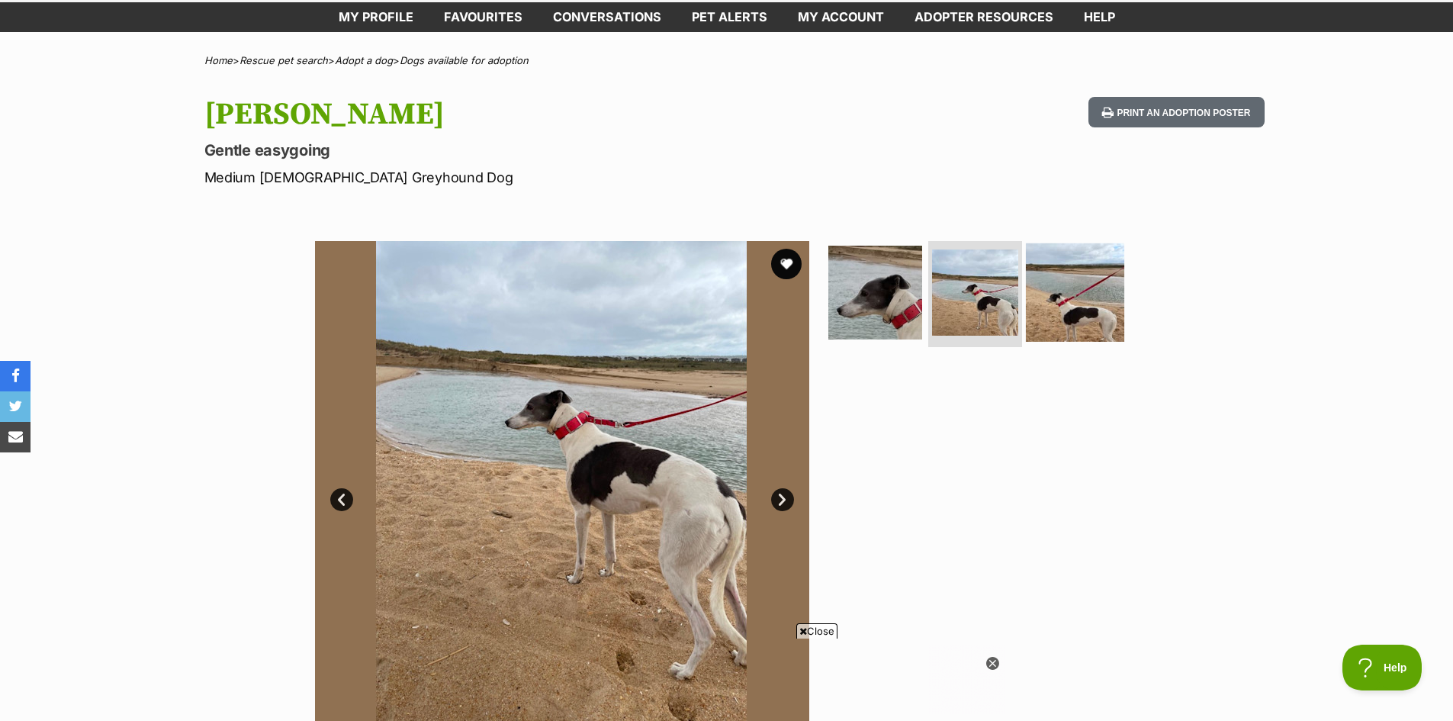
click at [1059, 312] on img at bounding box center [1075, 292] width 98 height 98
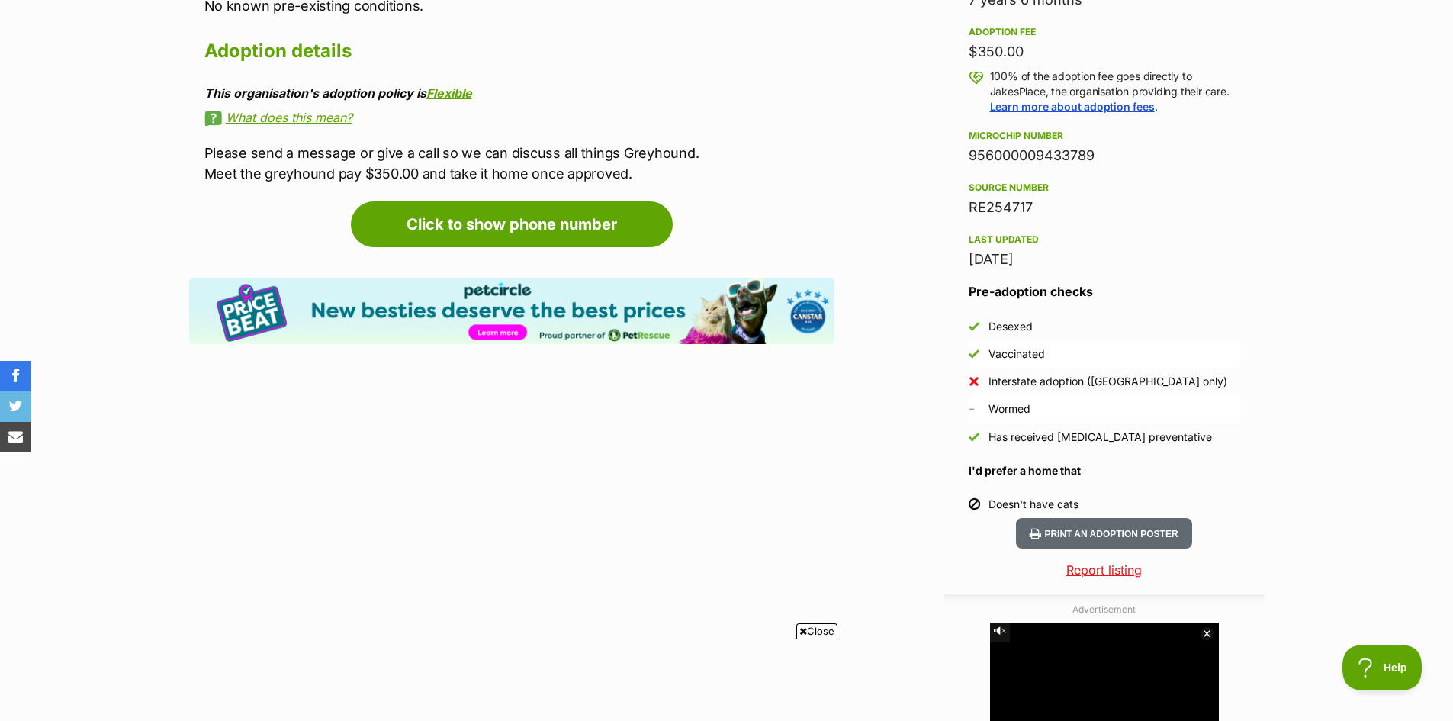
scroll to position [1144, 0]
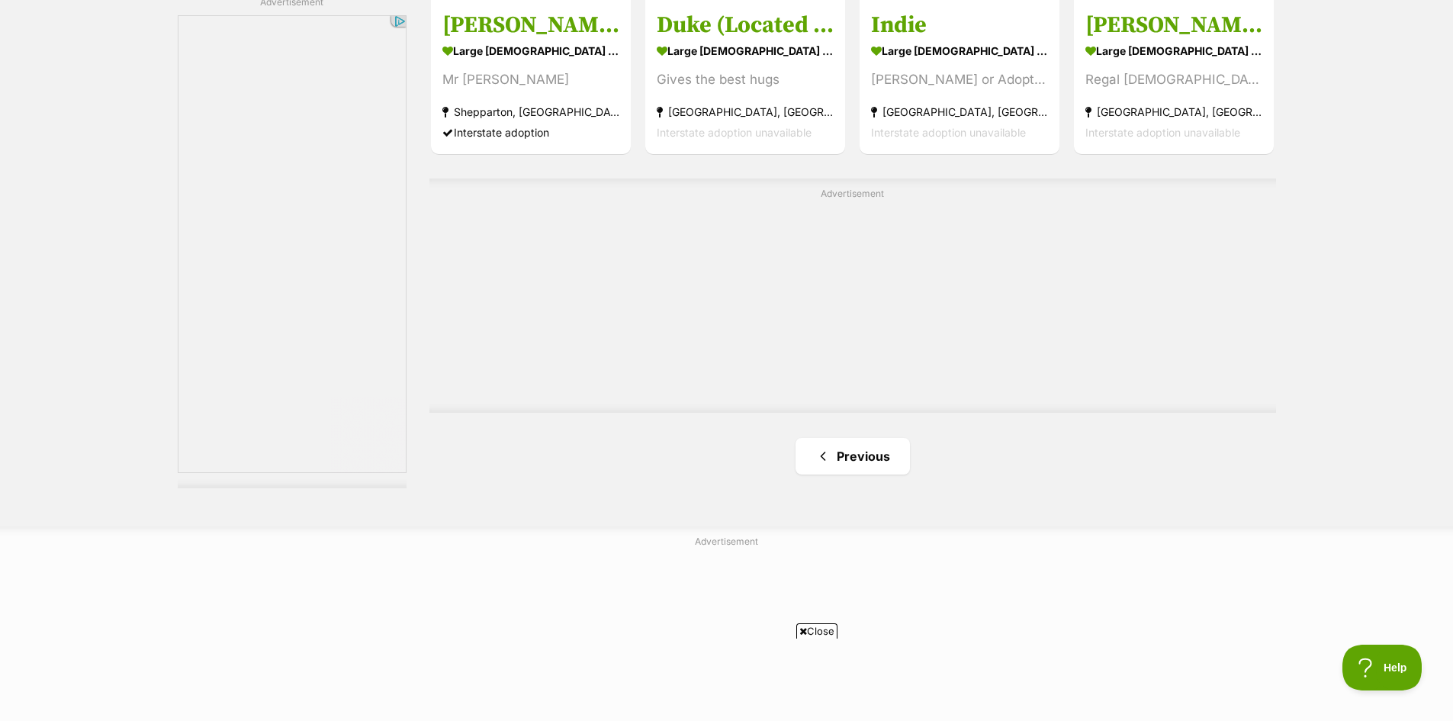
scroll to position [2747, 0]
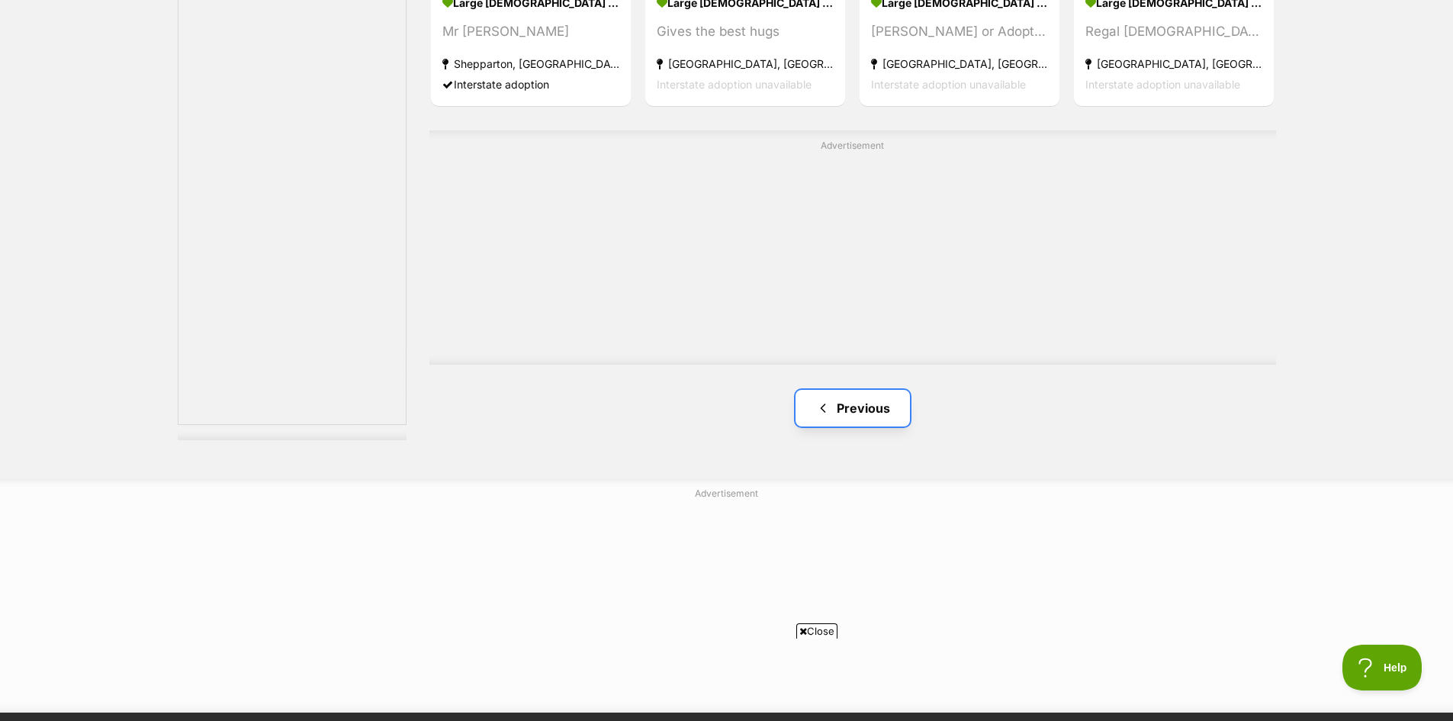
click at [886, 408] on link "Previous" at bounding box center [853, 408] width 114 height 37
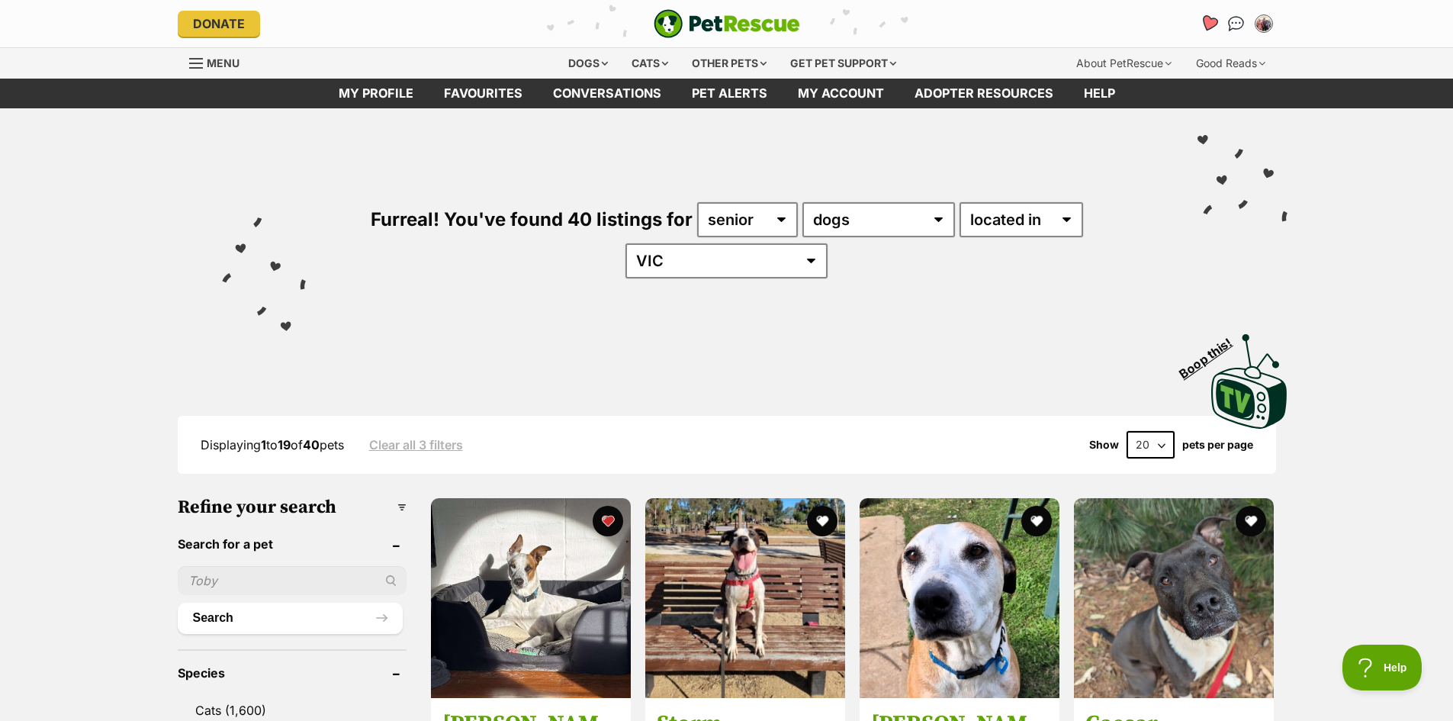
click at [1207, 23] on icon "Favourites" at bounding box center [1208, 23] width 18 height 18
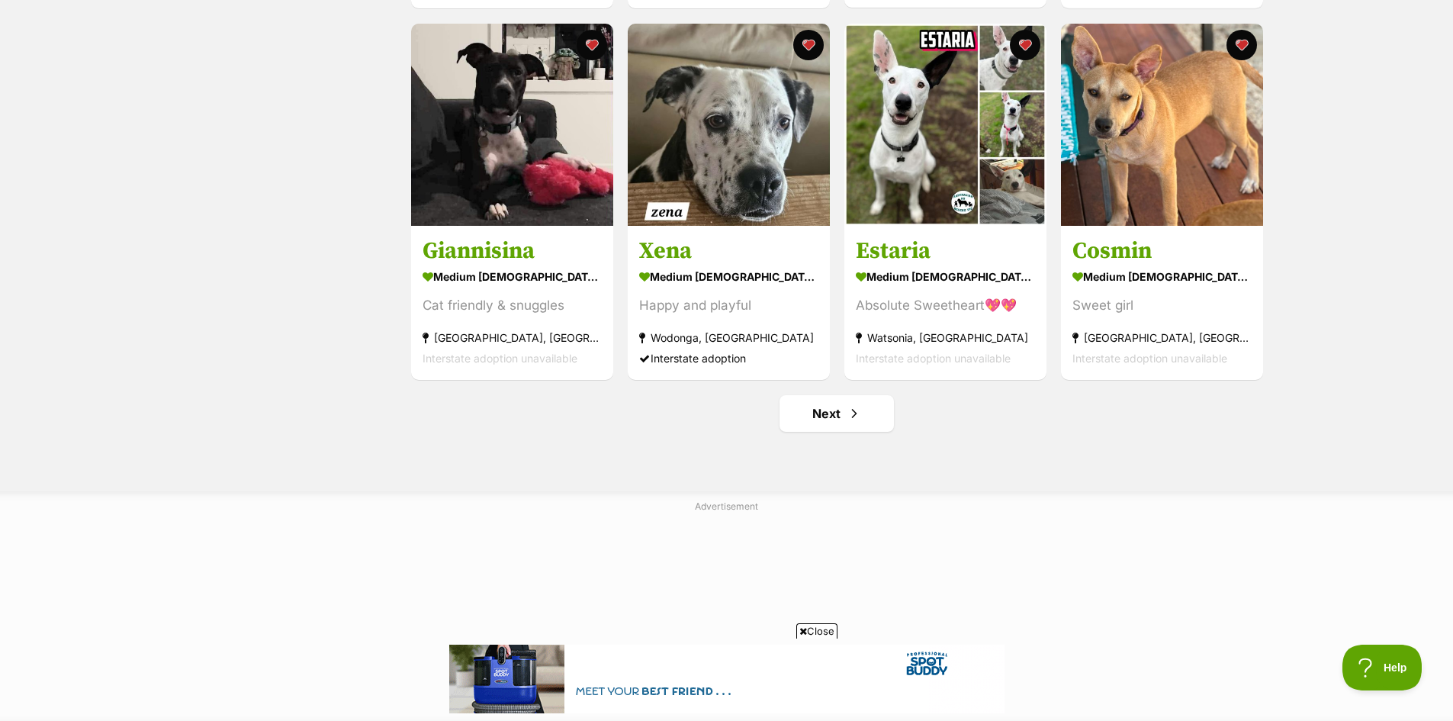
scroll to position [1755, 0]
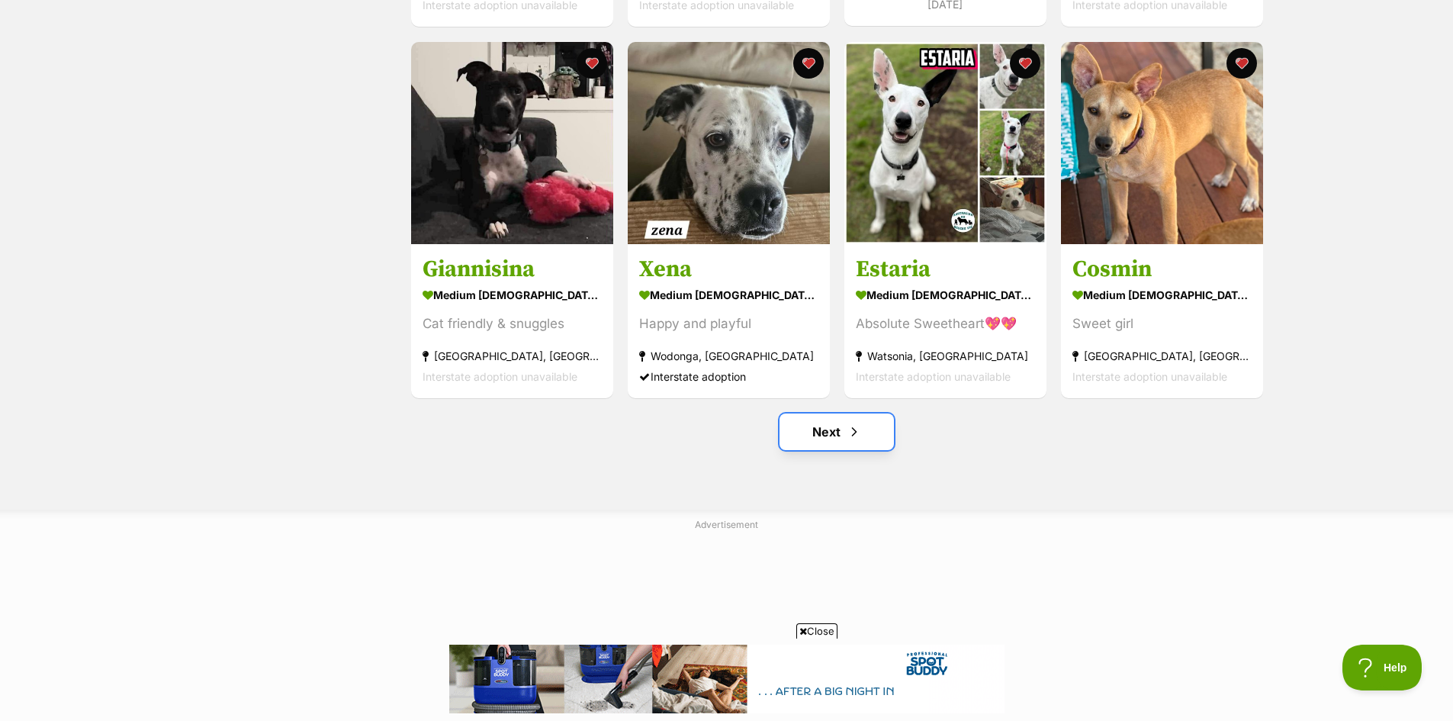
click at [859, 433] on span "Next page" at bounding box center [854, 432] width 15 height 18
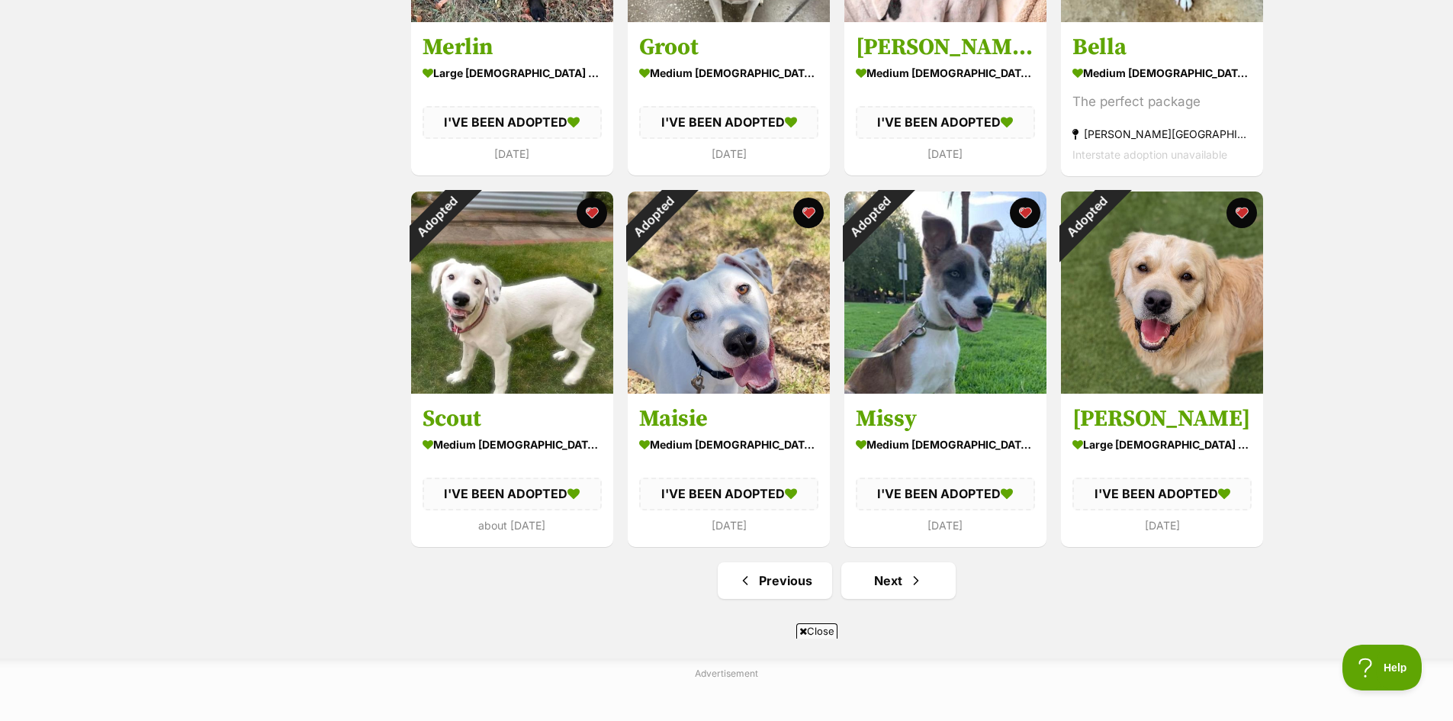
scroll to position [1678, 0]
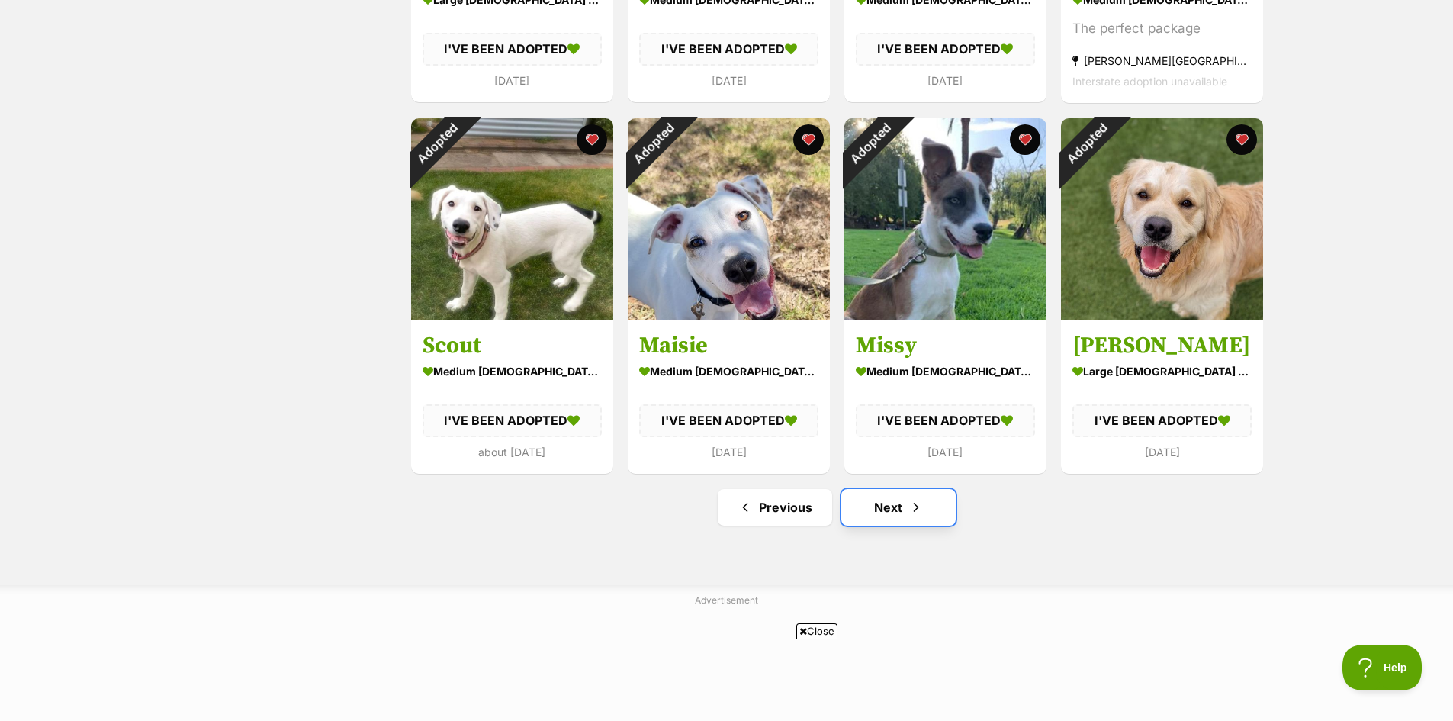
click at [892, 511] on link "Next" at bounding box center [898, 507] width 114 height 37
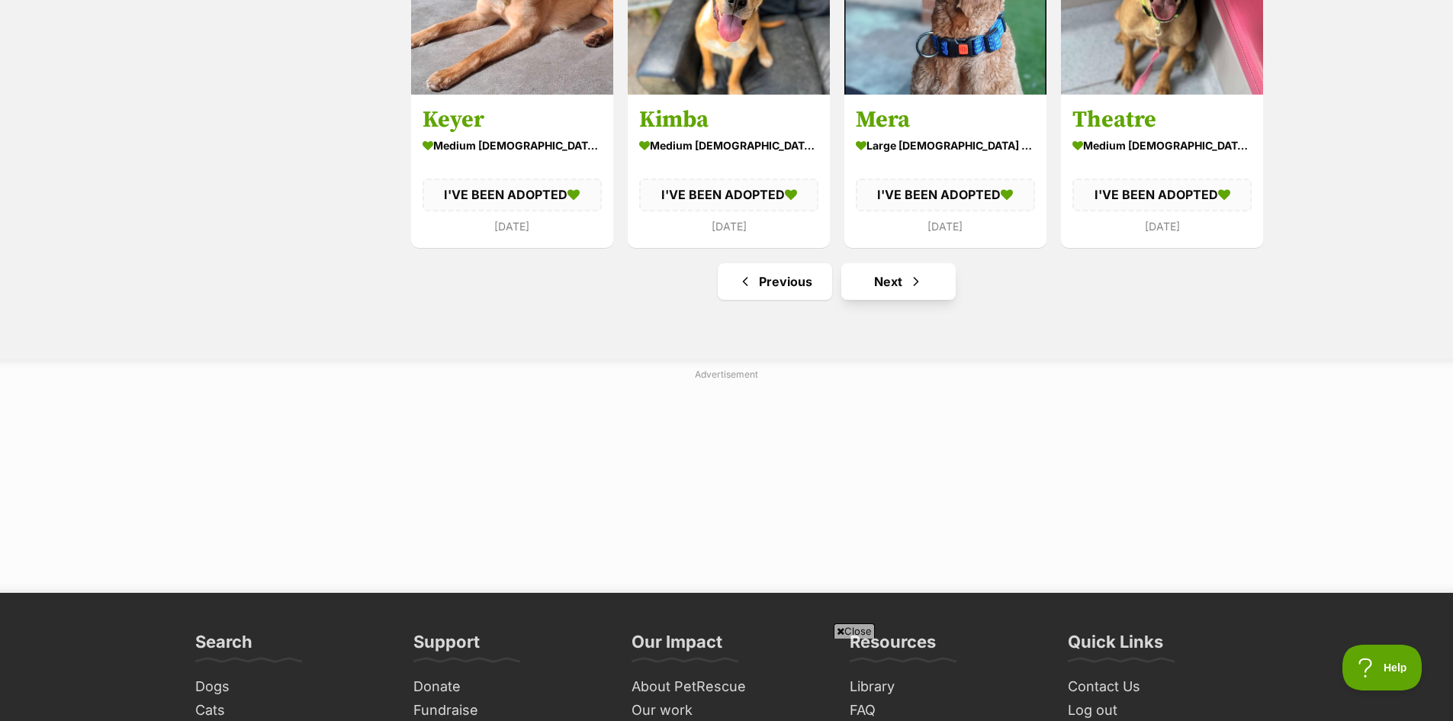
scroll to position [1907, 0]
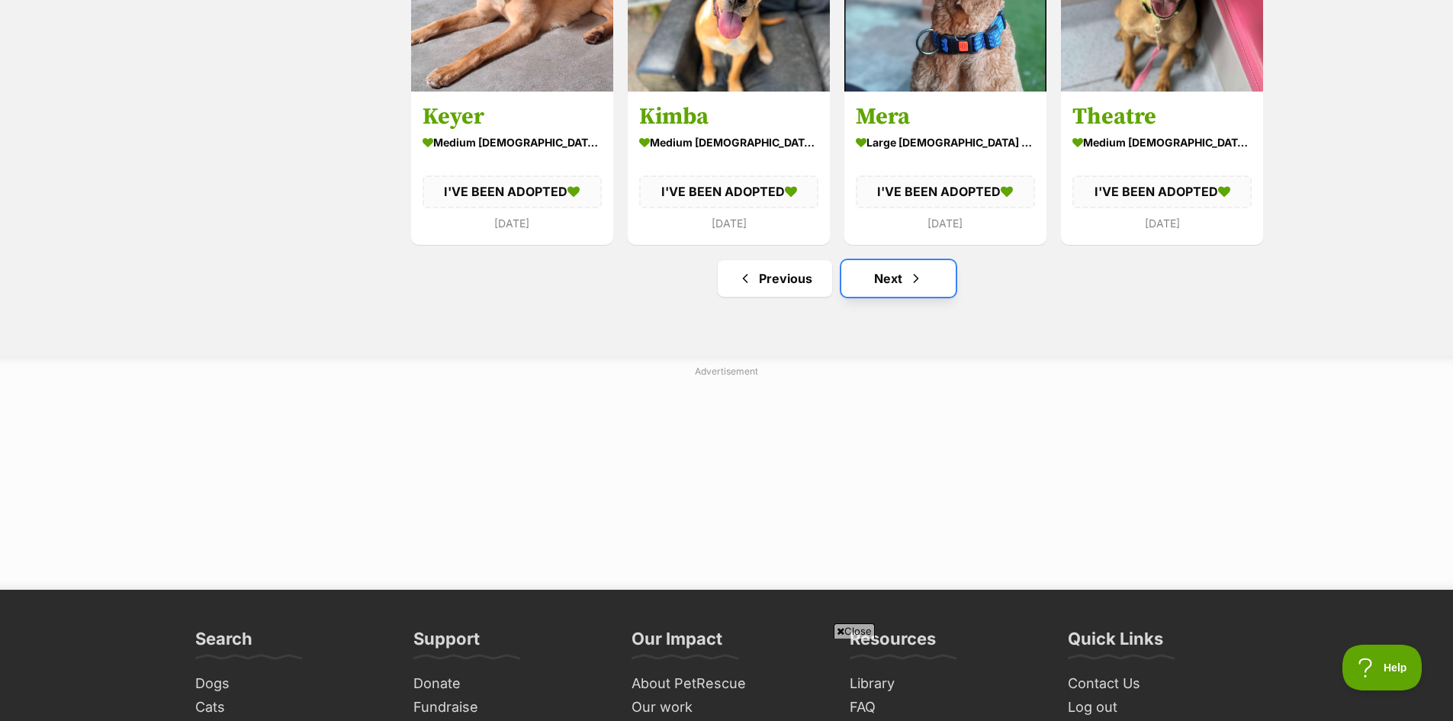
click at [907, 278] on link "Next" at bounding box center [898, 278] width 114 height 37
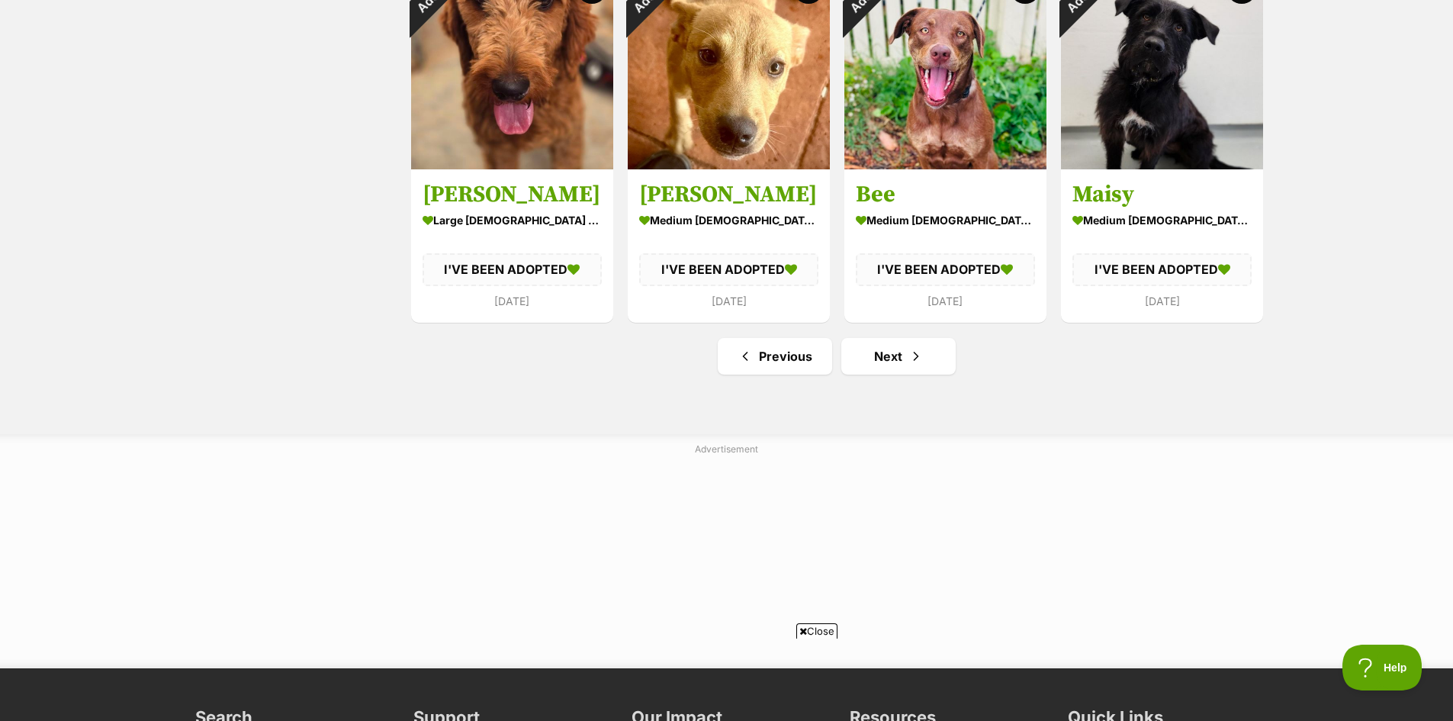
scroll to position [1831, 0]
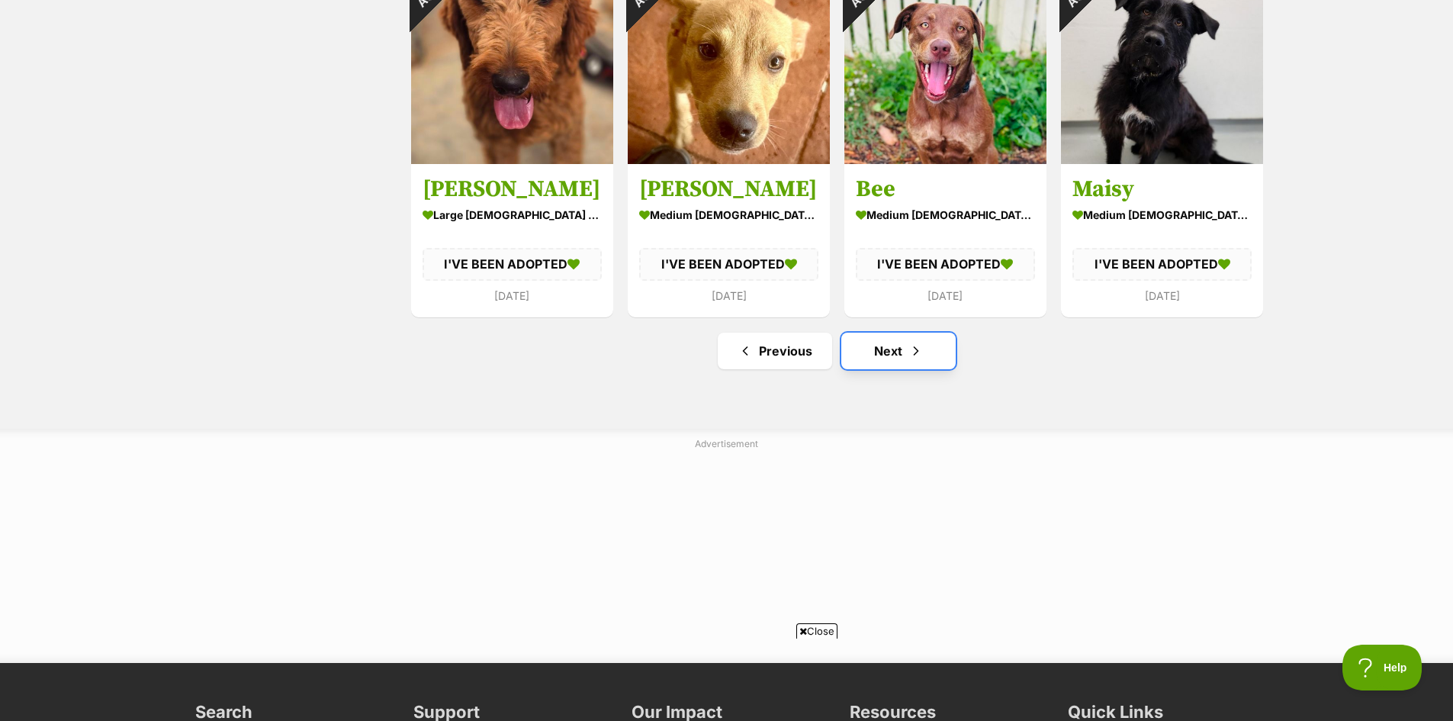
click at [909, 351] on span "Next page" at bounding box center [916, 351] width 15 height 18
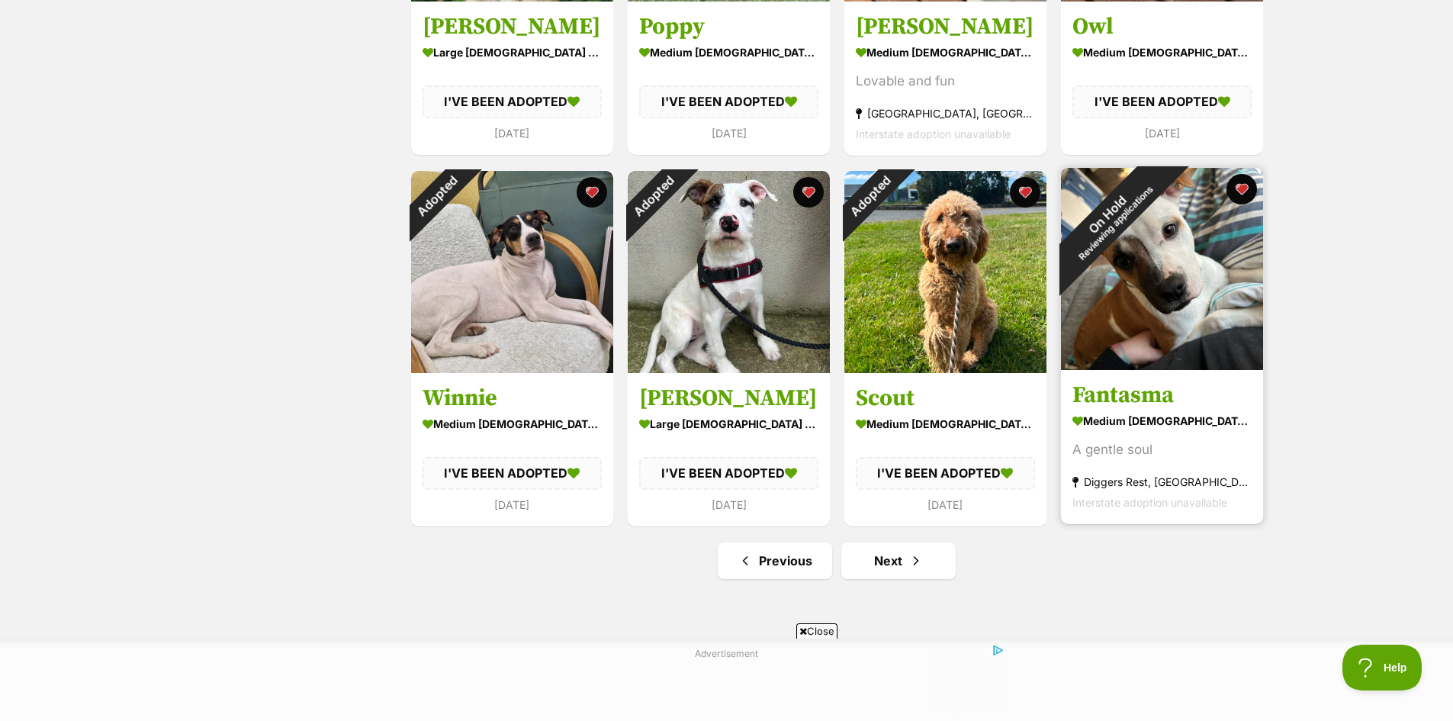
scroll to position [1755, 0]
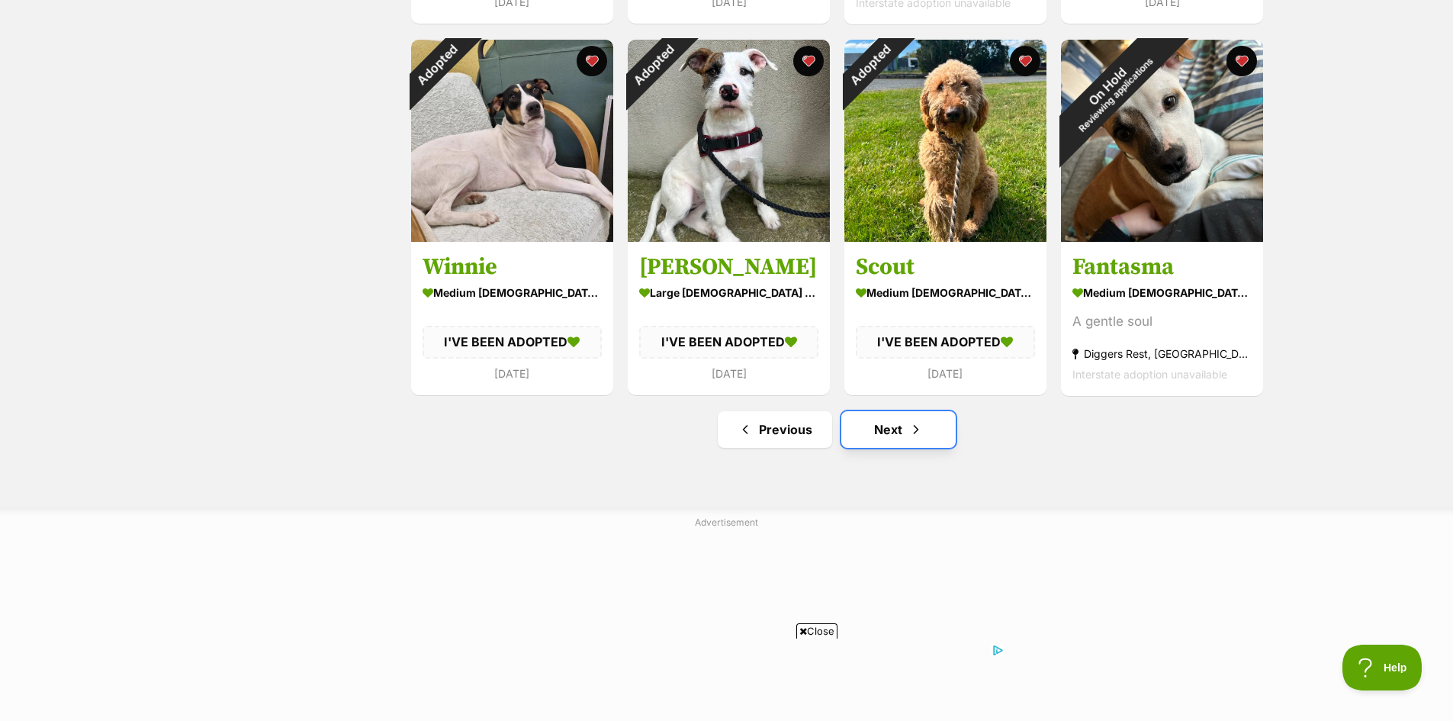
click at [881, 428] on link "Next" at bounding box center [898, 429] width 114 height 37
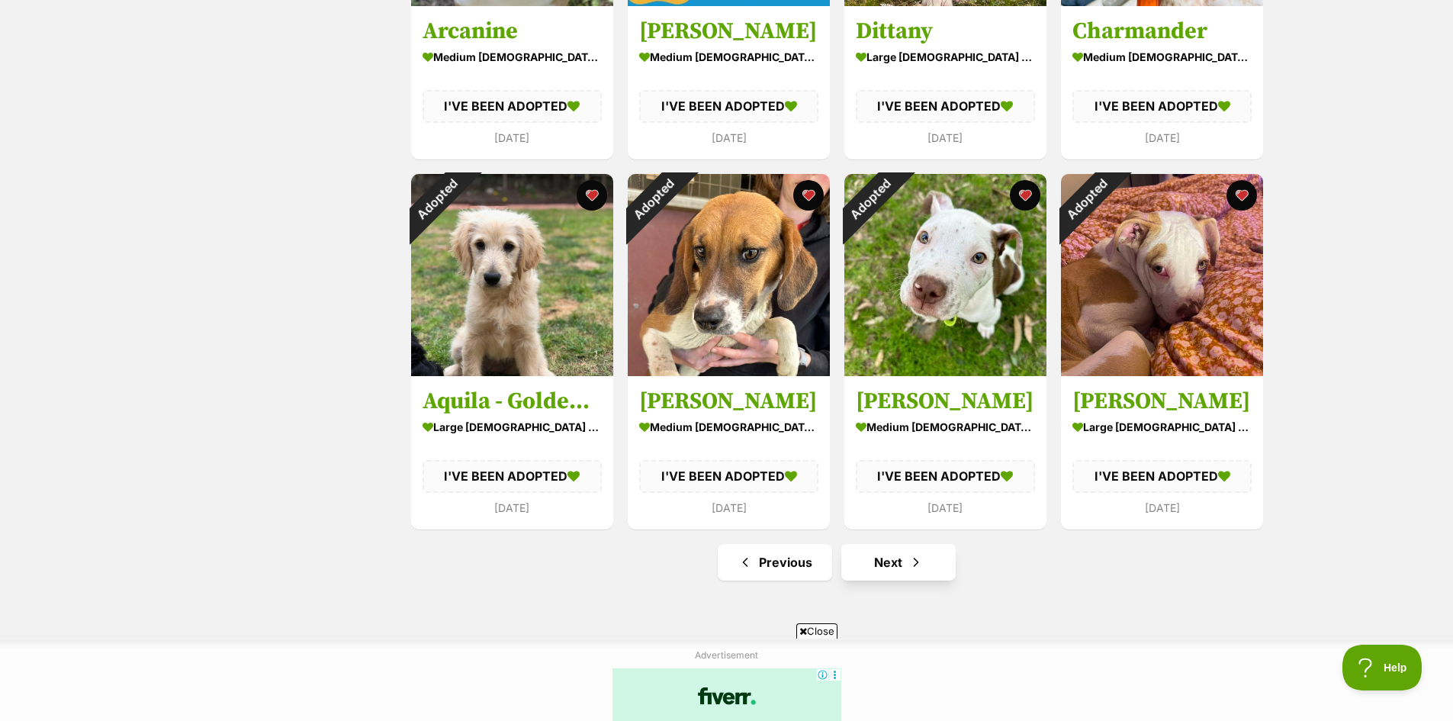
scroll to position [1678, 0]
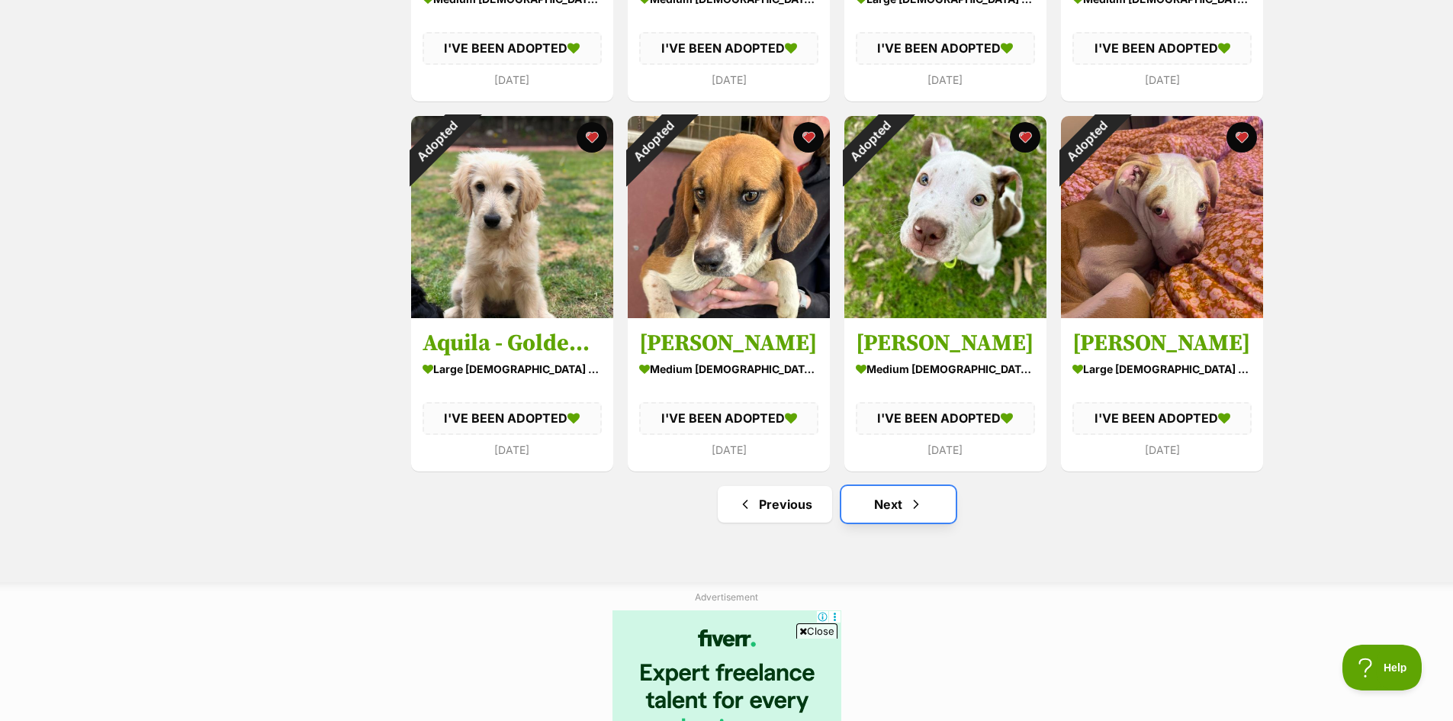
click at [900, 505] on link "Next" at bounding box center [898, 504] width 114 height 37
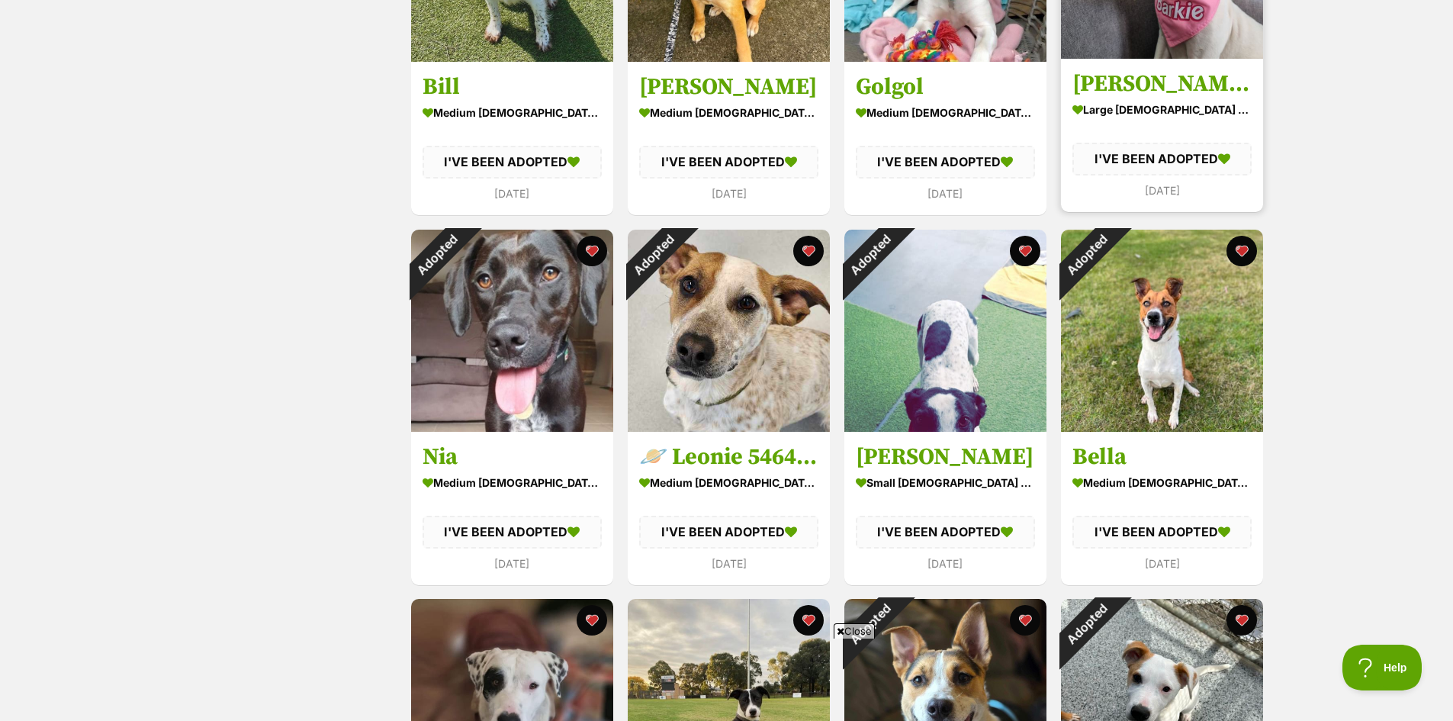
scroll to position [1221, 0]
